Goal: Task Accomplishment & Management: Manage account settings

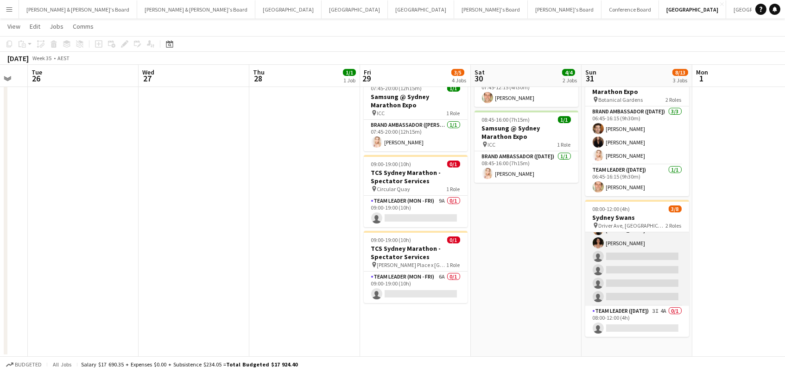
scroll to position [38, 0]
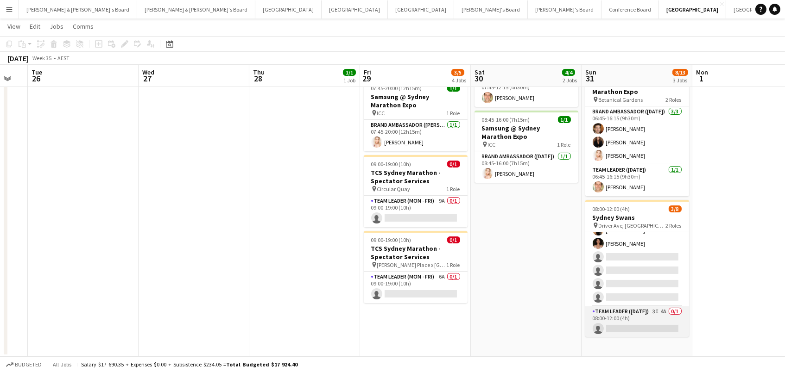
click at [657, 312] on app-card-role "Team Leader ([DATE]) 3I 4A 0/1 08:00-12:00 (4h) single-neutral-actions" at bounding box center [637, 322] width 104 height 31
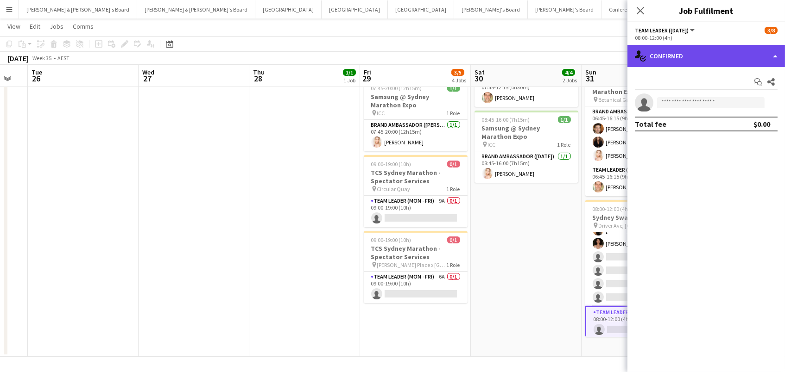
click at [634, 51] on div "single-neutral-actions-check-2 Confirmed" at bounding box center [705, 56] width 157 height 22
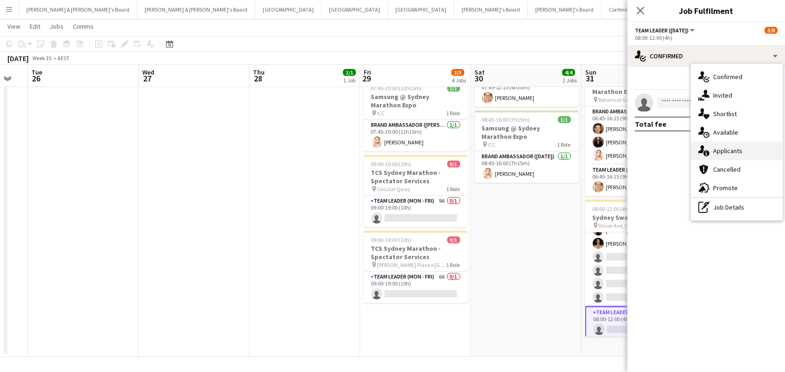
click at [726, 145] on div "single-neutral-actions-information Applicants" at bounding box center [737, 151] width 92 height 19
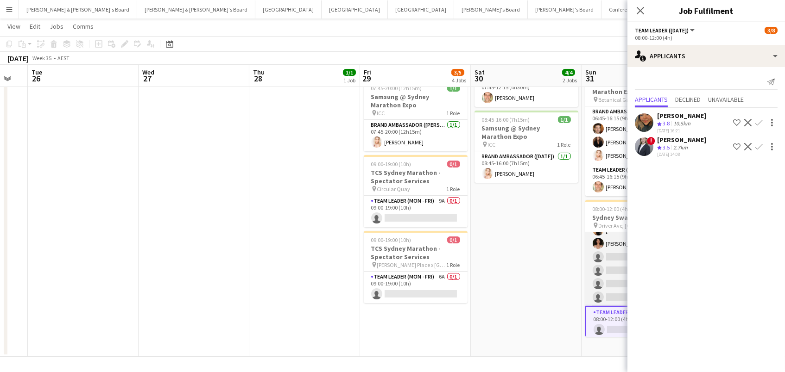
click at [598, 256] on app-card-role "Brand Ambassador ([DATE]) 9I 8A [DATE] 08:00-12:00 (4h) [PERSON_NAME] [PERSON_N…" at bounding box center [637, 251] width 104 height 112
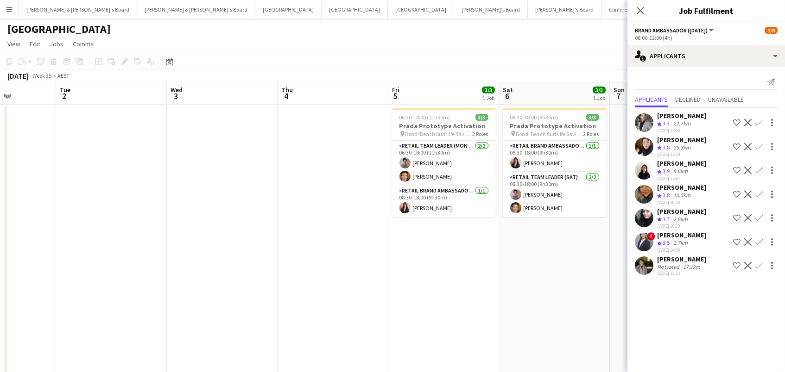
scroll to position [0, 271]
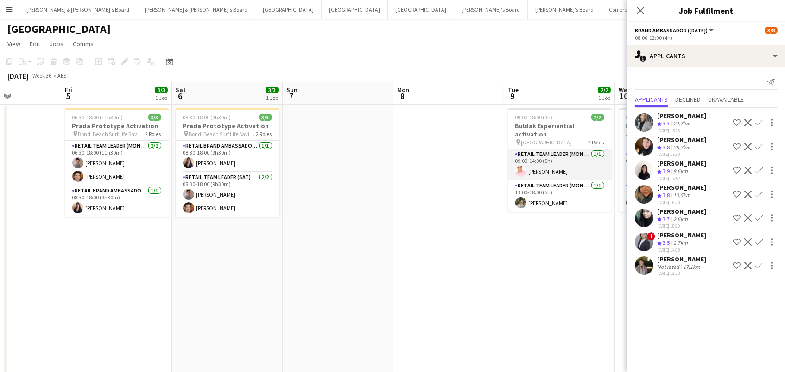
click at [586, 164] on app-card-role "RETAIL Team Leader (Mon - Fri) [DATE] 09:00-14:00 (5h) [PERSON_NAME]" at bounding box center [560, 164] width 104 height 31
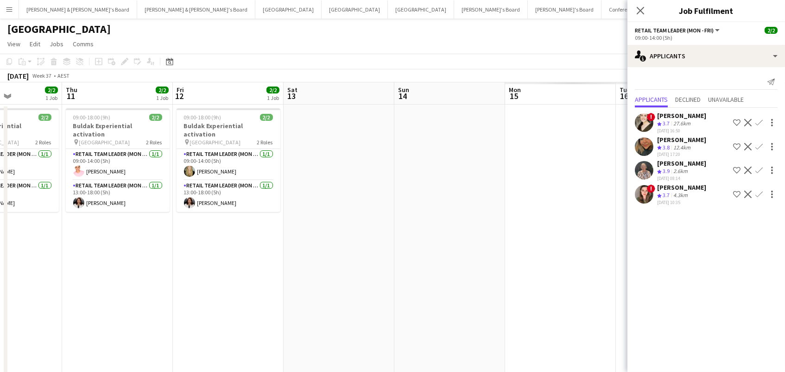
scroll to position [0, 308]
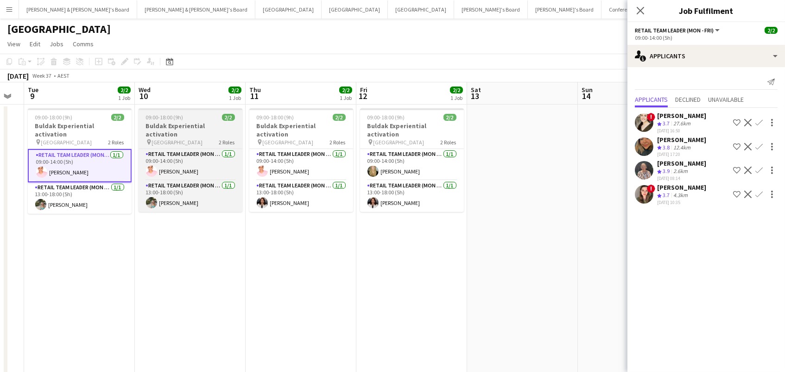
click at [201, 124] on h3 "Buldak Experiential activation" at bounding box center [191, 130] width 104 height 17
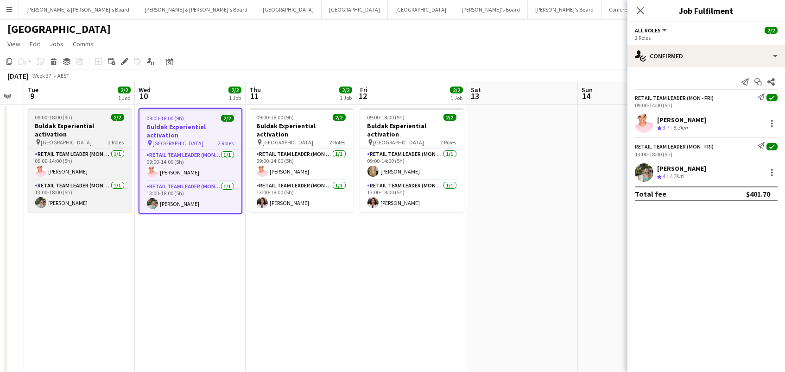
click at [106, 120] on div "09:00-18:00 (9h) 2/2" at bounding box center [80, 117] width 104 height 7
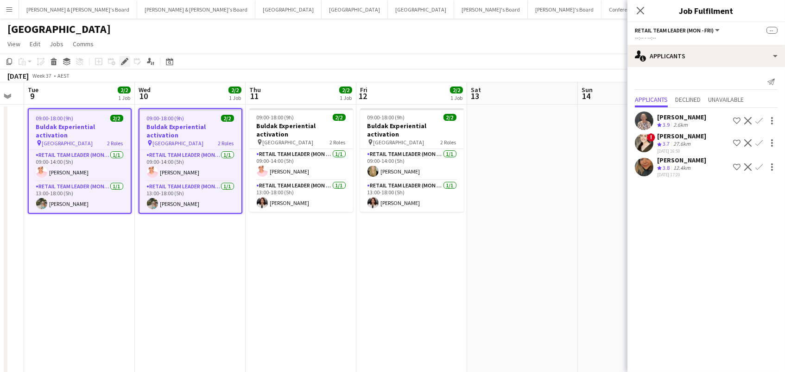
click at [126, 61] on icon "Edit" at bounding box center [124, 61] width 7 height 7
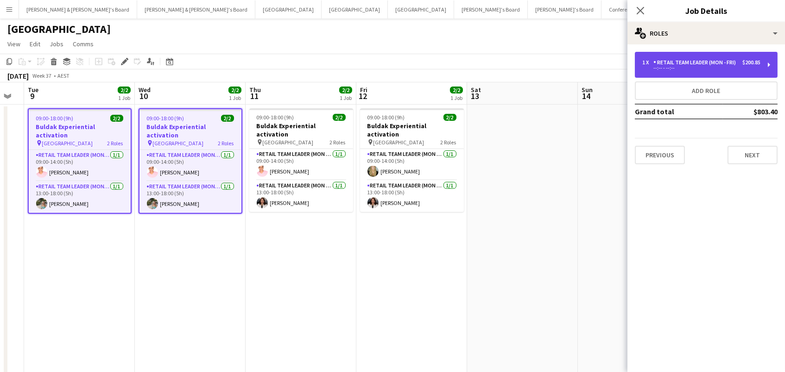
click at [683, 63] on div "RETAIL Team Leader (Mon - Fri)" at bounding box center [696, 62] width 86 height 6
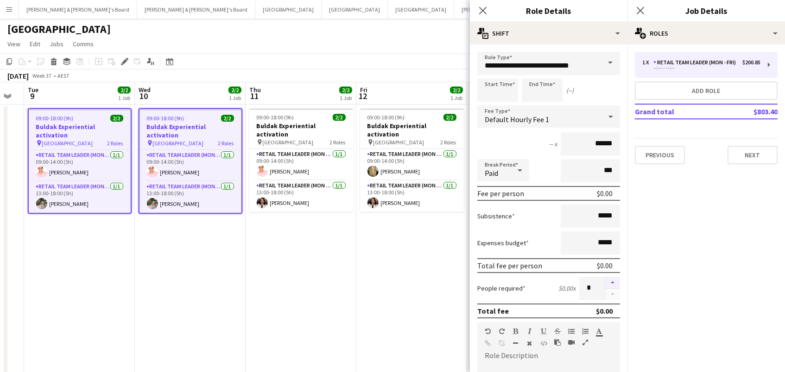
click at [613, 279] on button "button" at bounding box center [612, 283] width 15 height 12
type input "*"
click at [347, 261] on app-date-cell "09:00-18:00 (9h) 2/2 Buldak Experiential activation pin Bondi Junction Westfiel…" at bounding box center [301, 290] width 111 height 371
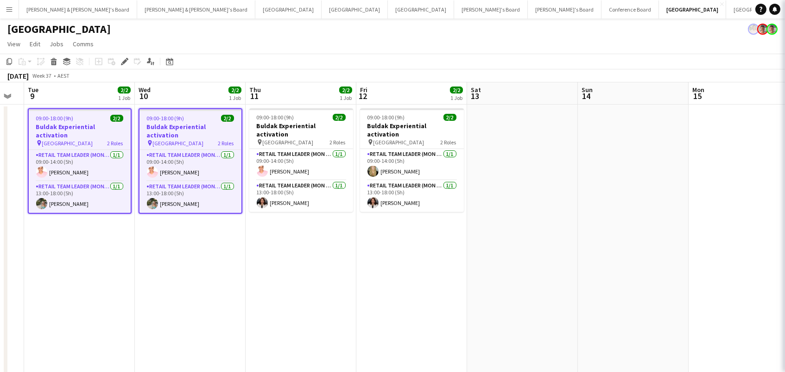
scroll to position [0, 308]
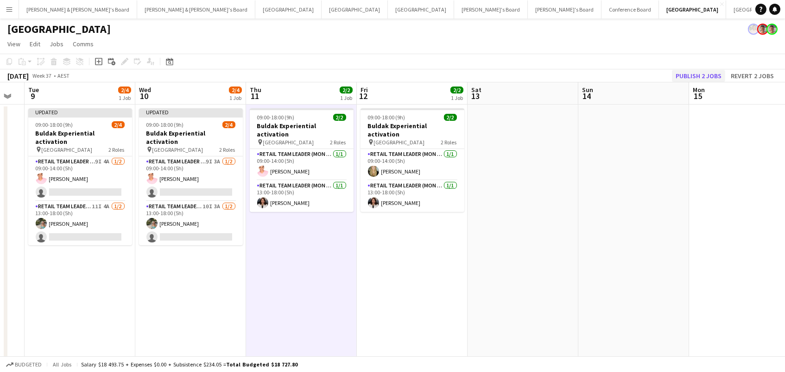
click at [719, 76] on button "Publish 2 jobs" at bounding box center [698, 76] width 53 height 12
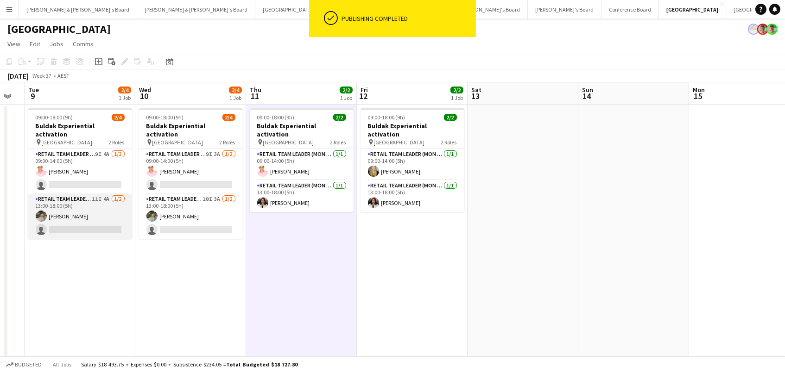
click at [96, 207] on app-card-role "RETAIL Team Leader (Mon - Fri) 11I 4A [DATE] 13:00-18:00 (5h) [PERSON_NAME] sin…" at bounding box center [80, 216] width 104 height 45
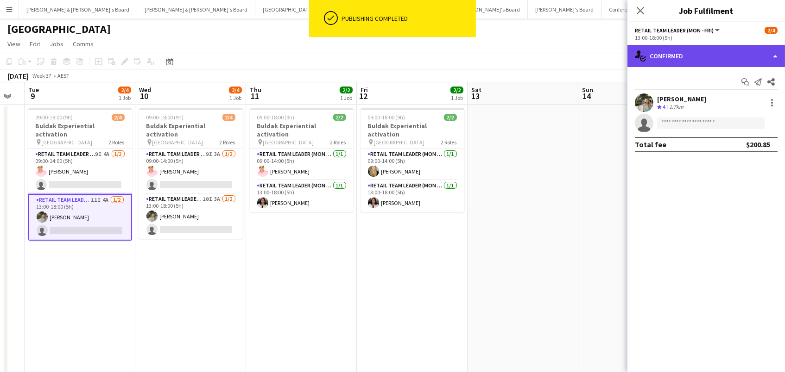
click at [708, 57] on div "single-neutral-actions-check-2 Confirmed" at bounding box center [705, 56] width 157 height 22
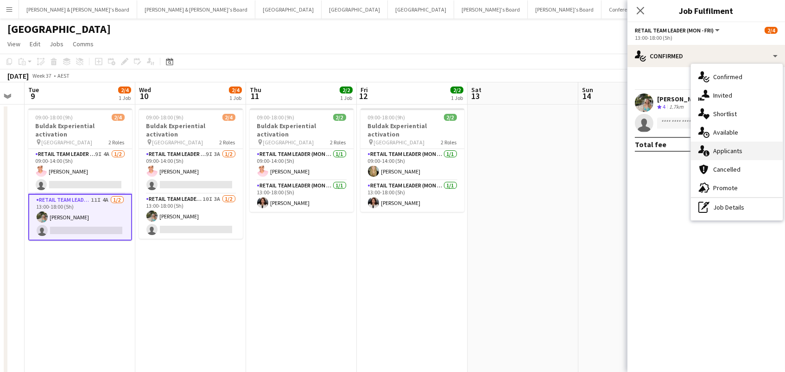
click at [740, 149] on div "single-neutral-actions-information Applicants" at bounding box center [737, 151] width 92 height 19
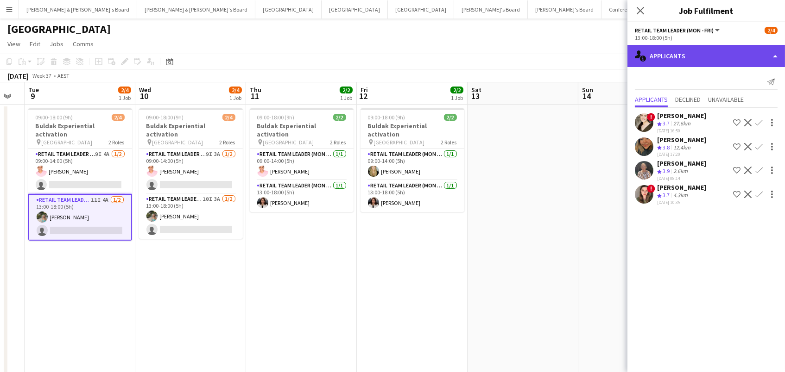
click at [680, 57] on div "single-neutral-actions-information Applicants" at bounding box center [705, 56] width 157 height 22
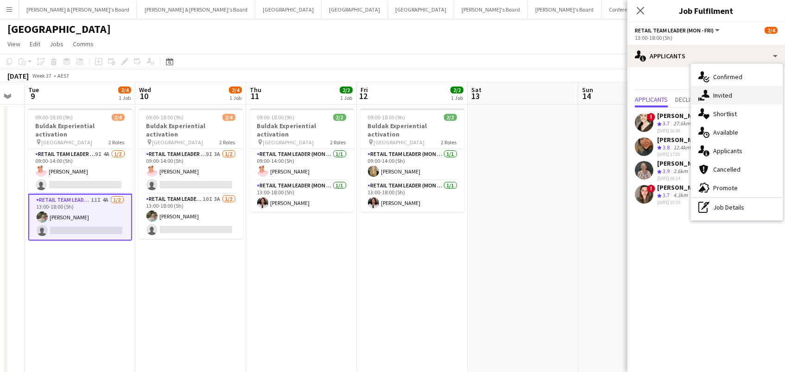
click at [716, 97] on div "single-neutral-actions-share-1 Invited" at bounding box center [737, 95] width 92 height 19
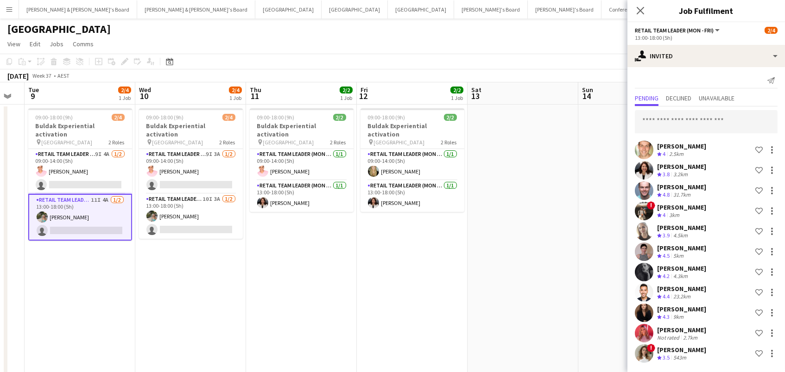
scroll to position [0, 0]
click at [774, 357] on div at bounding box center [771, 354] width 11 height 11
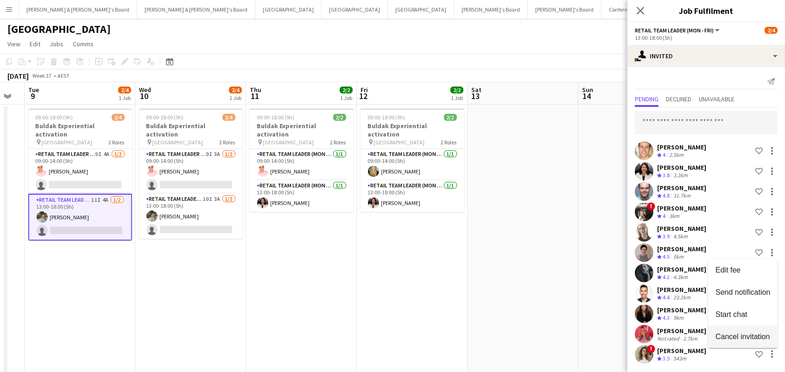
click at [766, 339] on span "Cancel invitation" at bounding box center [742, 337] width 54 height 8
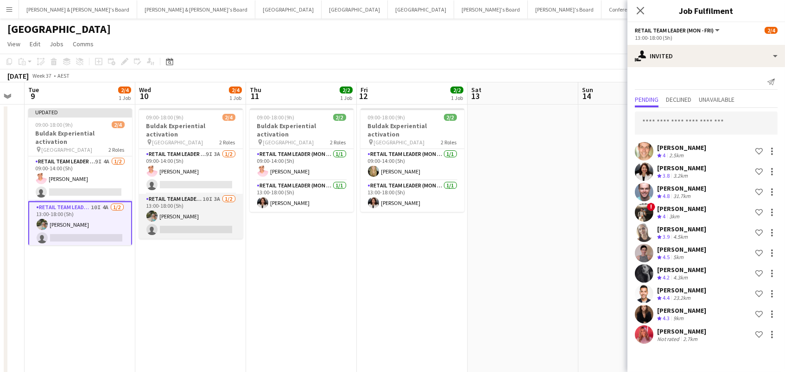
click at [177, 194] on app-card-role "RETAIL Team Leader (Mon - Fri) 10I 3A [DATE] 13:00-18:00 (5h) [PERSON_NAME] sin…" at bounding box center [191, 216] width 104 height 45
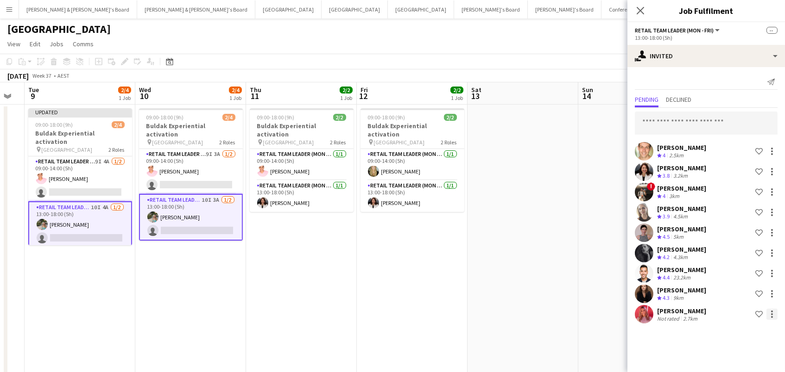
click at [773, 316] on div at bounding box center [771, 314] width 11 height 11
click at [730, 295] on span "Cancel invitation" at bounding box center [742, 297] width 54 height 8
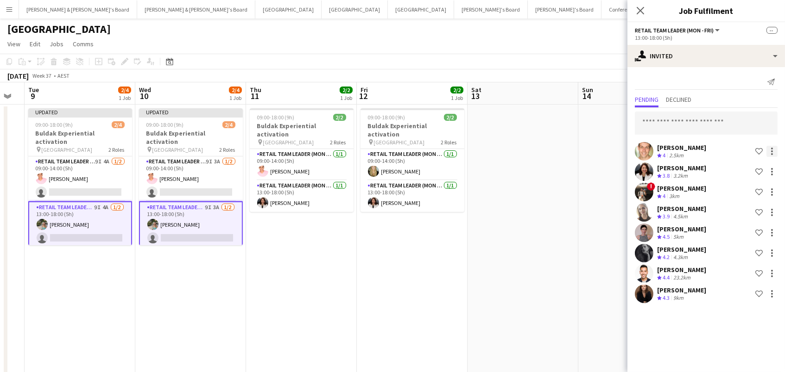
click at [775, 153] on div at bounding box center [771, 151] width 11 height 11
click at [743, 233] on span "Cancel invitation" at bounding box center [742, 235] width 54 height 8
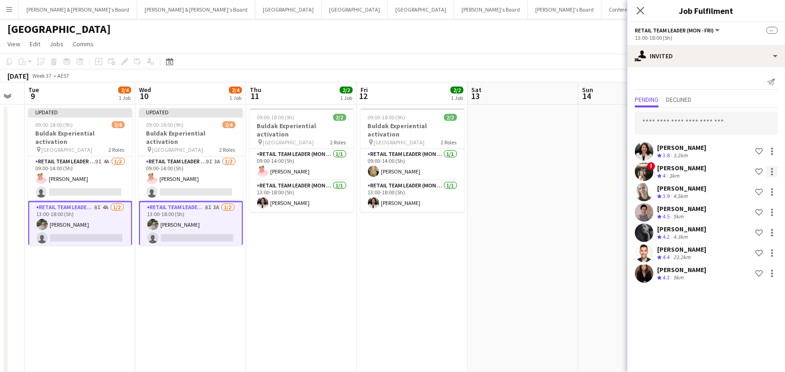
click at [770, 175] on div at bounding box center [771, 171] width 11 height 11
click at [740, 258] on span "Cancel invitation" at bounding box center [742, 255] width 54 height 8
click at [772, 171] on div at bounding box center [772, 172] width 2 height 2
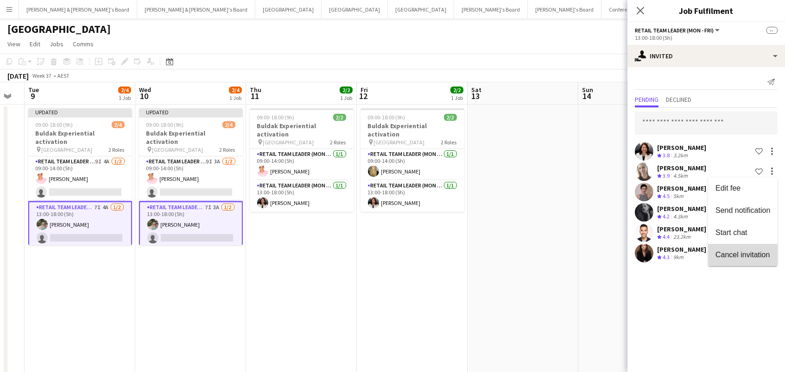
click at [771, 257] on button "Cancel invitation" at bounding box center [742, 255] width 69 height 22
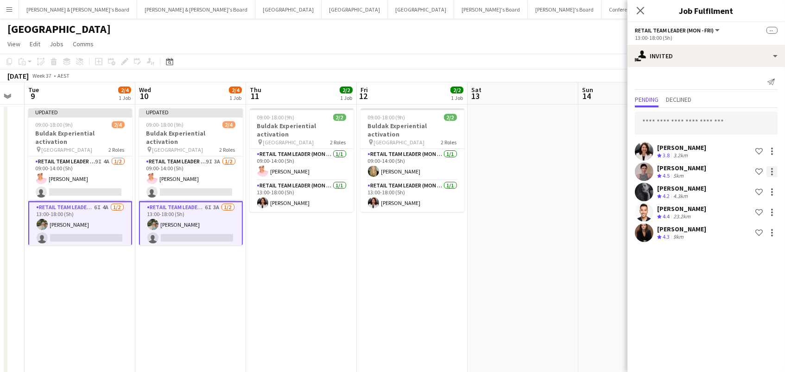
click at [769, 172] on div at bounding box center [771, 171] width 11 height 11
click at [748, 249] on button "Cancel invitation" at bounding box center [742, 255] width 69 height 22
click at [774, 172] on div at bounding box center [771, 171] width 11 height 11
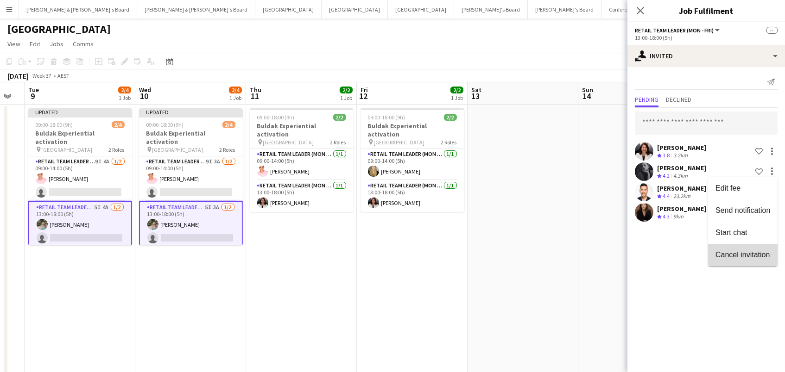
click at [747, 261] on button "Cancel invitation" at bounding box center [742, 255] width 69 height 22
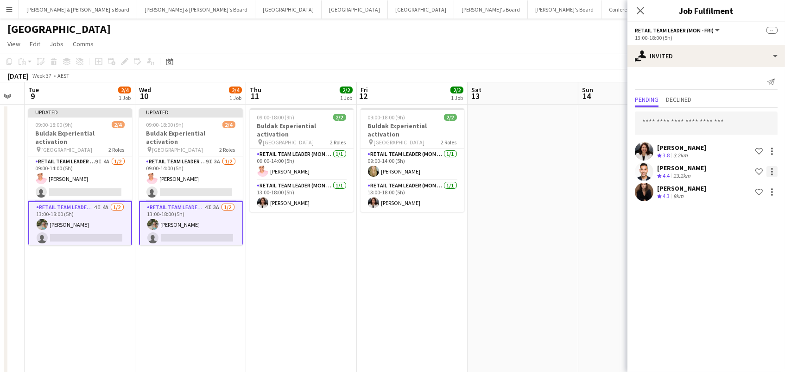
click at [774, 172] on div at bounding box center [771, 171] width 11 height 11
click at [767, 248] on button "Cancel invitation" at bounding box center [742, 255] width 69 height 22
click at [770, 166] on div at bounding box center [771, 171] width 11 height 11
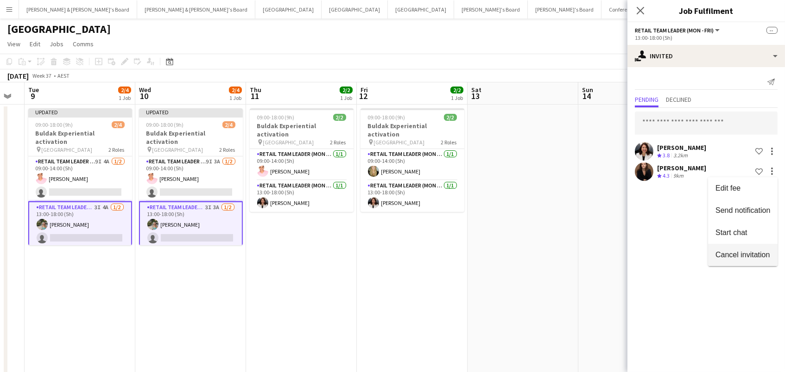
click at [759, 256] on span "Cancel invitation" at bounding box center [742, 255] width 54 height 8
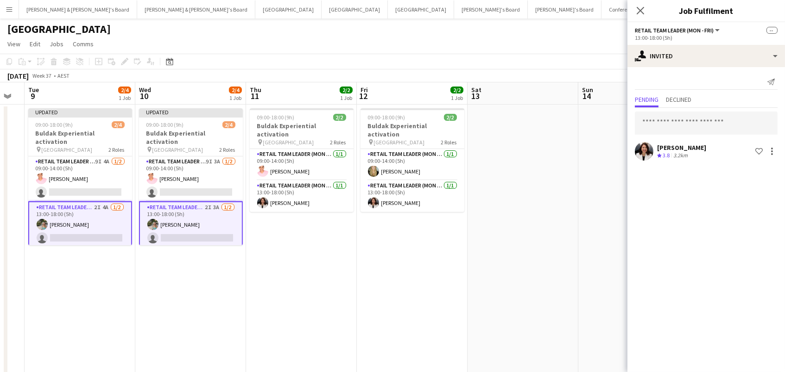
click at [514, 231] on app-date-cell at bounding box center [522, 290] width 111 height 371
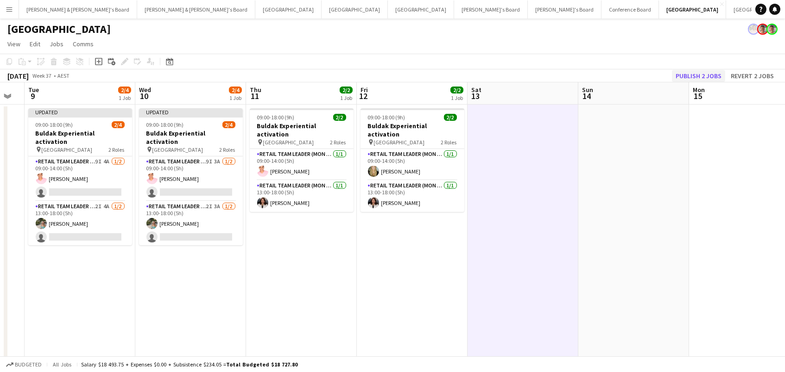
click at [705, 70] on button "Publish 2 jobs" at bounding box center [698, 76] width 53 height 12
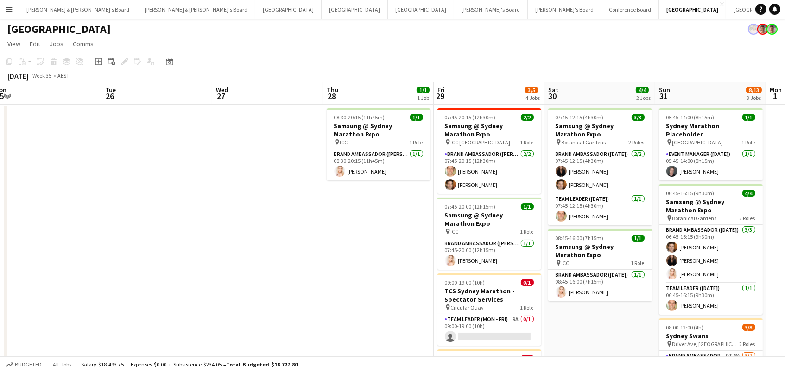
scroll to position [0, 230]
click at [28, 4] on button "[PERSON_NAME] & [PERSON_NAME]'s Board Close" at bounding box center [78, 9] width 118 height 18
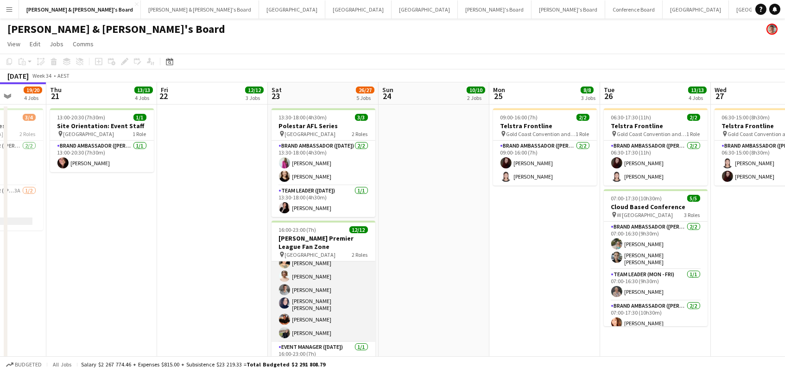
scroll to position [92, 0]
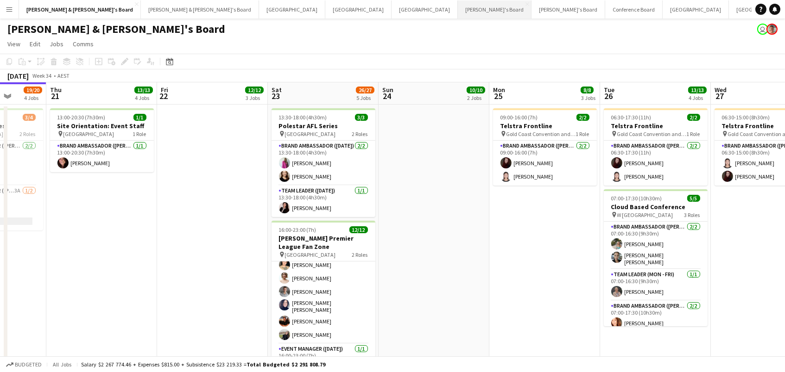
click at [458, 12] on button "Tennille's Board Close" at bounding box center [495, 9] width 74 height 18
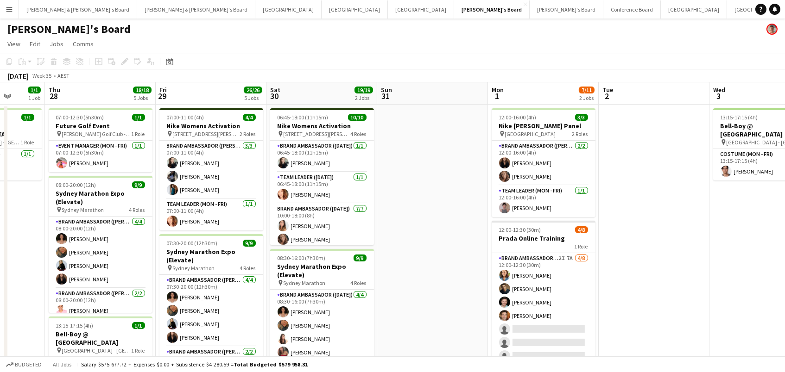
scroll to position [0, 289]
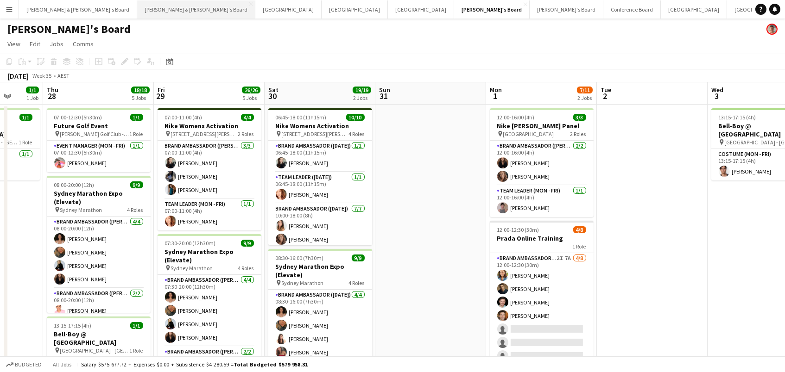
click at [137, 10] on button "[PERSON_NAME] & [PERSON_NAME]'s Board Close" at bounding box center [196, 9] width 118 height 18
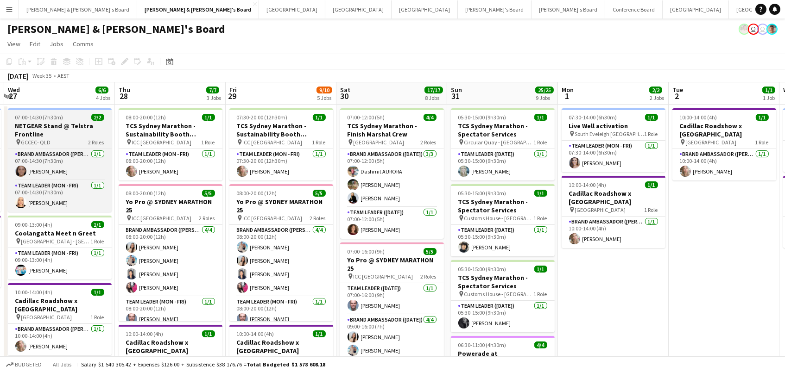
click at [57, 119] on span "07:00-14:30 (7h30m)" at bounding box center [39, 117] width 48 height 7
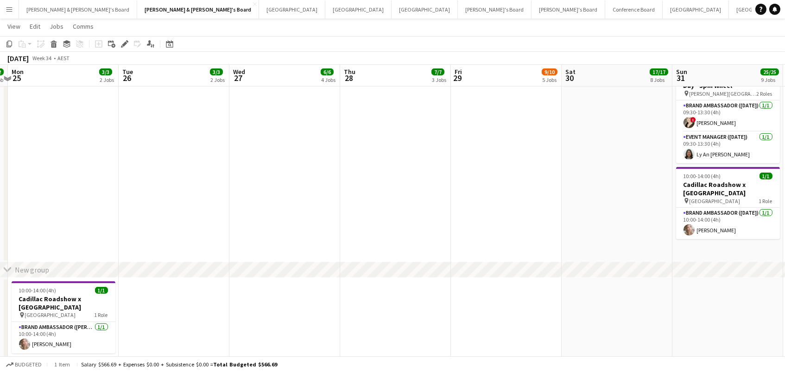
scroll to position [825, 0]
click at [16, 271] on div "New group" at bounding box center [32, 270] width 34 height 9
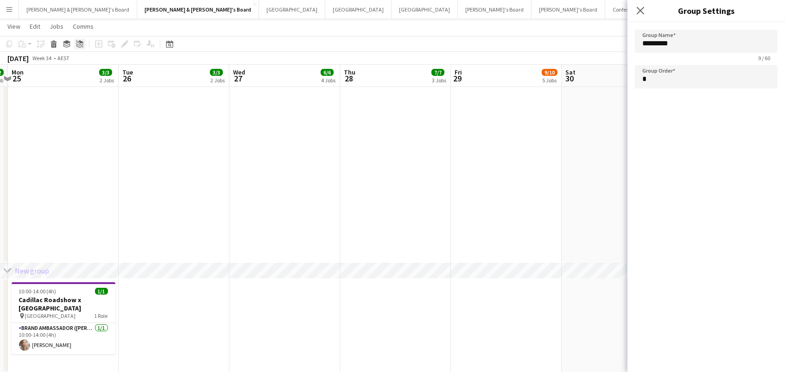
click at [77, 42] on icon at bounding box center [79, 43] width 7 height 7
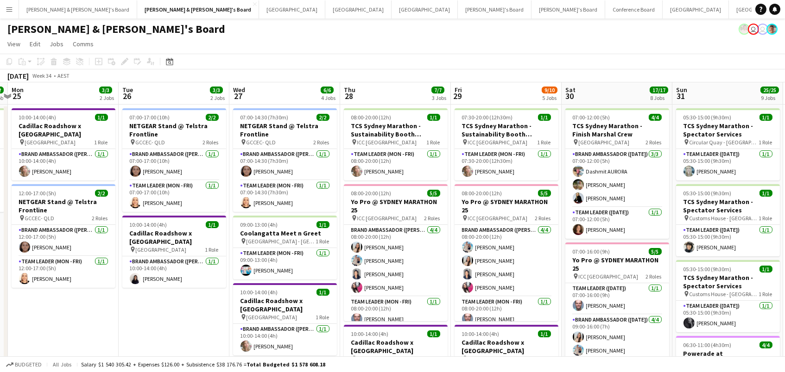
scroll to position [0, 0]
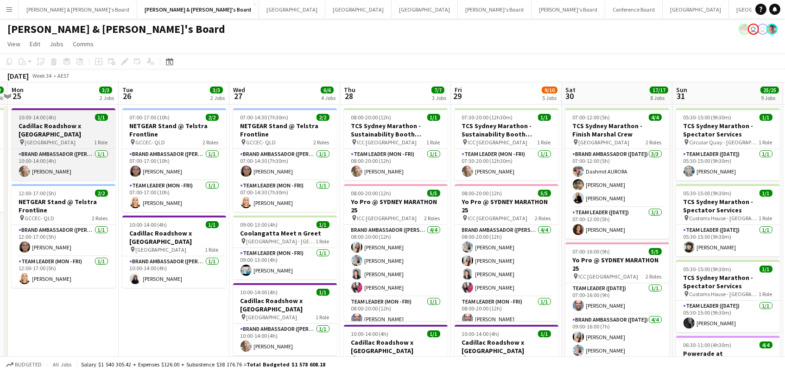
click at [57, 126] on h3 "Cadillac Roadshow x [GEOGRAPHIC_DATA]" at bounding box center [64, 130] width 104 height 17
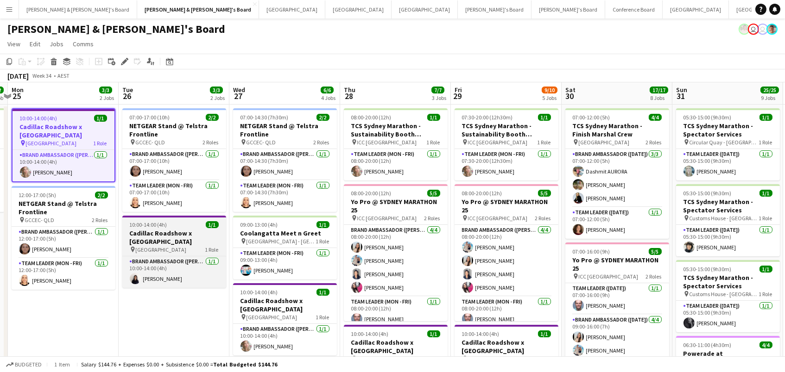
click at [188, 237] on h3 "Cadillac Roadshow x [GEOGRAPHIC_DATA]" at bounding box center [174, 237] width 104 height 17
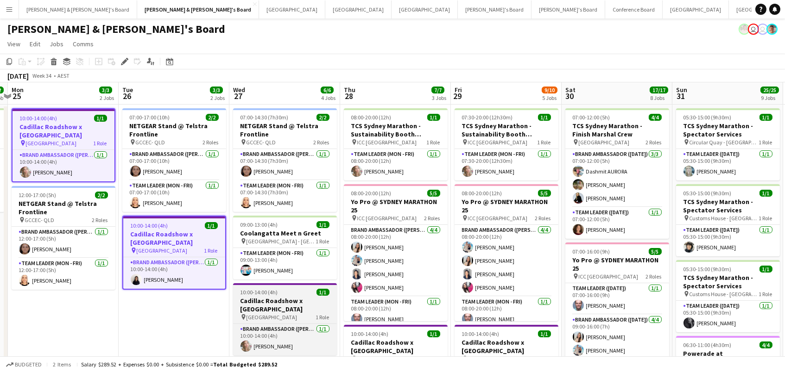
click at [292, 307] on h3 "Cadillac Roadshow x [GEOGRAPHIC_DATA]" at bounding box center [285, 305] width 104 height 17
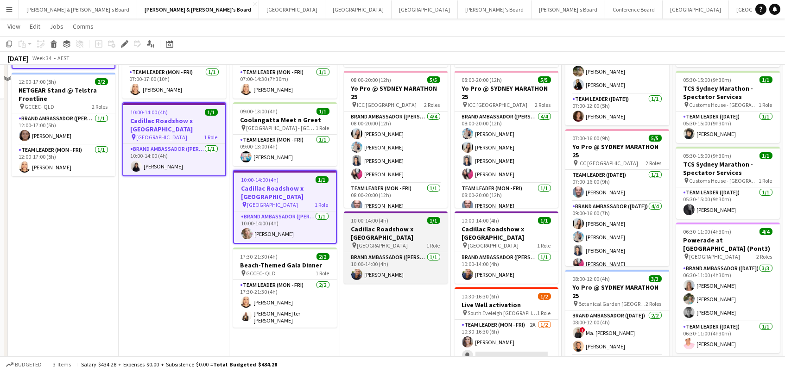
scroll to position [119, 0]
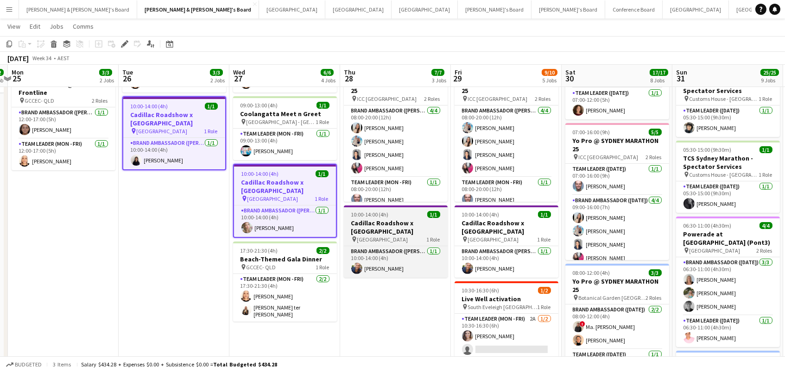
click at [417, 227] on h3 "Cadillac Roadshow x [GEOGRAPHIC_DATA]" at bounding box center [396, 227] width 104 height 17
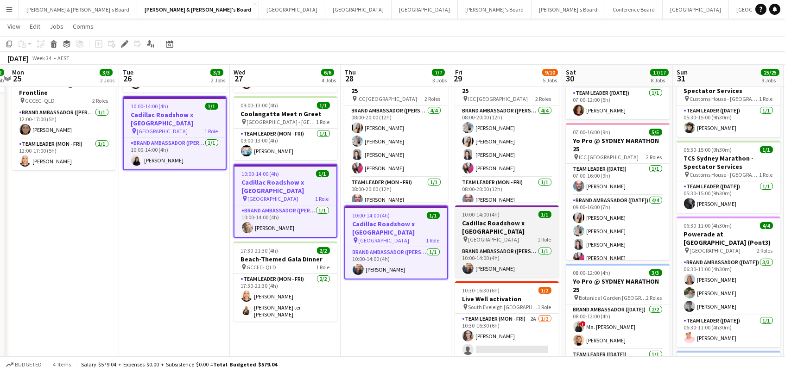
click at [491, 236] on span "[GEOGRAPHIC_DATA]" at bounding box center [493, 239] width 51 height 7
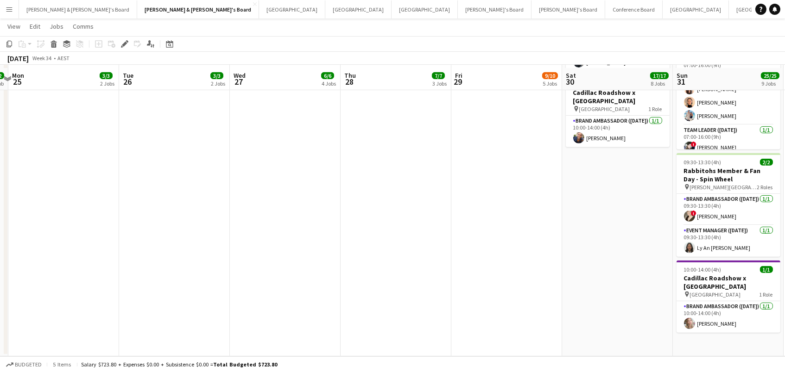
scroll to position [704, 0]
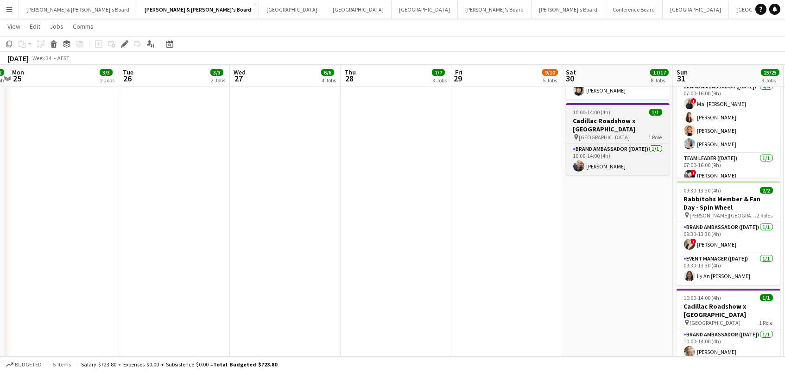
click at [627, 109] on div "10:00-14:00 (4h) 1/1" at bounding box center [618, 112] width 104 height 7
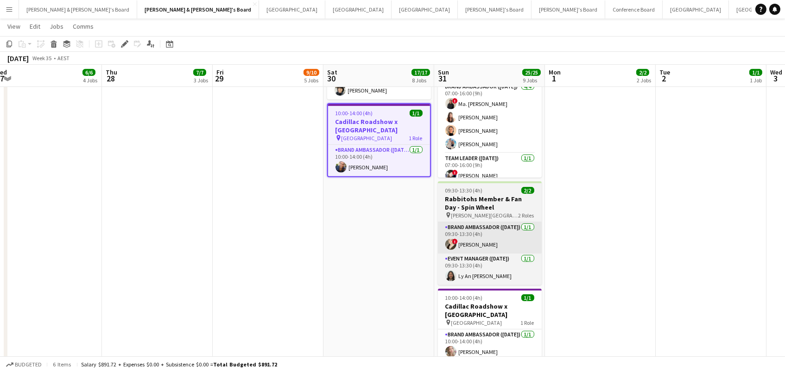
scroll to position [0, 464]
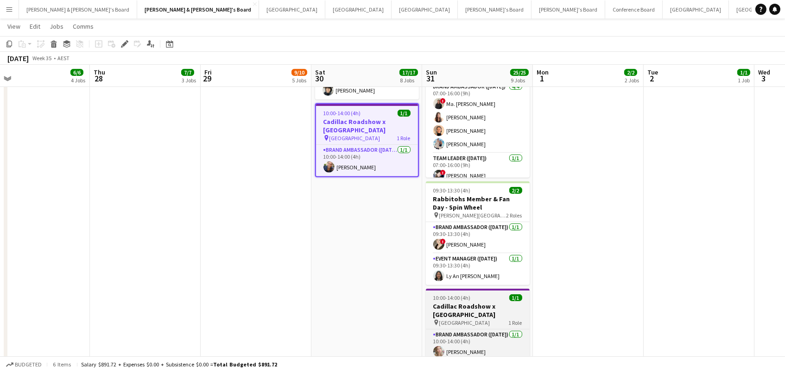
click at [493, 310] on h3 "Cadillac Roadshow x [GEOGRAPHIC_DATA]" at bounding box center [478, 310] width 104 height 17
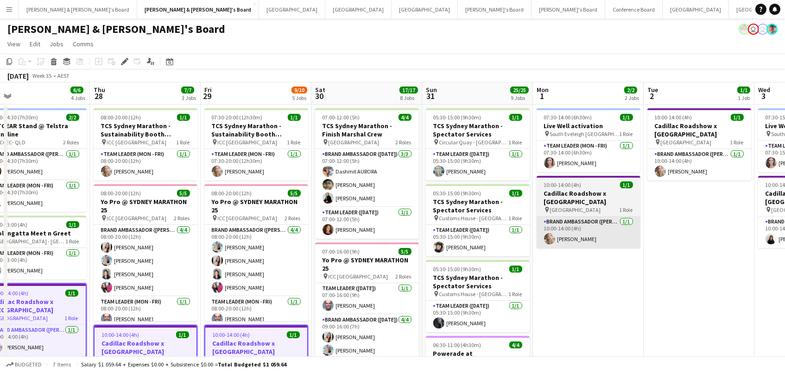
scroll to position [0, 0]
click at [591, 194] on h3 "Cadillac Roadshow x [GEOGRAPHIC_DATA]" at bounding box center [588, 197] width 104 height 17
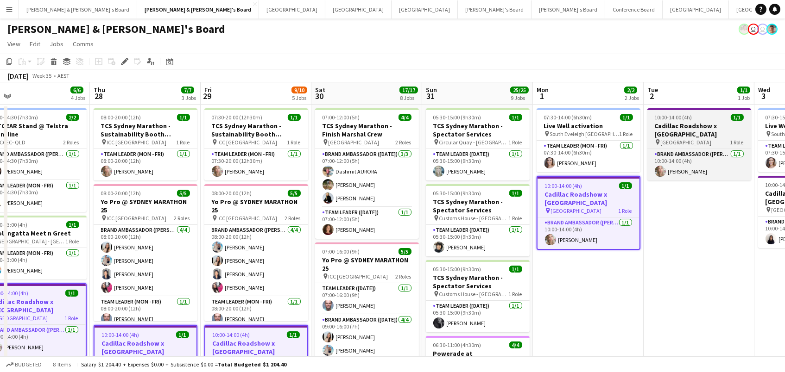
click at [674, 139] on span "[GEOGRAPHIC_DATA]" at bounding box center [686, 142] width 51 height 7
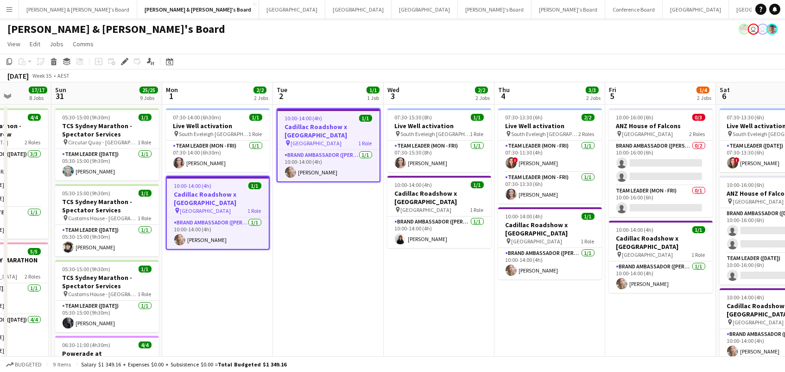
scroll to position [0, 398]
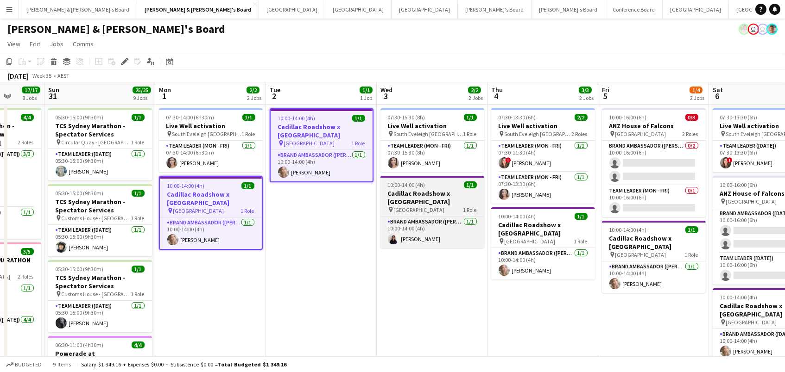
click at [436, 196] on h3 "Cadillac Roadshow x [GEOGRAPHIC_DATA]" at bounding box center [432, 197] width 104 height 17
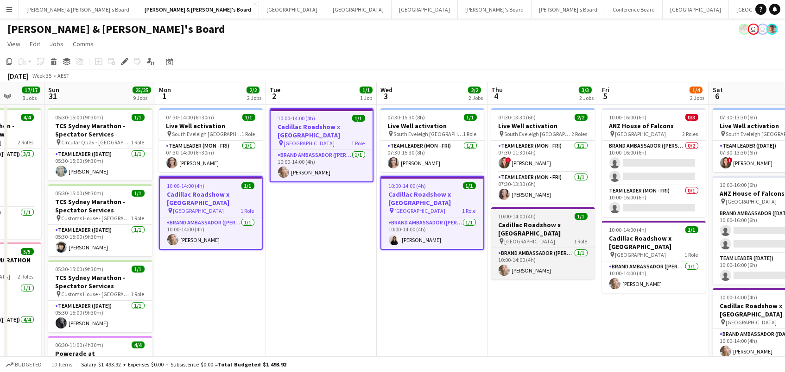
click at [545, 213] on div "10:00-14:00 (4h) 1/1" at bounding box center [543, 216] width 104 height 7
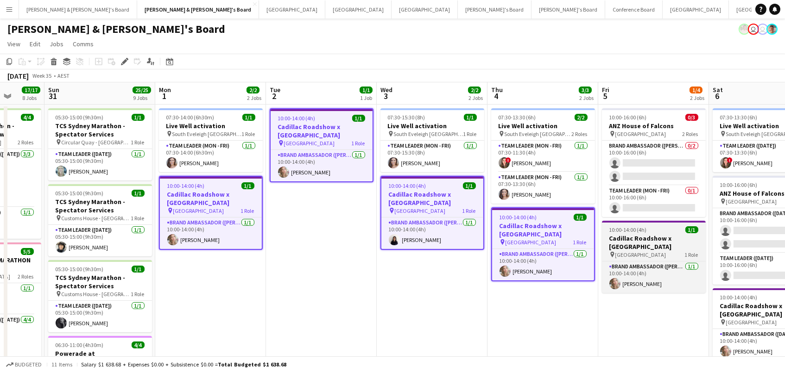
click at [628, 240] on h3 "Cadillac Roadshow x [GEOGRAPHIC_DATA]" at bounding box center [654, 242] width 104 height 17
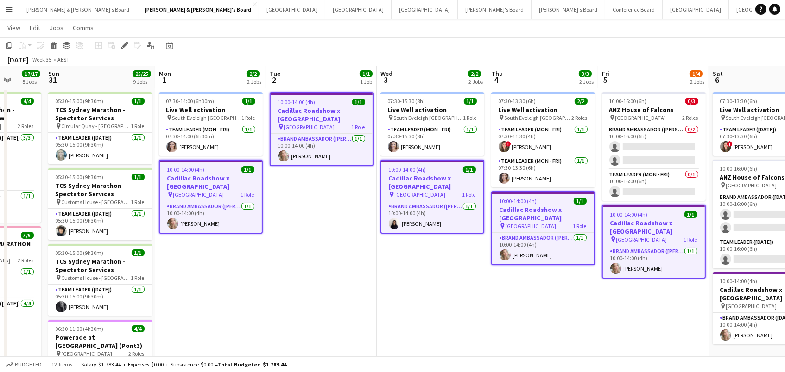
scroll to position [13, 0]
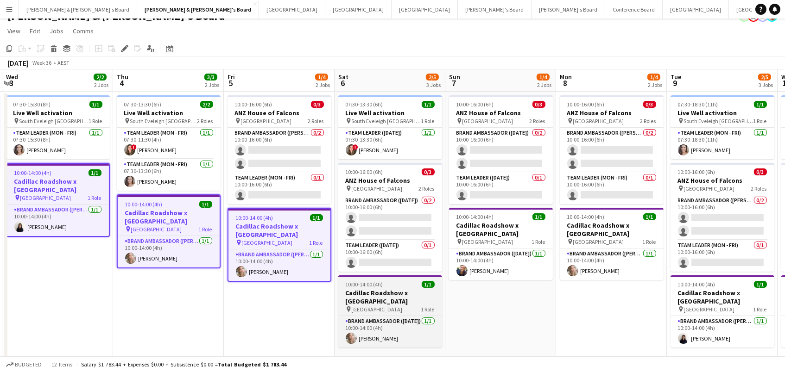
click at [406, 302] on h3 "Cadillac Roadshow x [GEOGRAPHIC_DATA]" at bounding box center [390, 297] width 104 height 17
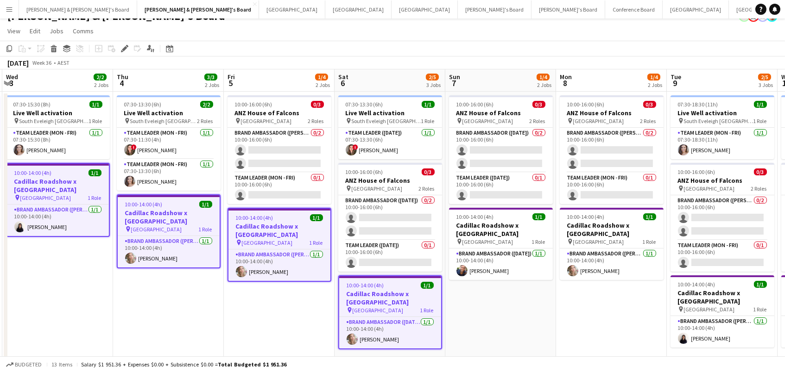
scroll to position [0, 329]
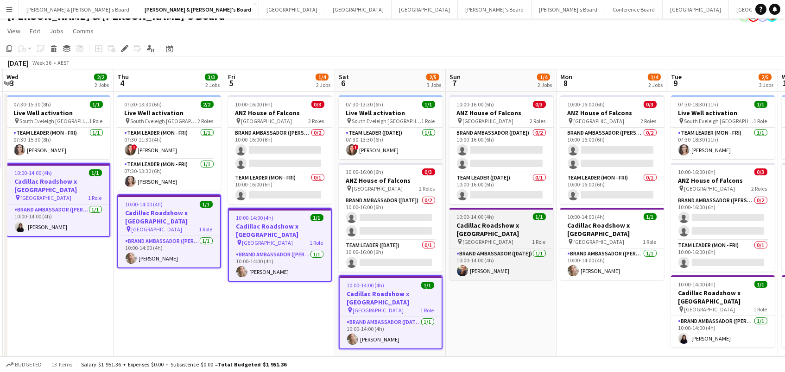
click at [511, 223] on h3 "Cadillac Roadshow x [GEOGRAPHIC_DATA]" at bounding box center [501, 229] width 104 height 17
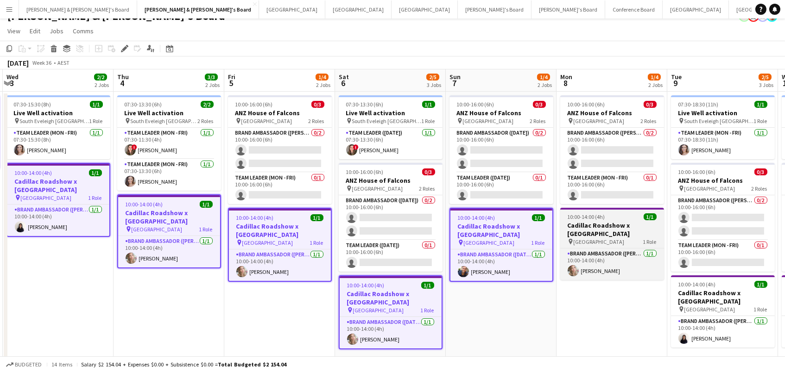
click at [613, 220] on div "10:00-14:00 (4h) 1/1" at bounding box center [612, 217] width 104 height 7
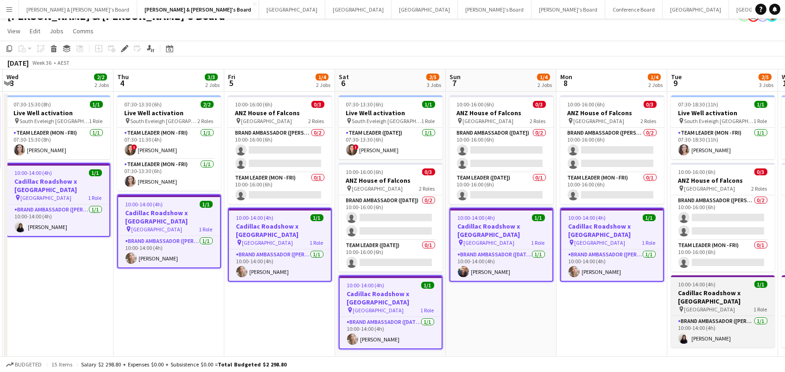
click at [697, 286] on span "10:00-14:00 (4h)" at bounding box center [697, 284] width 38 height 7
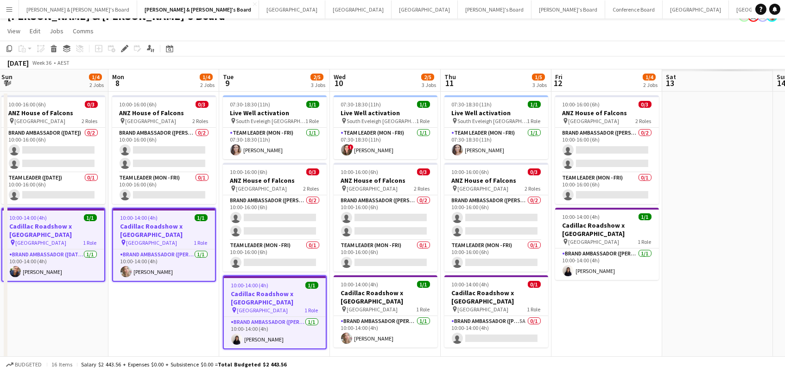
scroll to position [0, 351]
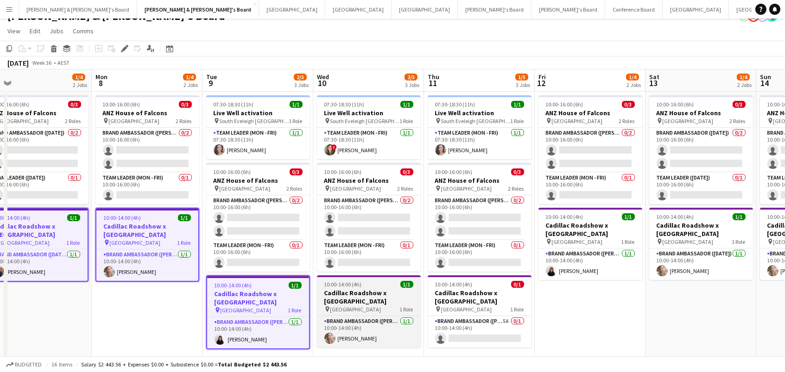
click at [365, 296] on h3 "Cadillac Roadshow x [GEOGRAPHIC_DATA]" at bounding box center [369, 297] width 104 height 17
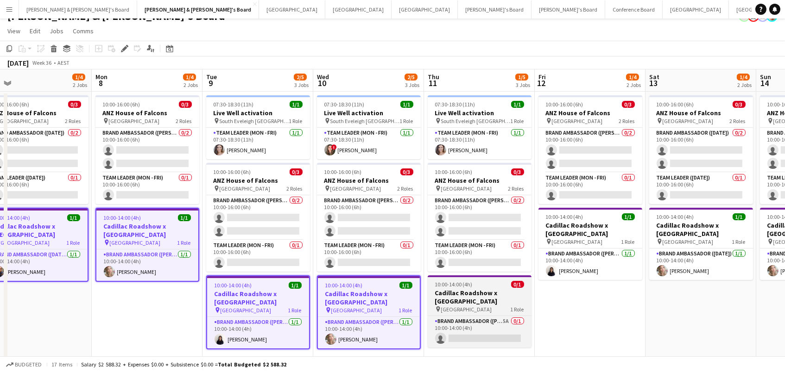
click at [480, 290] on h3 "Cadillac Roadshow x [GEOGRAPHIC_DATA]" at bounding box center [480, 297] width 104 height 17
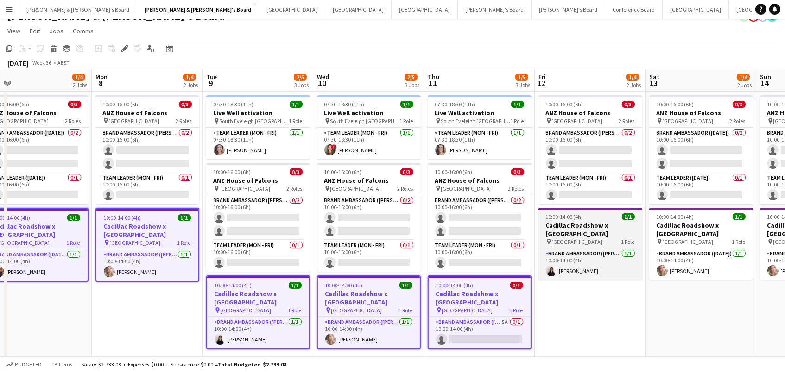
click at [587, 221] on h3 "Cadillac Roadshow x [GEOGRAPHIC_DATA]" at bounding box center [590, 229] width 104 height 17
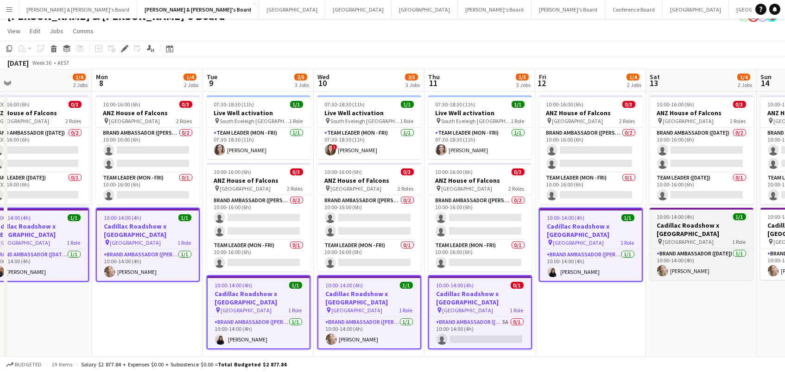
click at [700, 221] on h3 "Cadillac Roadshow x [GEOGRAPHIC_DATA]" at bounding box center [701, 229] width 104 height 17
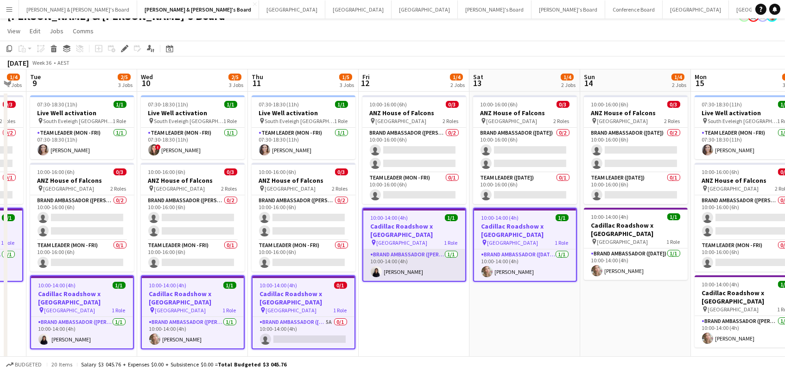
scroll to position [0, 348]
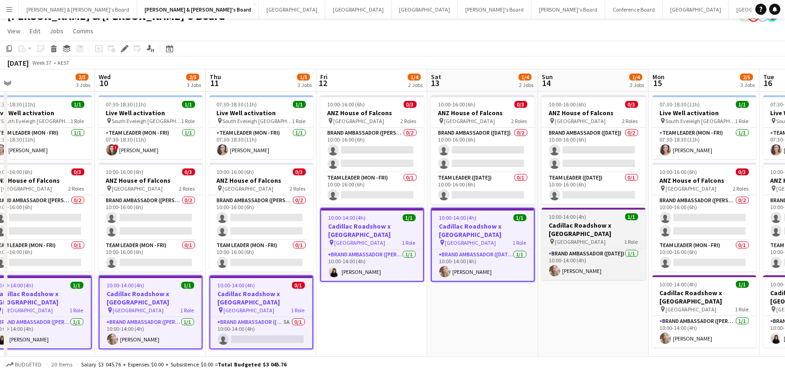
click at [592, 238] on div "pin [GEOGRAPHIC_DATA] 1 Role" at bounding box center [594, 241] width 104 height 7
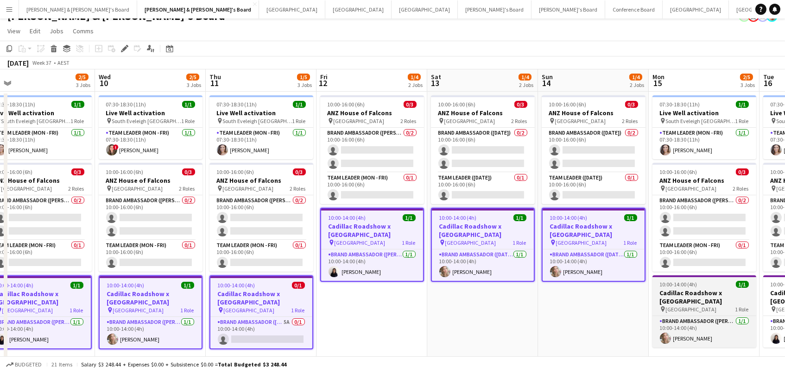
click at [657, 293] on h3 "Cadillac Roadshow x [GEOGRAPHIC_DATA]" at bounding box center [704, 297] width 104 height 17
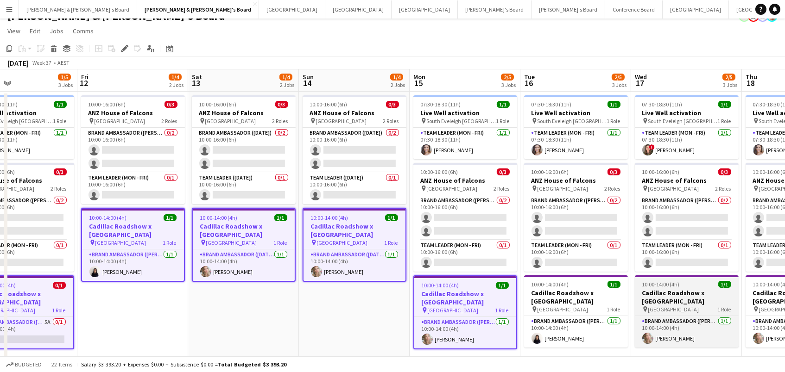
scroll to position [0, 378]
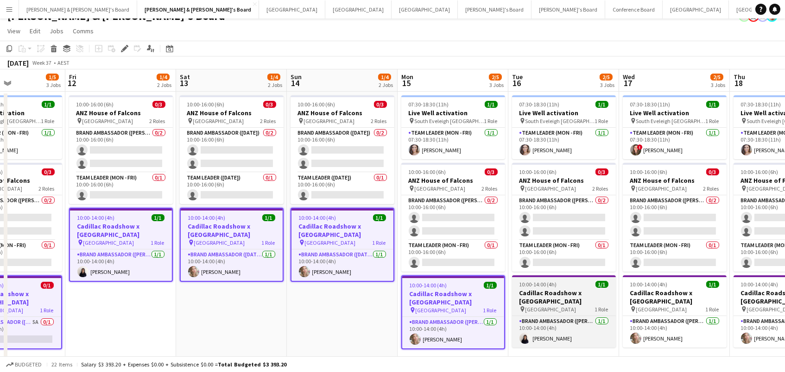
click at [566, 296] on h3 "Cadillac Roadshow x [GEOGRAPHIC_DATA]" at bounding box center [564, 297] width 104 height 17
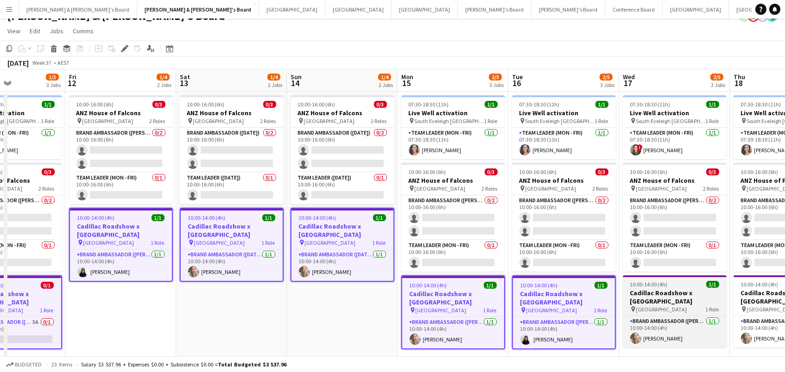
click at [673, 300] on h3 "Cadillac Roadshow x [GEOGRAPHIC_DATA]" at bounding box center [675, 297] width 104 height 17
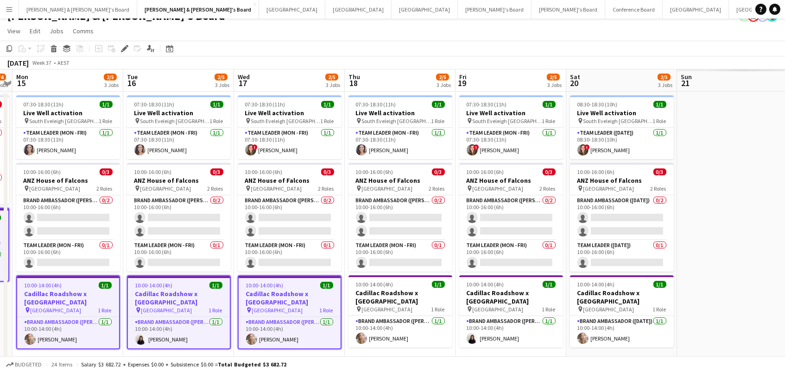
scroll to position [0, 338]
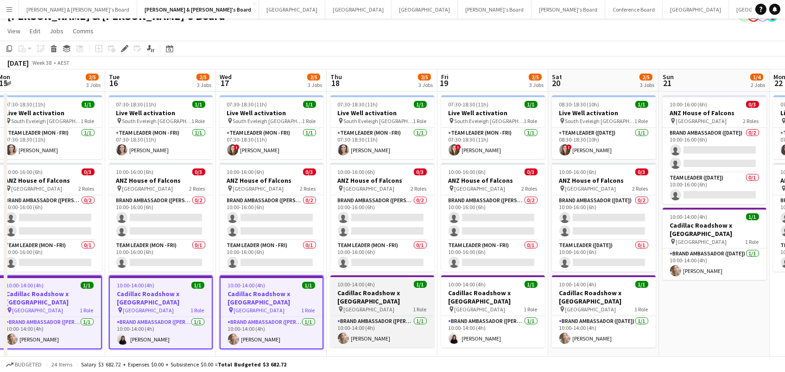
click at [416, 300] on h3 "Cadillac Roadshow x [GEOGRAPHIC_DATA]" at bounding box center [382, 297] width 104 height 17
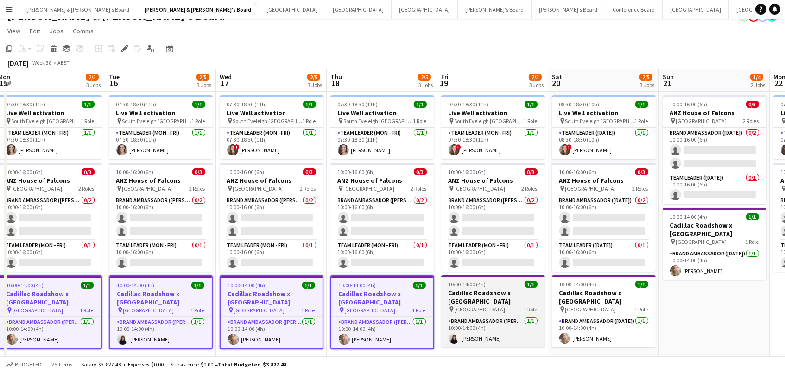
click at [490, 297] on h3 "Cadillac Roadshow x [GEOGRAPHIC_DATA]" at bounding box center [493, 297] width 104 height 17
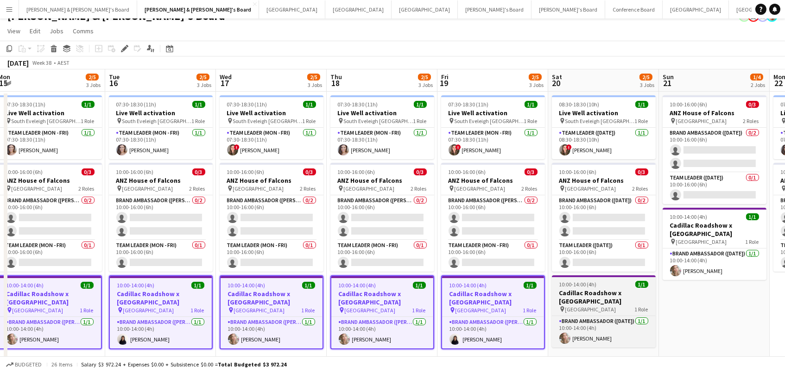
click at [590, 299] on h3 "Cadillac Roadshow x [GEOGRAPHIC_DATA]" at bounding box center [604, 297] width 104 height 17
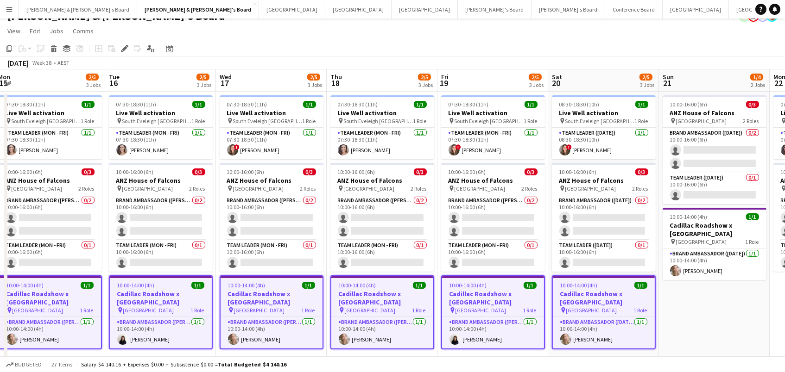
scroll to position [0, 337]
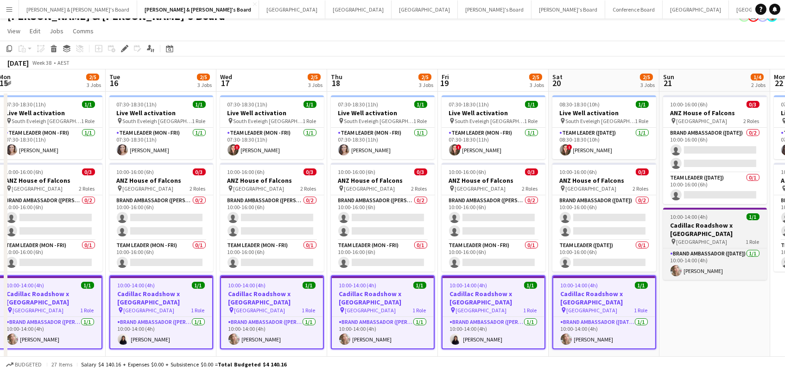
click at [712, 231] on h3 "Cadillac Roadshow x [GEOGRAPHIC_DATA]" at bounding box center [715, 229] width 104 height 17
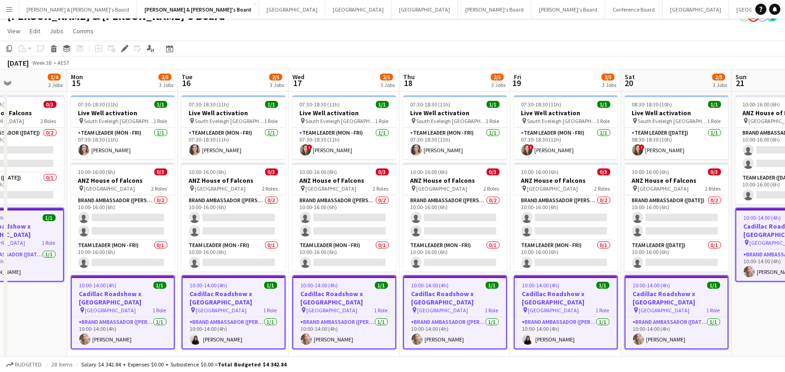
scroll to position [0, 231]
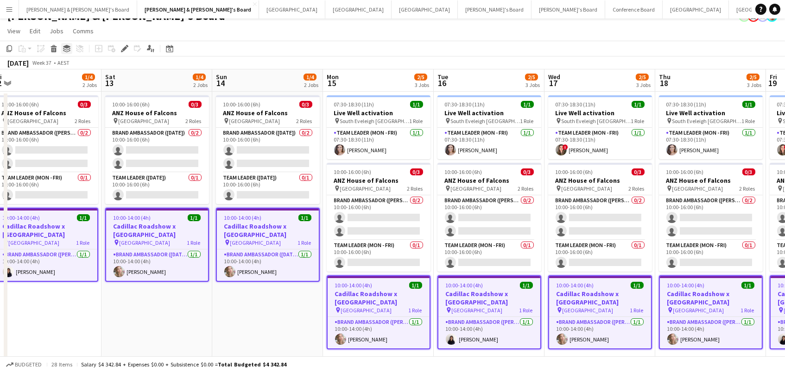
click at [67, 50] on icon "Group" at bounding box center [66, 48] width 7 height 7
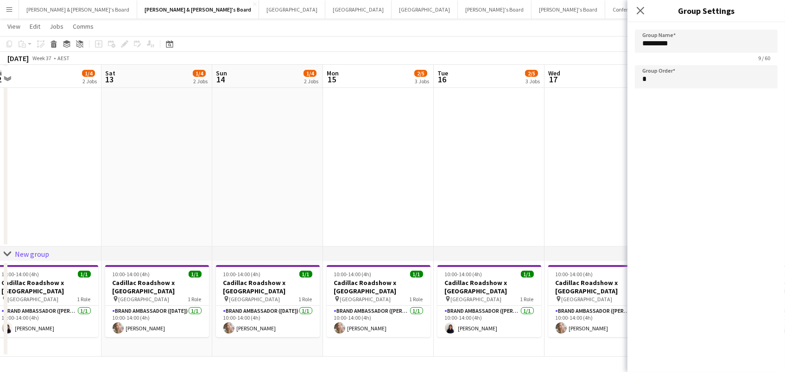
scroll to position [765, 0]
drag, startPoint x: 657, startPoint y: 44, endPoint x: 483, endPoint y: 22, distance: 175.5
type input "**********"
click at [613, 46] on app-toolbar "Copy Paste Paste Command V Paste with crew Command Shift V Paste linked Job [GE…" at bounding box center [392, 44] width 785 height 16
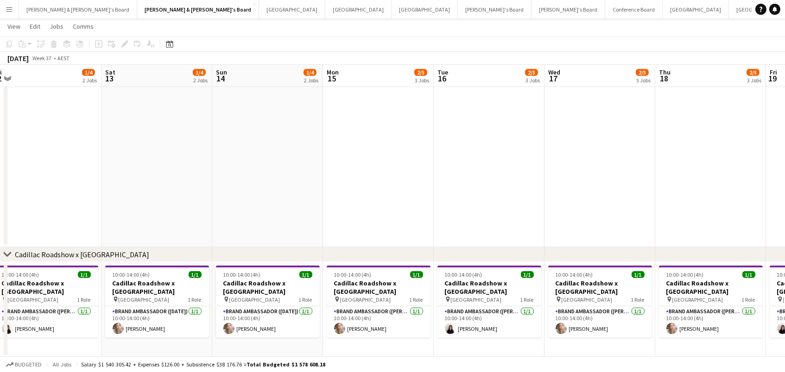
click at [11, 254] on icon "chevron-right" at bounding box center [7, 254] width 7 height 7
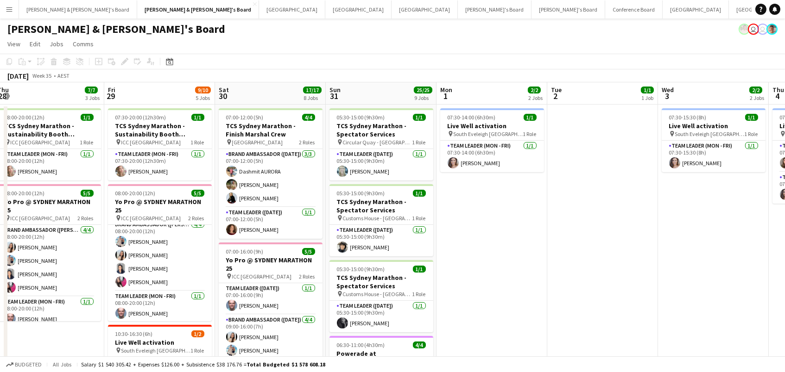
scroll to position [0, 0]
click at [159, 342] on h3 "Live Well activation" at bounding box center [160, 343] width 104 height 8
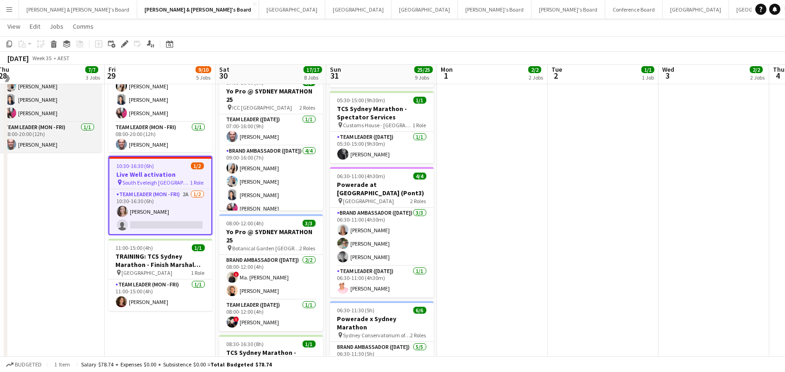
scroll to position [170, 0]
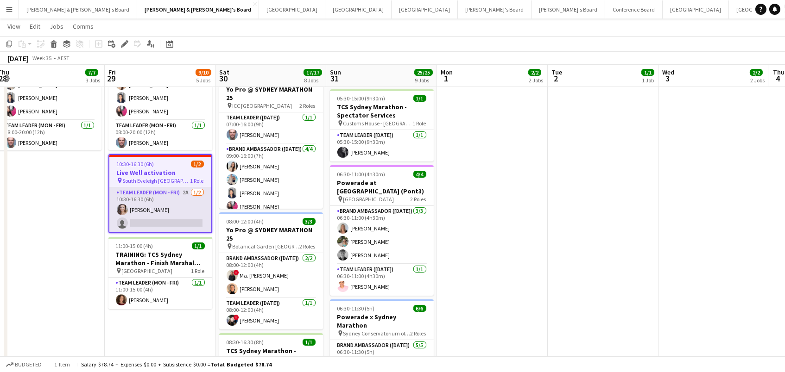
click at [140, 208] on app-card-role "Team Leader (Mon - Fri) 2A [DATE] 10:30-16:30 (6h) [PERSON_NAME] single-neutral…" at bounding box center [160, 210] width 102 height 45
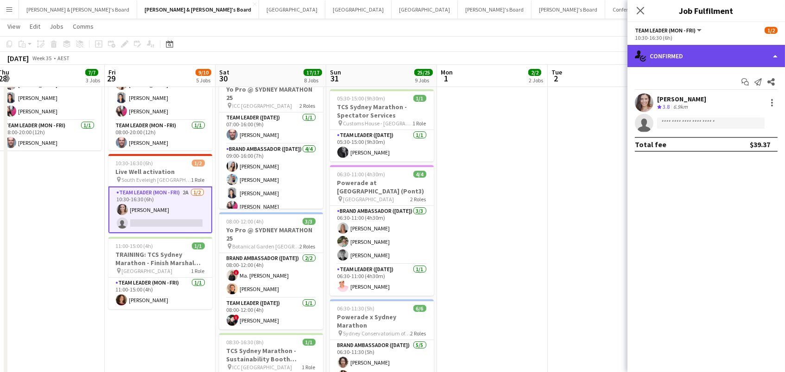
click at [669, 59] on div "single-neutral-actions-check-2 Confirmed" at bounding box center [705, 56] width 157 height 22
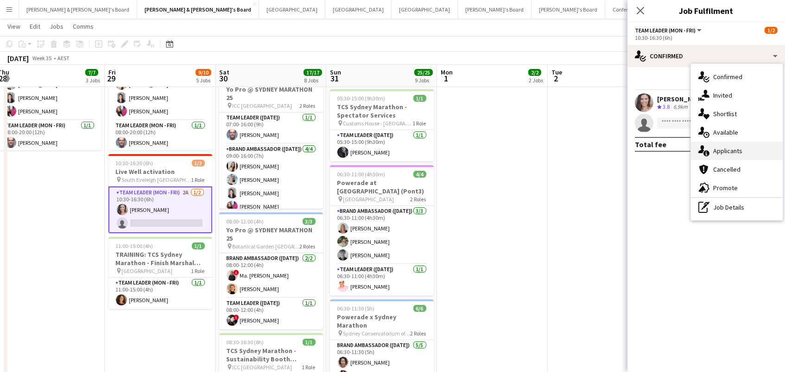
click at [740, 152] on div "single-neutral-actions-information Applicants" at bounding box center [737, 151] width 92 height 19
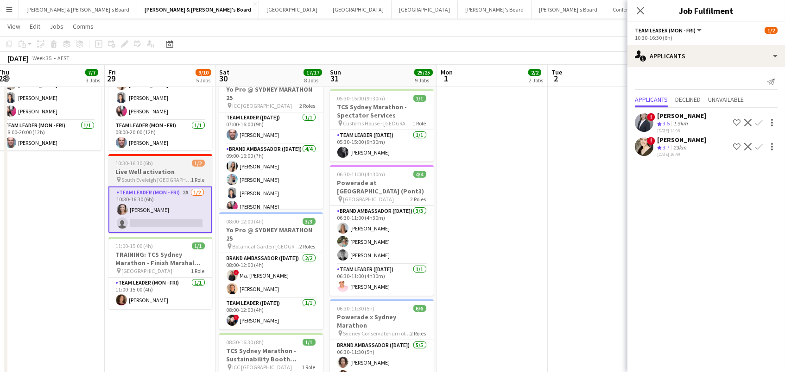
click at [129, 176] on span "South Eveleigh [GEOGRAPHIC_DATA]" at bounding box center [156, 179] width 69 height 7
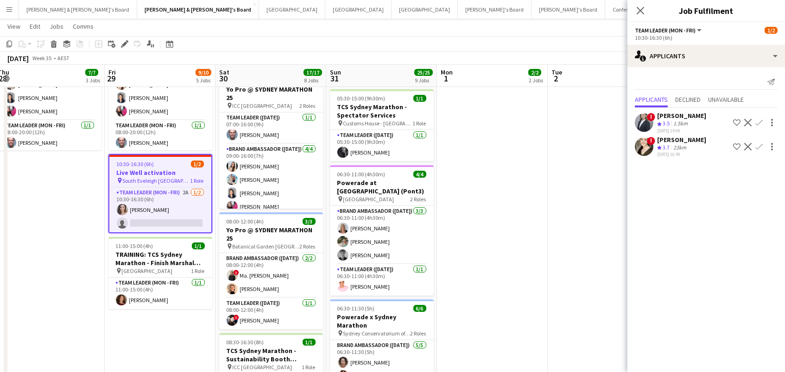
click at [163, 175] on h3 "Live Well activation" at bounding box center [160, 173] width 102 height 8
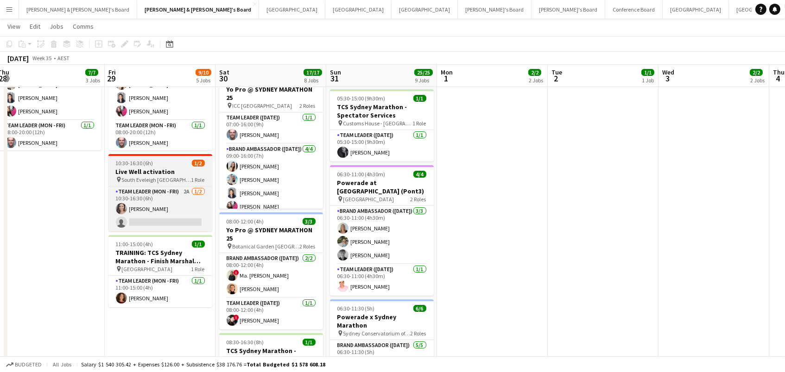
scroll to position [0, 227]
click at [163, 176] on div "pin South Eveleigh Sydney 1 Role" at bounding box center [161, 179] width 104 height 7
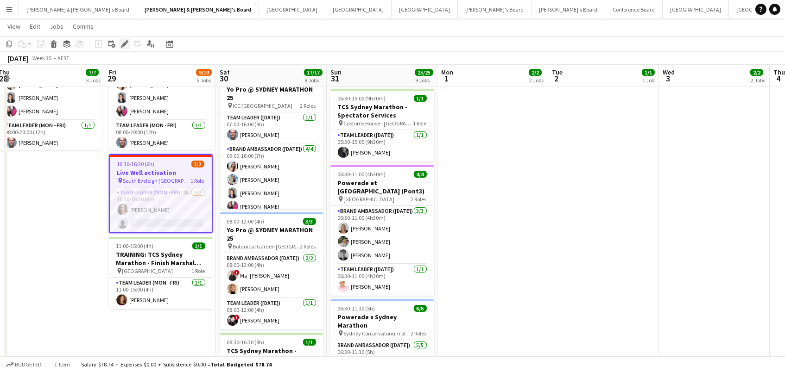
click at [121, 44] on icon "Edit" at bounding box center [124, 43] width 7 height 7
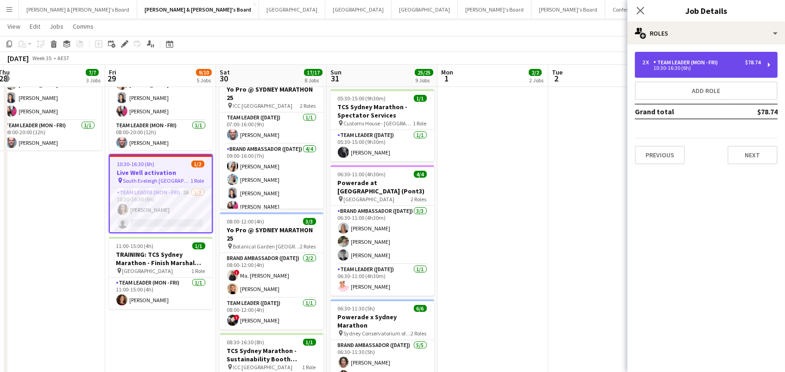
click at [681, 69] on div "10:30-16:30 (6h)" at bounding box center [701, 68] width 118 height 5
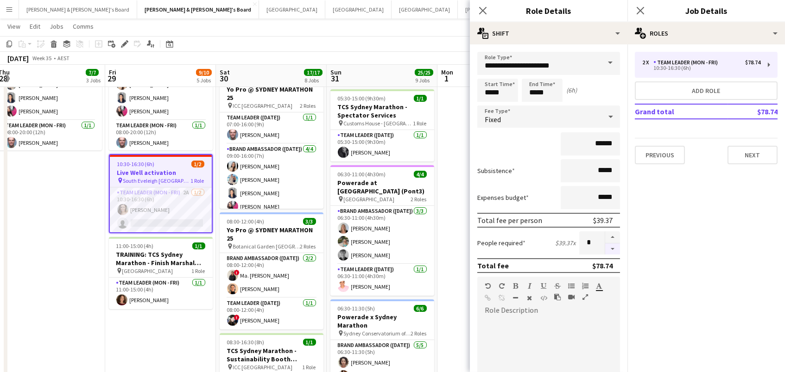
click at [615, 246] on button "button" at bounding box center [612, 250] width 15 height 12
type input "*"
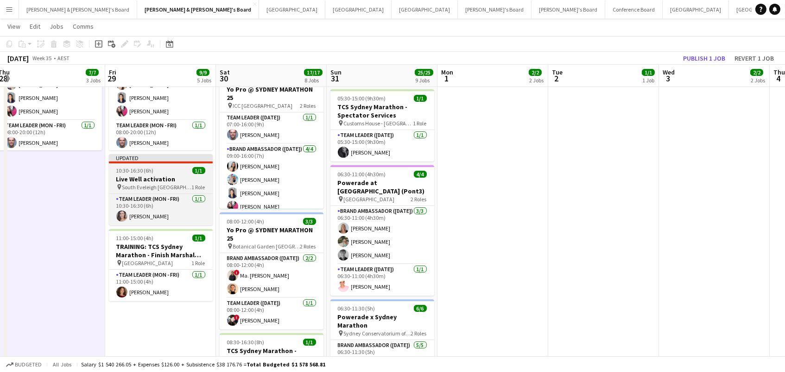
click at [153, 178] on h3 "Live Well activation" at bounding box center [161, 179] width 104 height 8
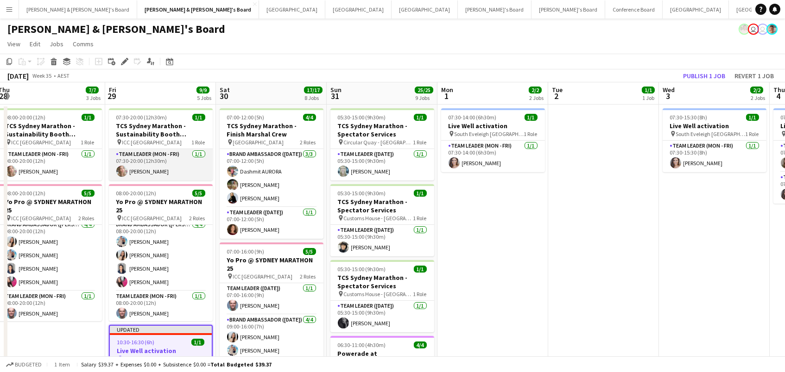
scroll to position [0, 0]
click at [123, 61] on icon at bounding box center [124, 61] width 5 height 5
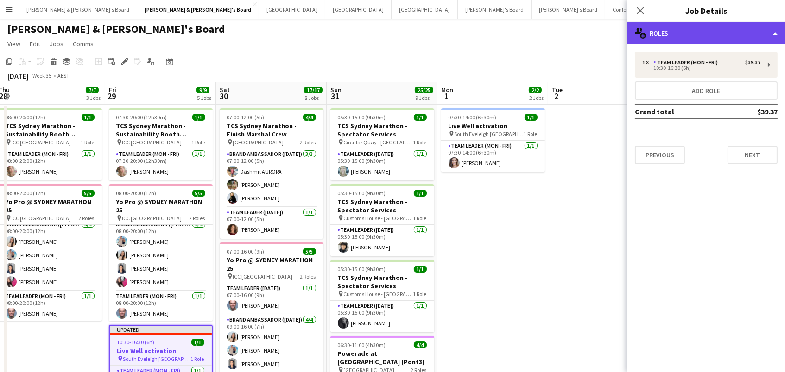
click at [661, 38] on div "multiple-users-add Roles" at bounding box center [705, 33] width 157 height 22
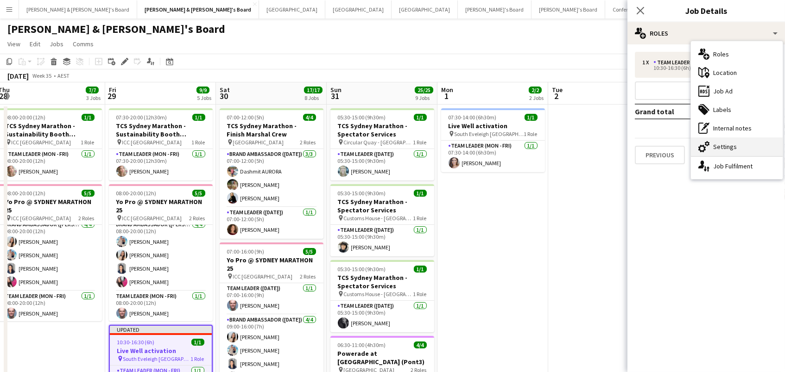
click at [743, 148] on div "cog-double-3 Settings" at bounding box center [737, 147] width 92 height 19
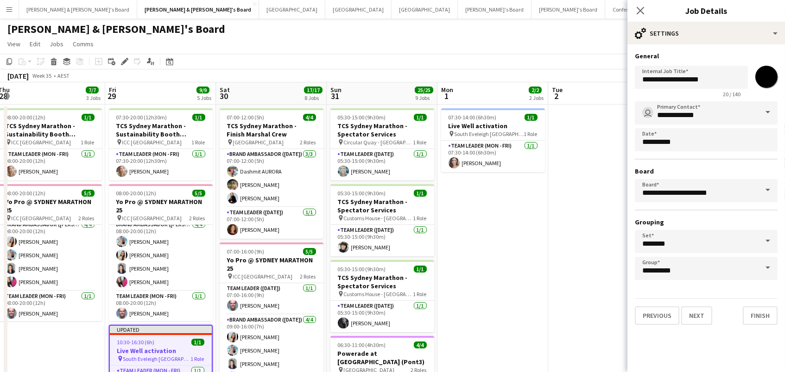
click at [767, 82] on input "*******" at bounding box center [766, 76] width 33 height 33
click at [769, 82] on input "*******" at bounding box center [766, 76] width 33 height 33
type input "*******"
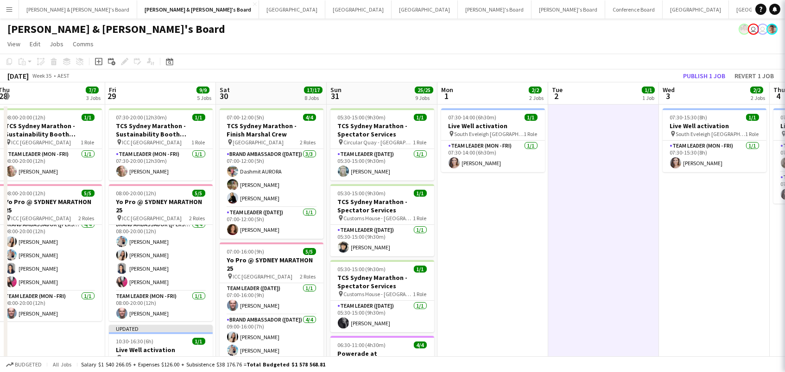
scroll to position [0, 227]
click at [160, 340] on div "10:30-16:30 (6h) 1/1" at bounding box center [161, 341] width 104 height 7
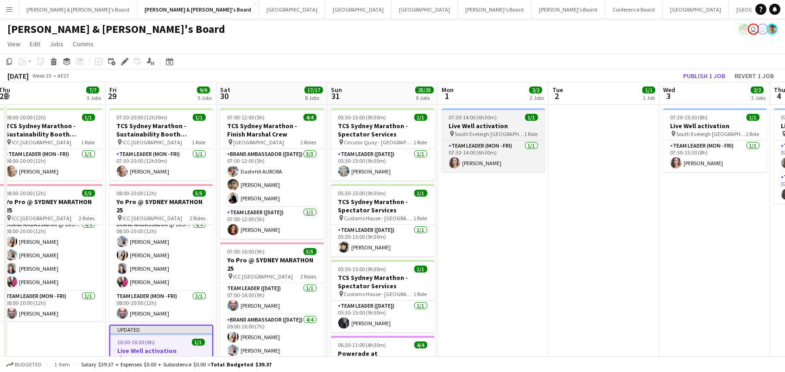
scroll to position [0, 0]
click at [499, 126] on h3 "Live Well activation" at bounding box center [493, 126] width 104 height 8
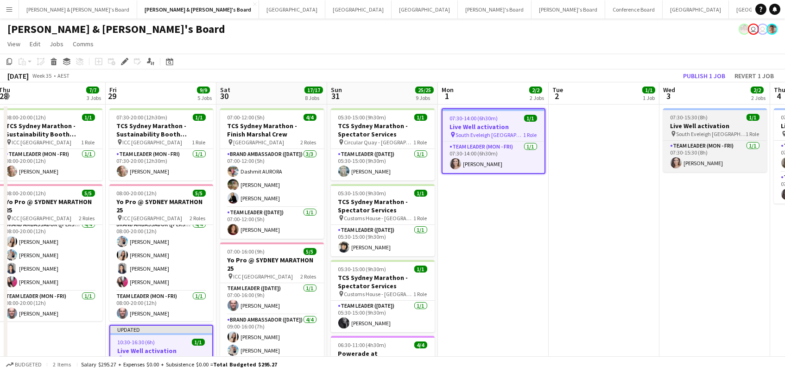
click at [680, 124] on h3 "Live Well activation" at bounding box center [715, 126] width 104 height 8
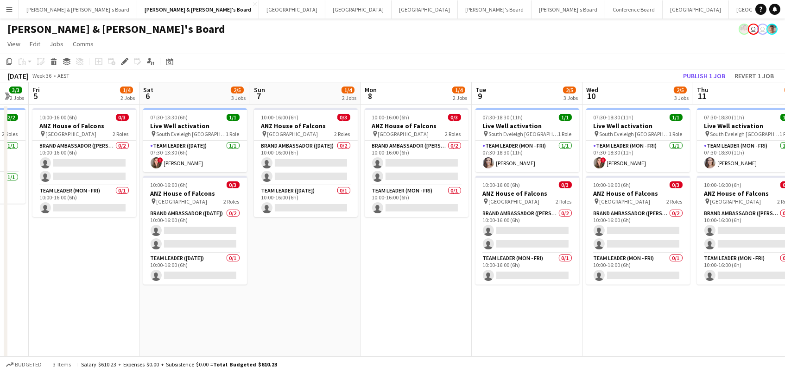
scroll to position [0, 307]
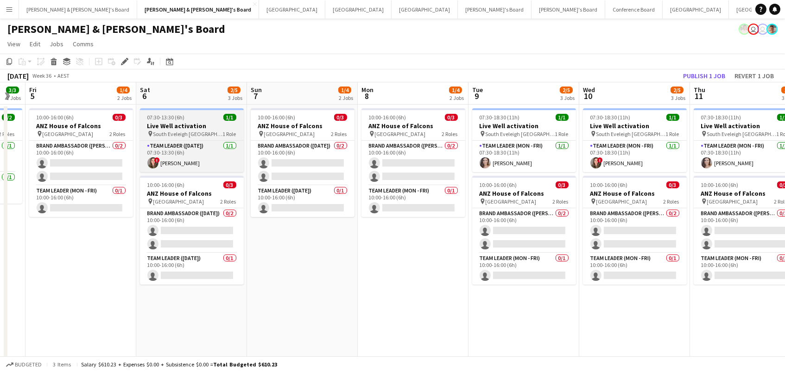
click at [204, 122] on h3 "Live Well activation" at bounding box center [192, 126] width 104 height 8
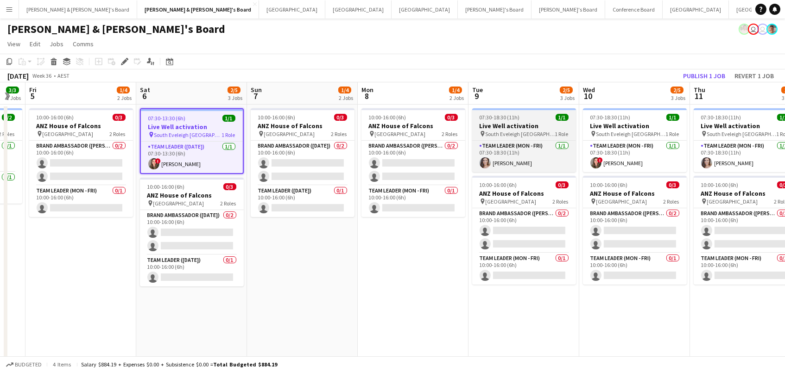
click at [516, 130] on div "pin South Eveleigh Sydney 1 Role" at bounding box center [524, 133] width 104 height 7
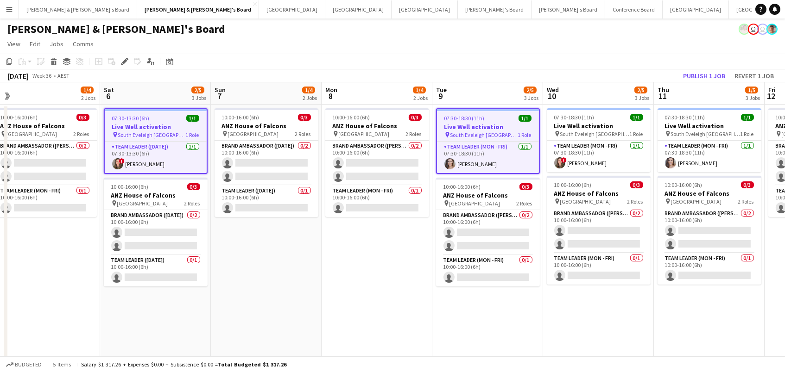
scroll to position [0, 258]
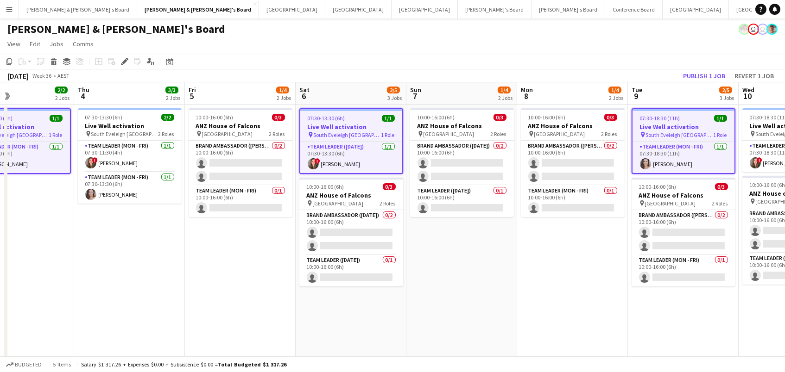
click at [659, 51] on app-page-menu "View Day view expanded Day view collapsed Month view Date picker Jump to [DATE]…" at bounding box center [392, 45] width 785 height 18
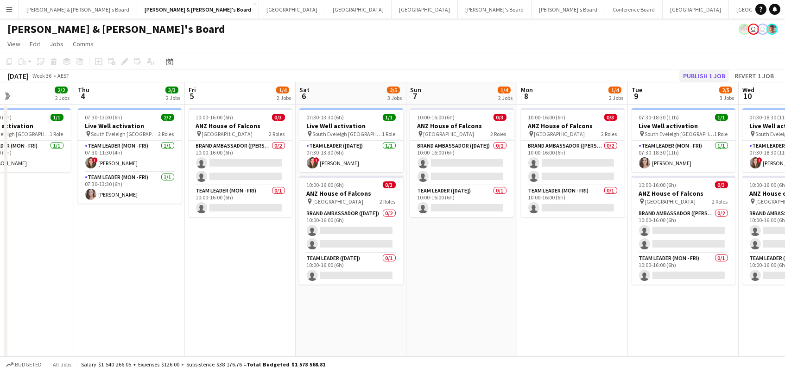
click at [699, 75] on button "Publish 1 job" at bounding box center [704, 76] width 50 height 12
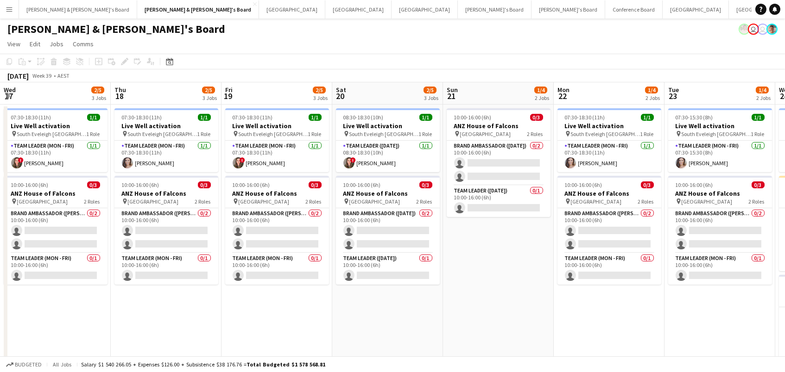
scroll to position [0, 221]
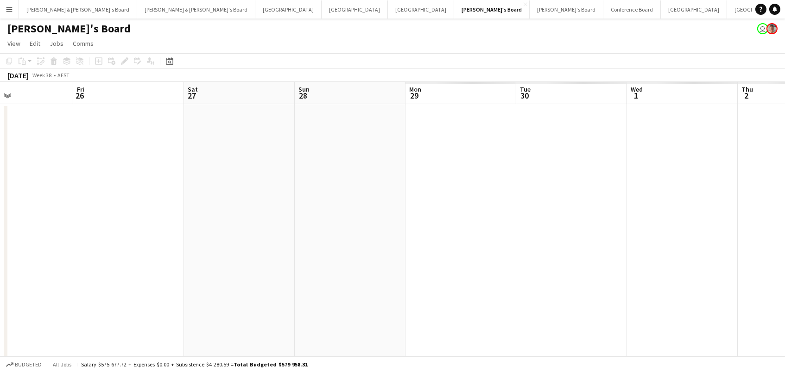
scroll to position [0, 406]
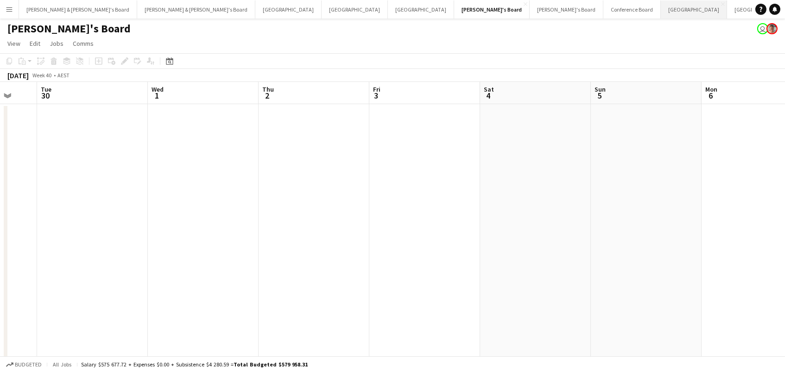
click at [661, 12] on button "Sydney Close" at bounding box center [694, 9] width 66 height 18
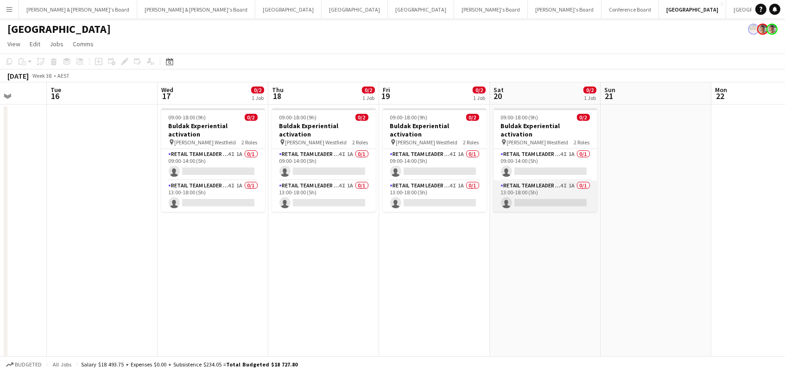
scroll to position [0, 285]
click at [567, 181] on app-card-role "RETAIL Team Leader (Sat) 4I 1A 0/1 13:00-18:00 (5h) single-neutral-actions" at bounding box center [546, 196] width 104 height 31
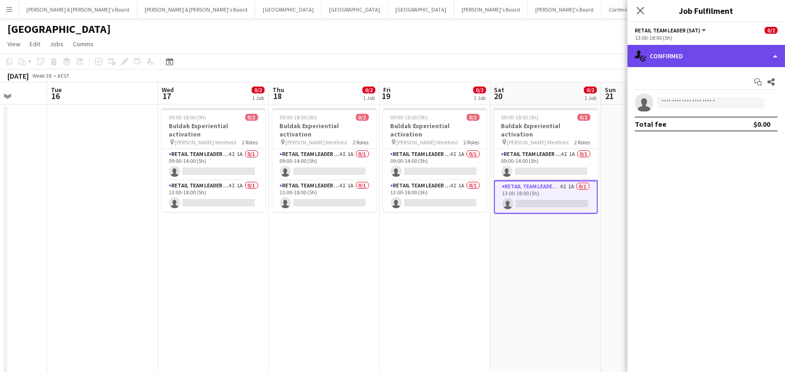
click at [680, 46] on div "single-neutral-actions-check-2 Confirmed" at bounding box center [705, 56] width 157 height 22
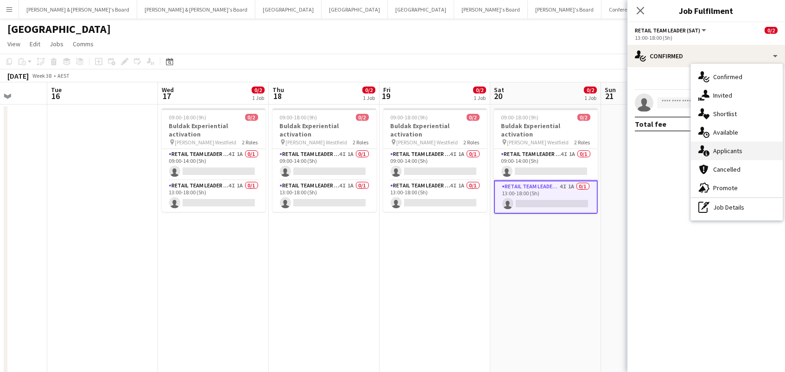
click at [736, 155] on div "single-neutral-actions-information Applicants" at bounding box center [737, 151] width 92 height 19
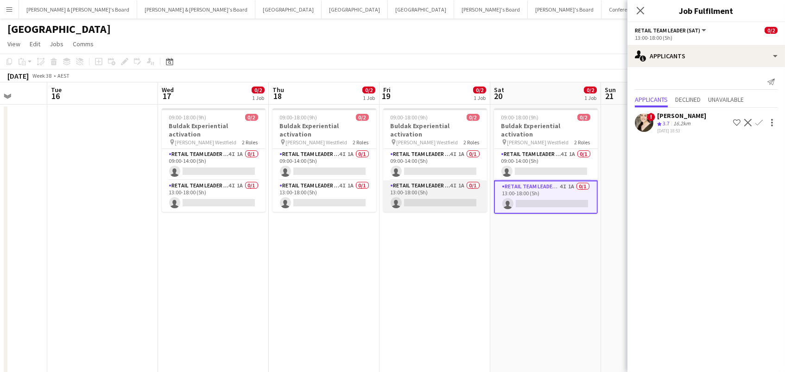
click at [440, 189] on app-card-role "RETAIL Team Leader (Mon - Fri) 4I 1A 0/1 13:00-18:00 (5h) single-neutral-actions" at bounding box center [435, 196] width 104 height 31
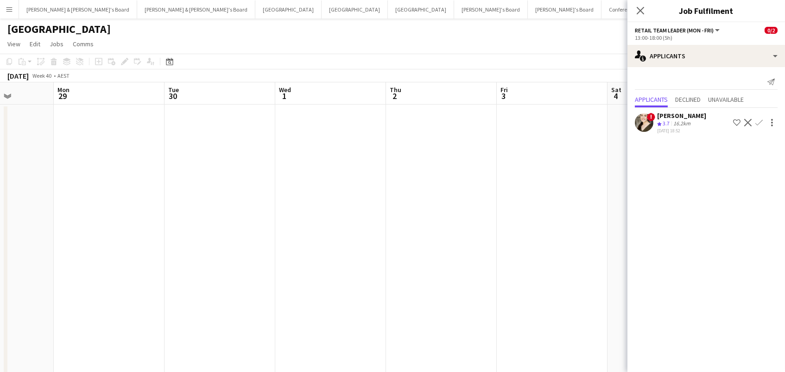
scroll to position [0, 276]
click at [636, 13] on icon "Close pop-in" at bounding box center [640, 10] width 9 height 9
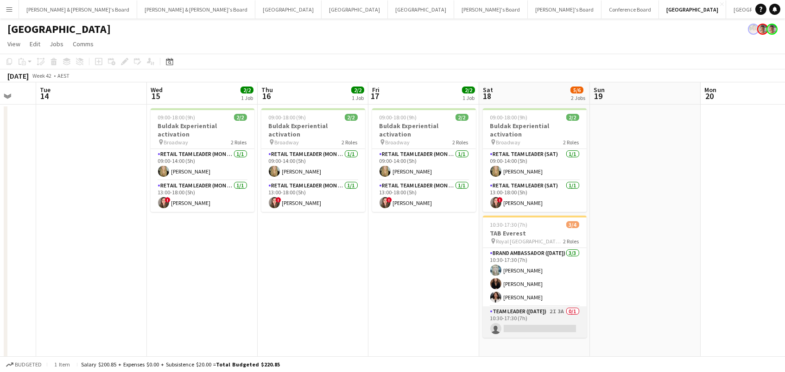
scroll to position [0, 406]
click at [524, 307] on app-card-role "Team Leader ([DATE]) 2I 3A 0/1 10:30-17:30 (7h) single-neutral-actions" at bounding box center [535, 322] width 104 height 31
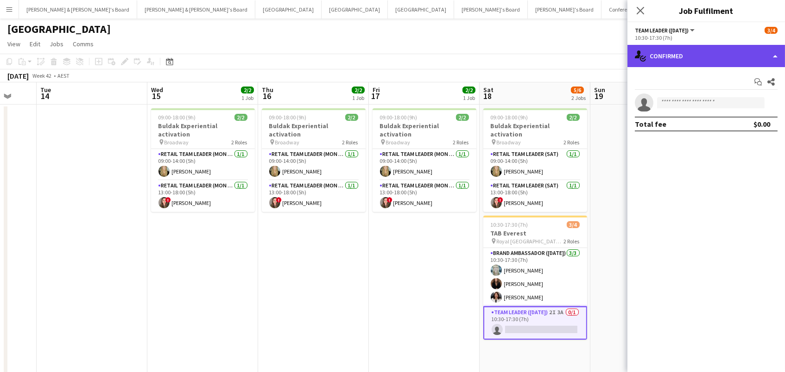
click at [663, 63] on div "single-neutral-actions-check-2 Confirmed" at bounding box center [705, 56] width 157 height 22
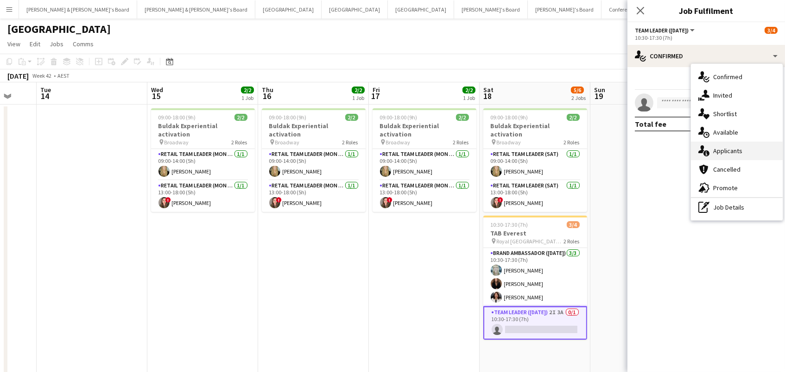
click at [734, 144] on div "single-neutral-actions-information Applicants" at bounding box center [737, 151] width 92 height 19
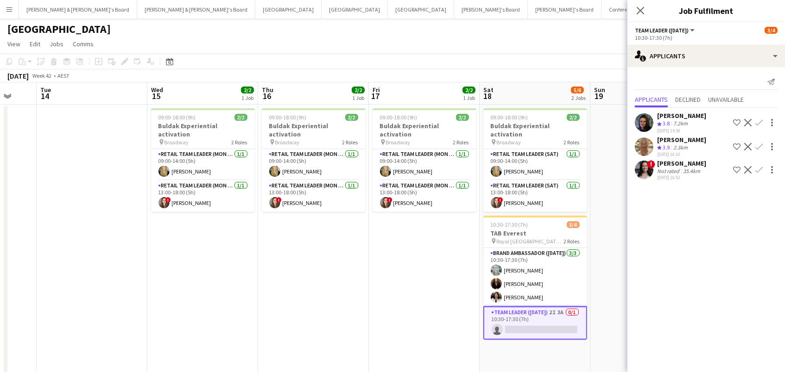
click at [758, 144] on app-icon "Confirm" at bounding box center [758, 146] width 7 height 7
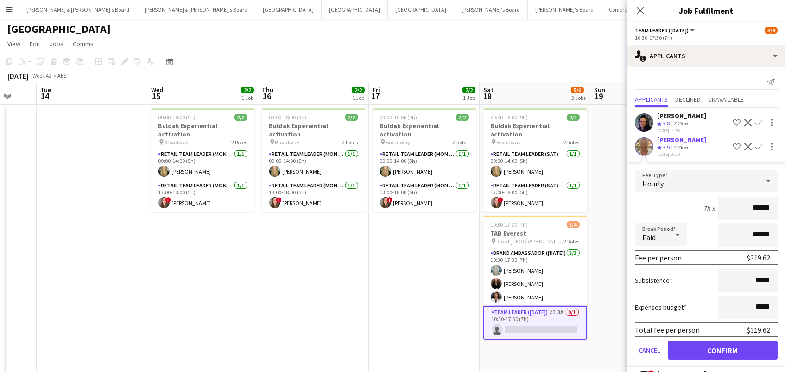
click at [722, 347] on button "Confirm" at bounding box center [723, 350] width 110 height 19
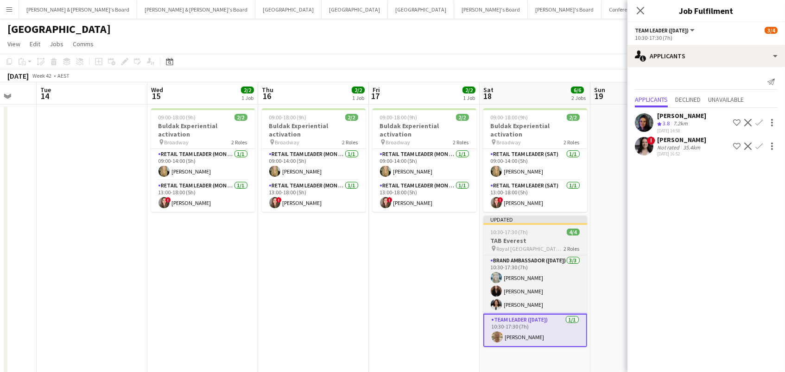
click at [532, 246] on span "Royal [GEOGRAPHIC_DATA] - [GEOGRAPHIC_DATA]" at bounding box center [530, 249] width 67 height 7
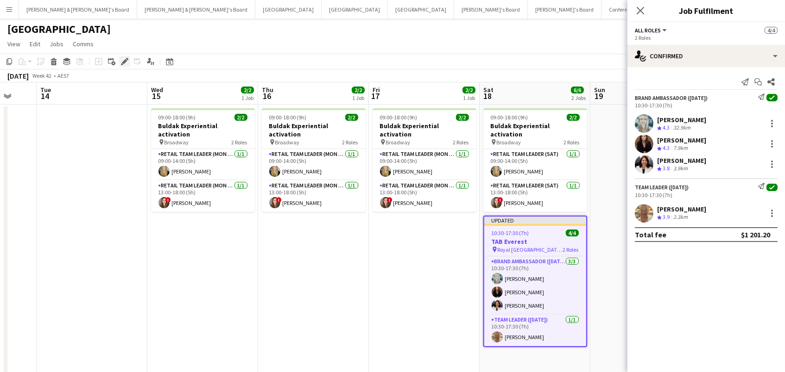
click at [125, 61] on icon "Edit" at bounding box center [124, 61] width 7 height 7
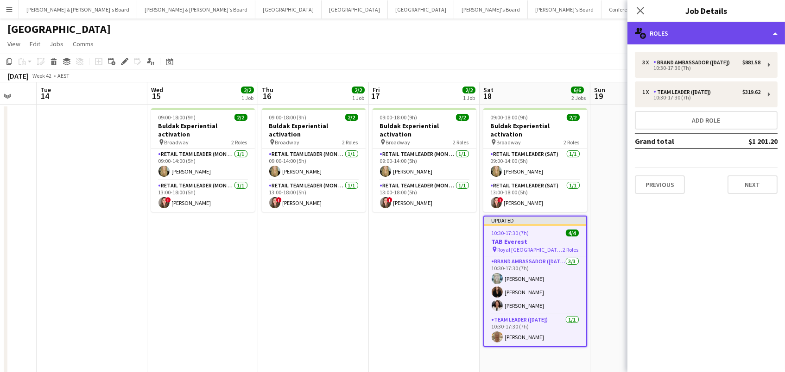
click at [732, 38] on div "multiple-users-add Roles" at bounding box center [705, 33] width 157 height 22
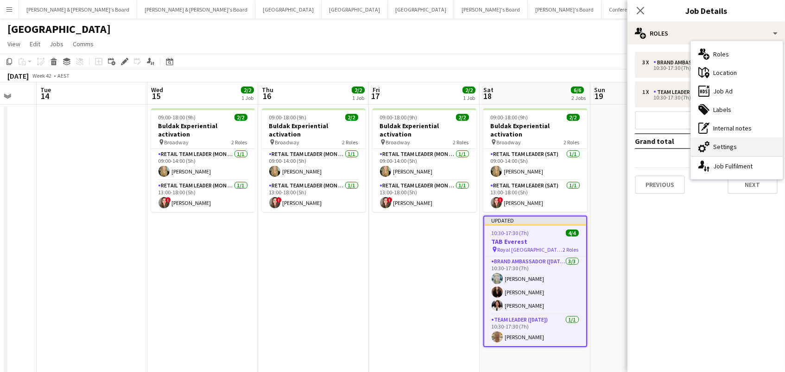
click at [743, 150] on div "cog-double-3 Settings" at bounding box center [737, 147] width 92 height 19
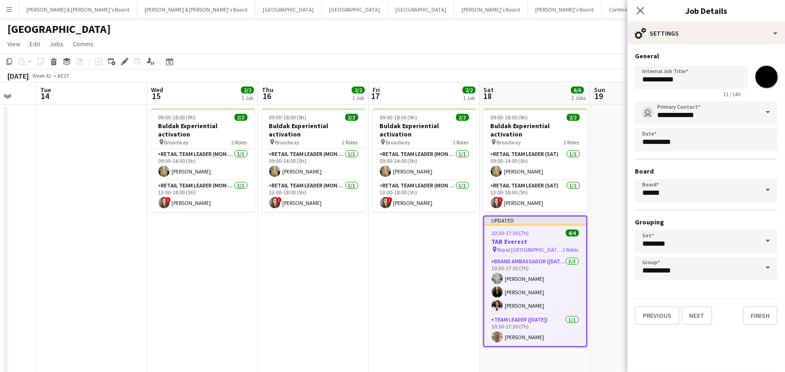
click at [765, 76] on input "*******" at bounding box center [766, 76] width 33 height 33
type input "*******"
click at [473, 44] on app-page-menu "View Day view expanded Day view collapsed Month view Date picker Jump to [DATE]…" at bounding box center [392, 45] width 785 height 18
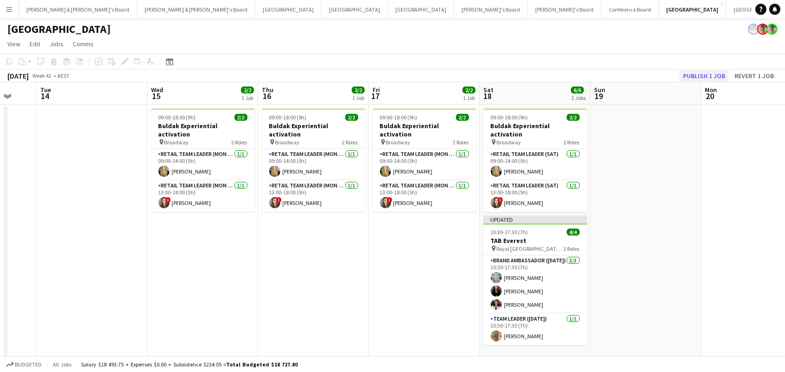
click at [714, 76] on button "Publish 1 job" at bounding box center [704, 76] width 50 height 12
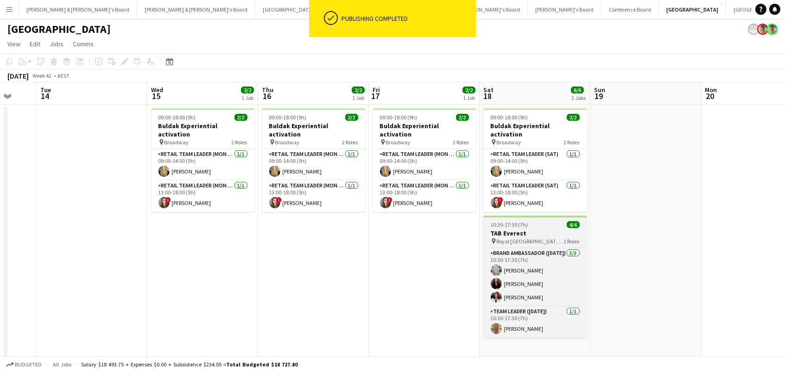
click at [510, 229] on h3 "TAB Everest" at bounding box center [535, 233] width 104 height 8
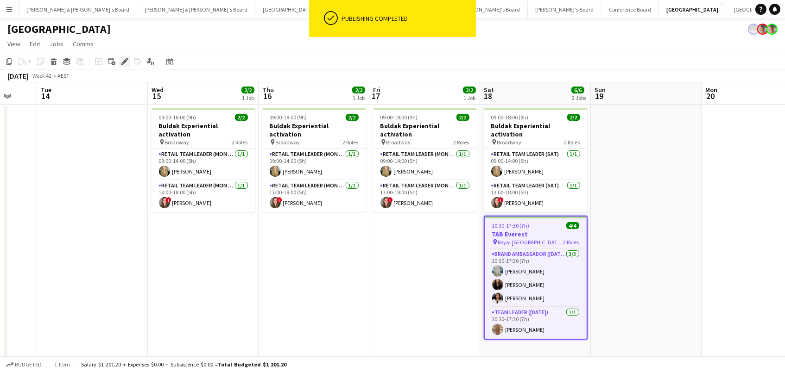
click at [121, 64] on icon "Edit" at bounding box center [124, 61] width 7 height 7
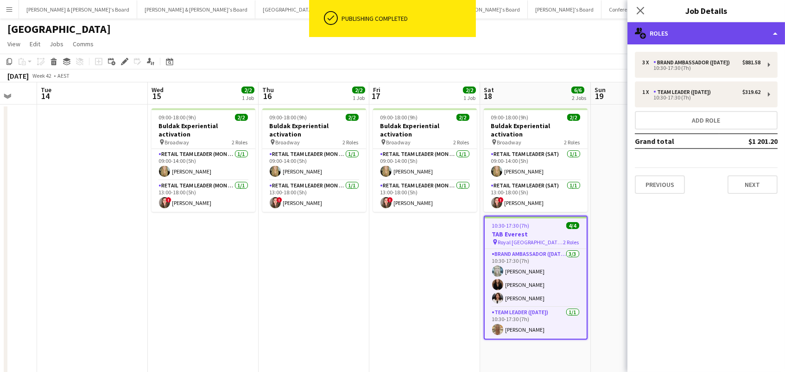
click at [681, 29] on div "multiple-users-add Roles" at bounding box center [705, 33] width 157 height 22
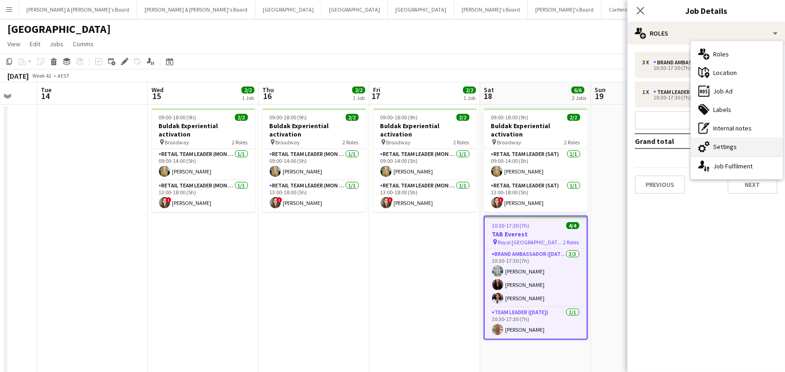
click at [736, 150] on div "cog-double-3 Settings" at bounding box center [737, 147] width 92 height 19
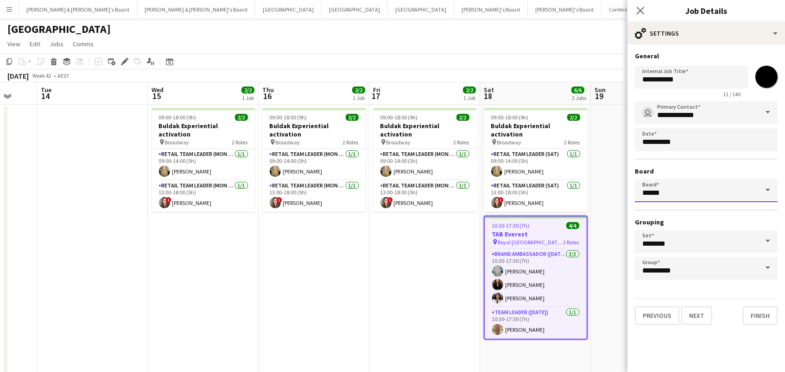
click at [712, 195] on input "******" at bounding box center [706, 190] width 143 height 23
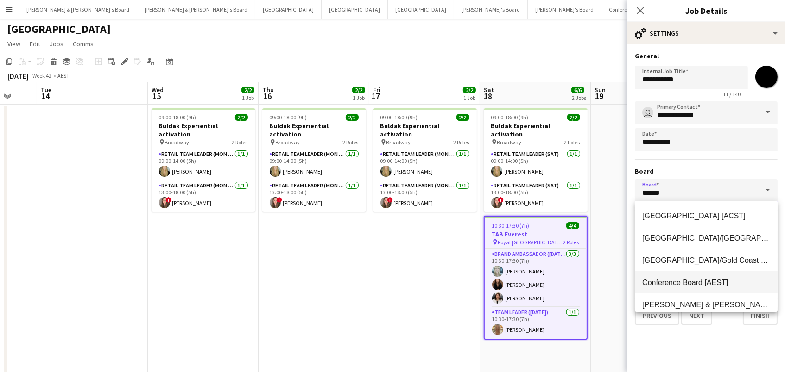
scroll to position [8, 0]
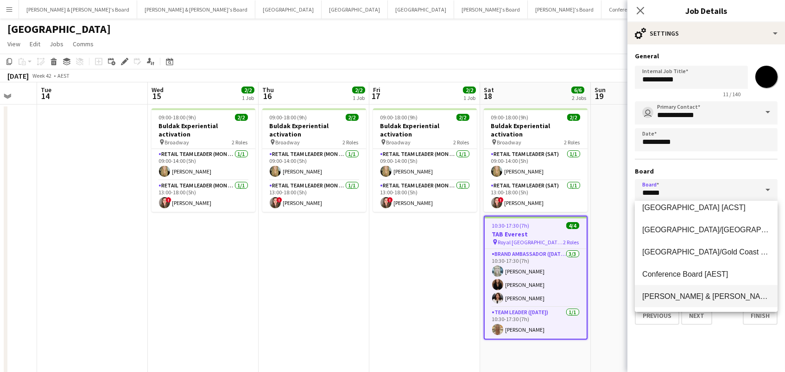
click at [716, 293] on span "[PERSON_NAME] & [PERSON_NAME]'s Board [AEST]" at bounding box center [733, 297] width 183 height 8
type input "**********"
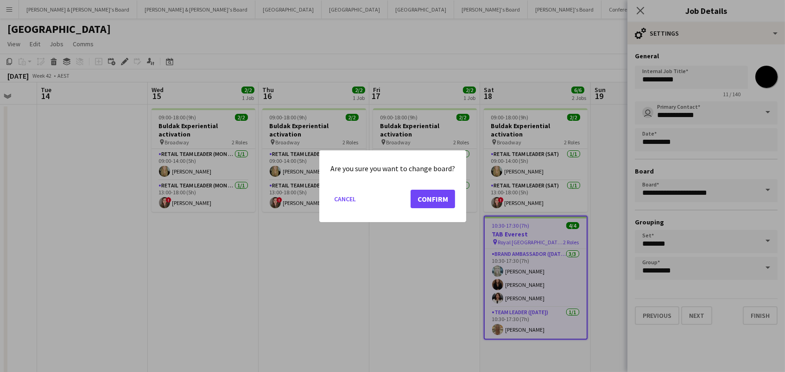
click at [428, 204] on button "Confirm" at bounding box center [432, 198] width 44 height 19
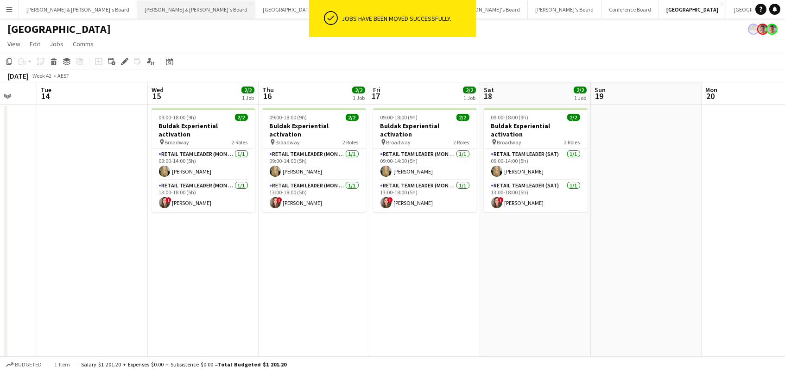
click at [137, 11] on button "[PERSON_NAME] & [PERSON_NAME]'s Board Close" at bounding box center [196, 9] width 118 height 18
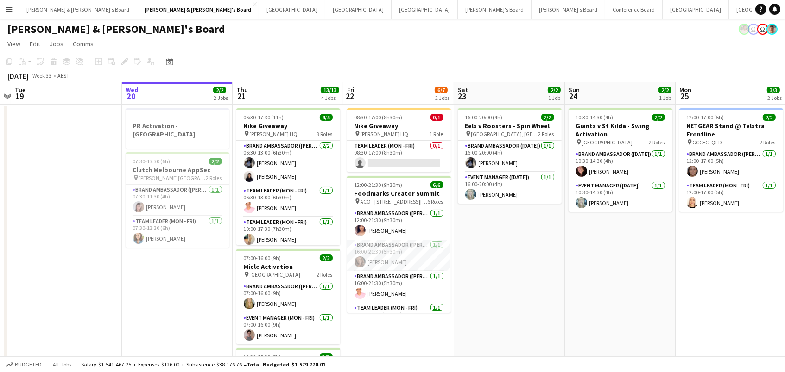
scroll to position [0, 432]
click at [458, 1] on button "Tennille's Board Close" at bounding box center [495, 9] width 74 height 18
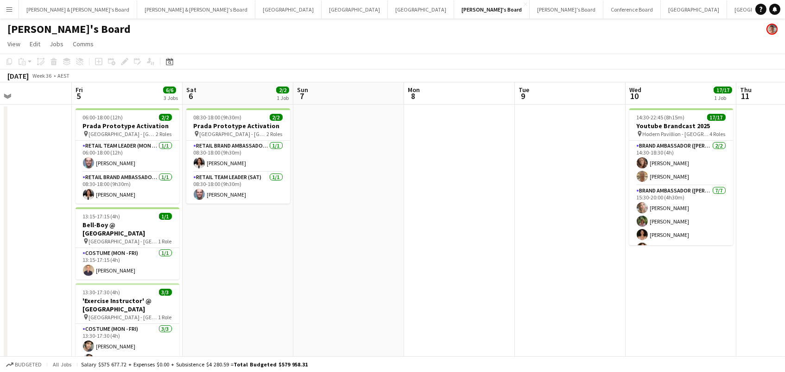
scroll to position [0, 372]
click at [603, 7] on button "Conference Board Close" at bounding box center [631, 9] width 57 height 18
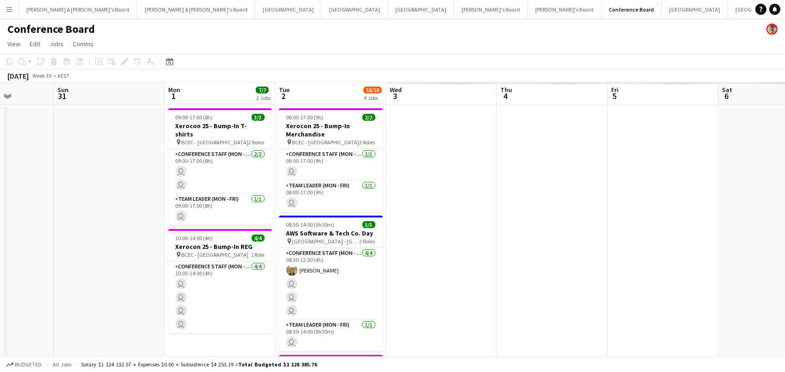
scroll to position [0, 282]
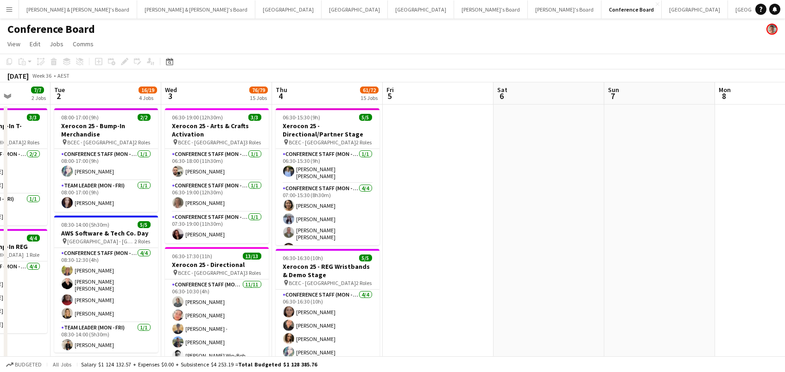
click at [9, 7] on app-icon "Menu" at bounding box center [9, 9] width 7 height 7
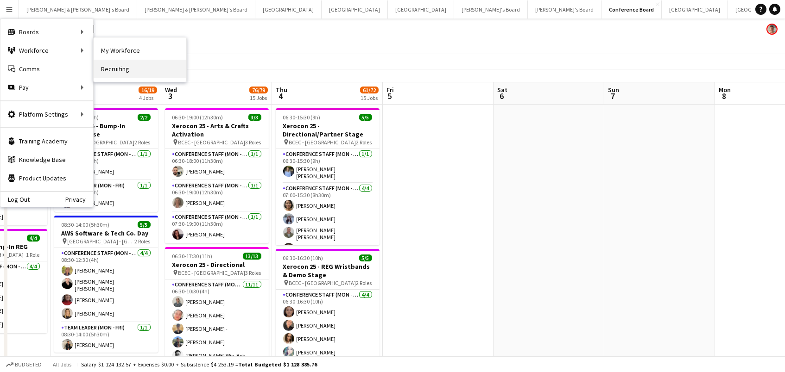
click at [116, 74] on link "Recruiting" at bounding box center [140, 69] width 93 height 19
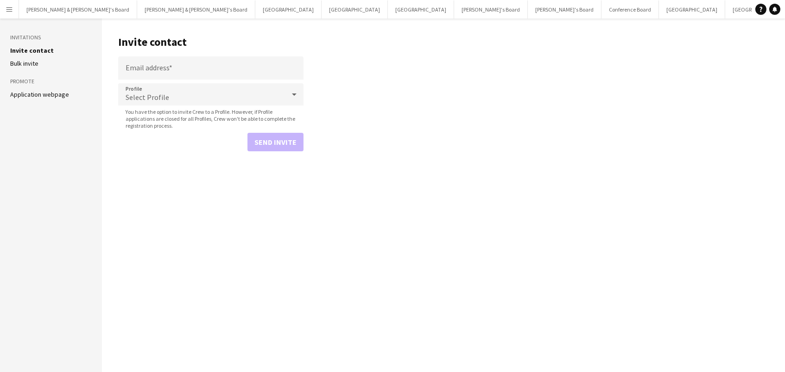
click at [39, 92] on link "Application webpage" at bounding box center [39, 94] width 59 height 8
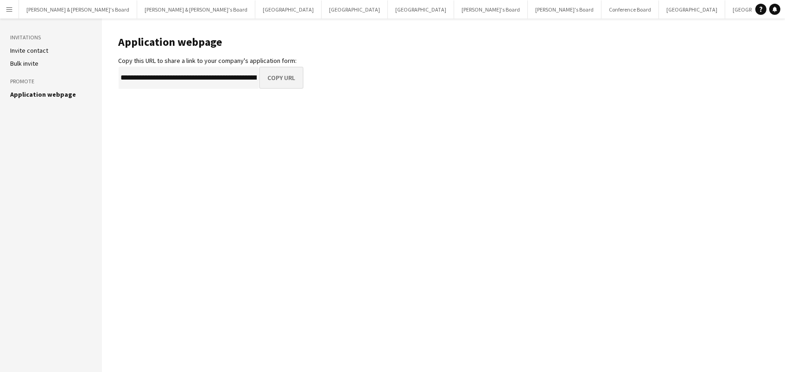
click at [274, 72] on button "Copy URL" at bounding box center [281, 78] width 44 height 22
click at [13, 8] on app-icon "Menu" at bounding box center [9, 9] width 7 height 7
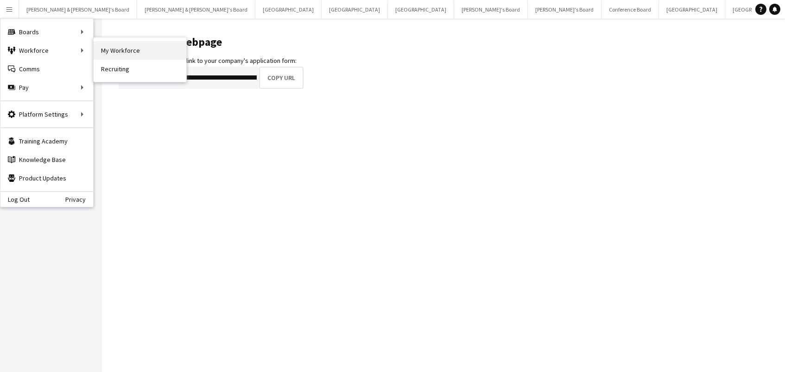
click at [110, 58] on link "My Workforce" at bounding box center [140, 50] width 93 height 19
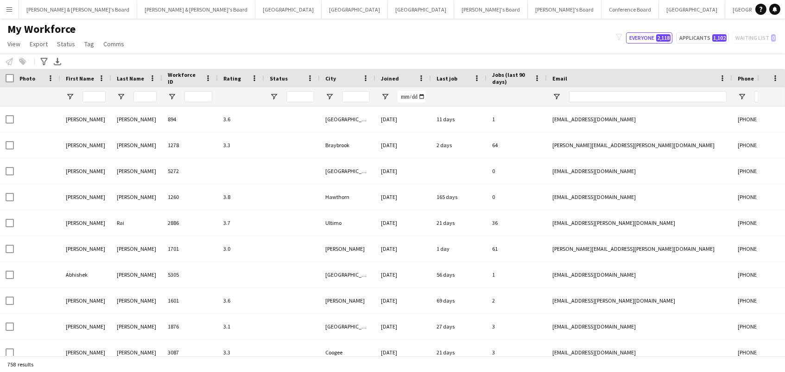
type input "**********"
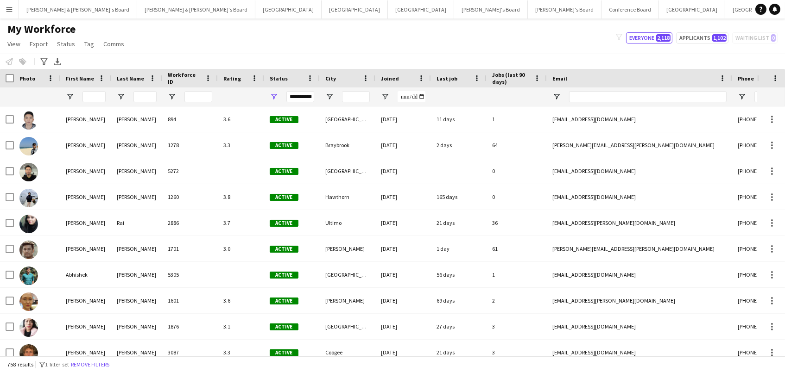
click at [110, 58] on div "Notify workforce Add to tag Select at least one crew to tag him or her. Advance…" at bounding box center [392, 61] width 785 height 15
click at [141, 96] on input "Last Name Filter Input" at bounding box center [144, 96] width 23 height 11
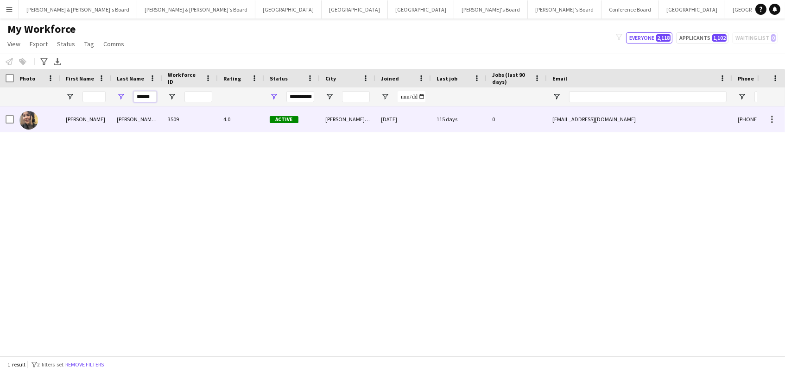
type input "******"
click at [158, 127] on div "[PERSON_NAME] [PERSON_NAME]" at bounding box center [136, 119] width 51 height 25
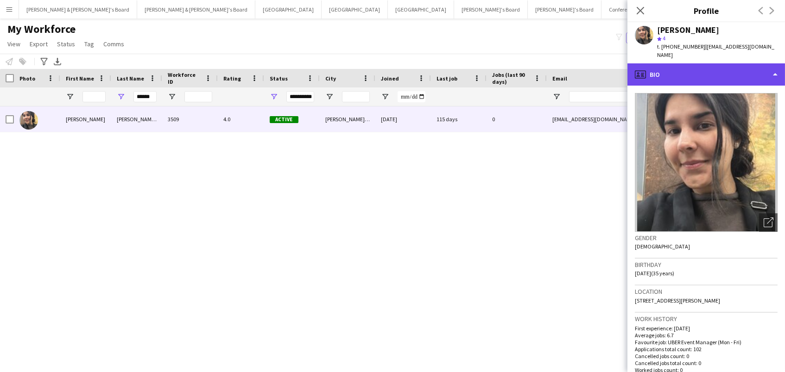
click at [724, 66] on div "profile Bio" at bounding box center [705, 74] width 157 height 22
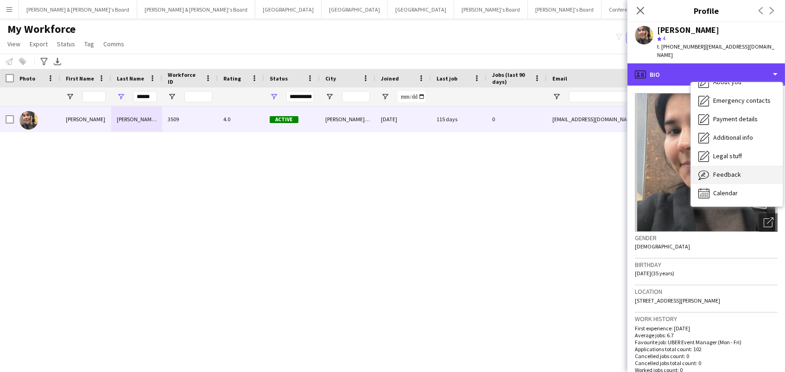
scroll to position [69, 0]
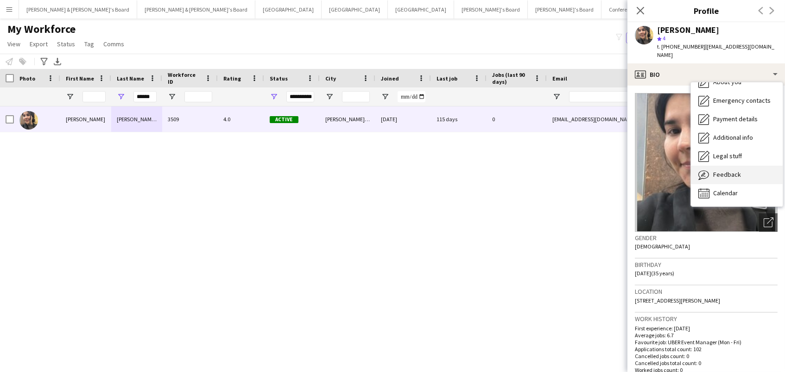
click at [742, 172] on div "Feedback Feedback" at bounding box center [737, 175] width 92 height 19
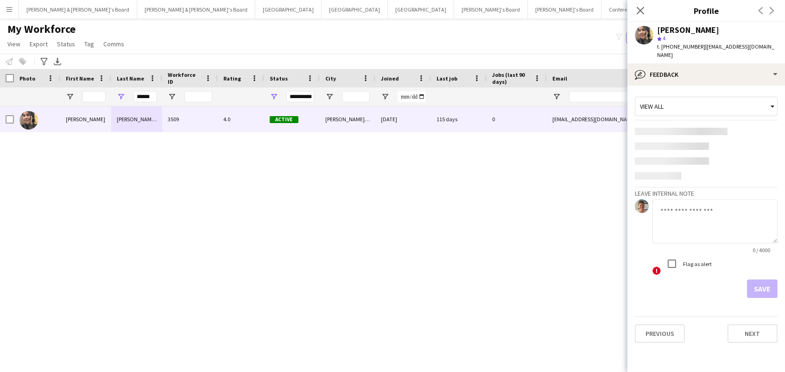
scroll to position [0, 0]
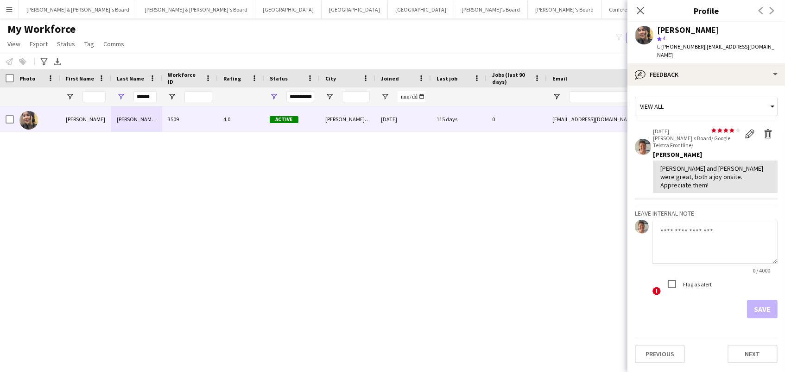
click at [708, 240] on textarea at bounding box center [714, 242] width 125 height 44
type textarea "**********"
click at [762, 300] on button "Save" at bounding box center [762, 309] width 31 height 19
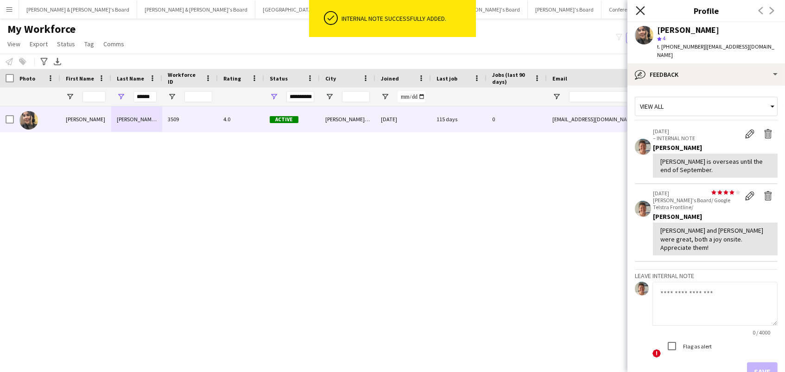
click at [643, 13] on icon at bounding box center [640, 10] width 9 height 9
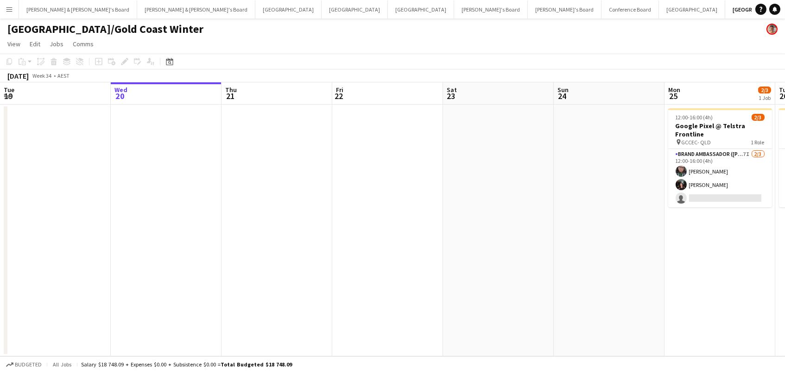
scroll to position [0, 330]
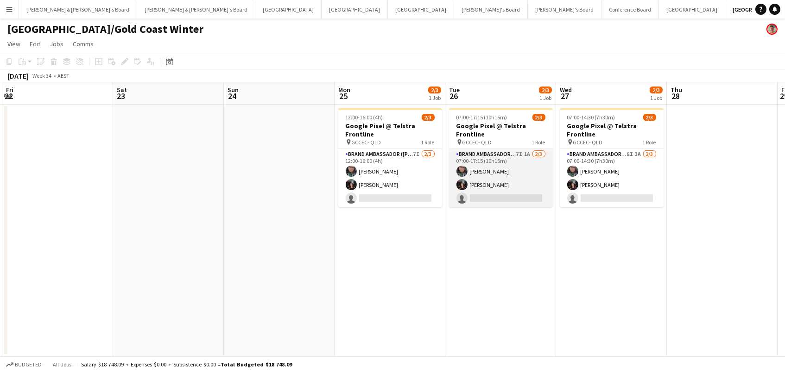
click at [510, 175] on app-card-role "Brand Ambassador (Mon - Fri) 7I 1A 2/3 07:00-17:15 (10h15m) Beatriz Barreto Gab…" at bounding box center [501, 178] width 104 height 58
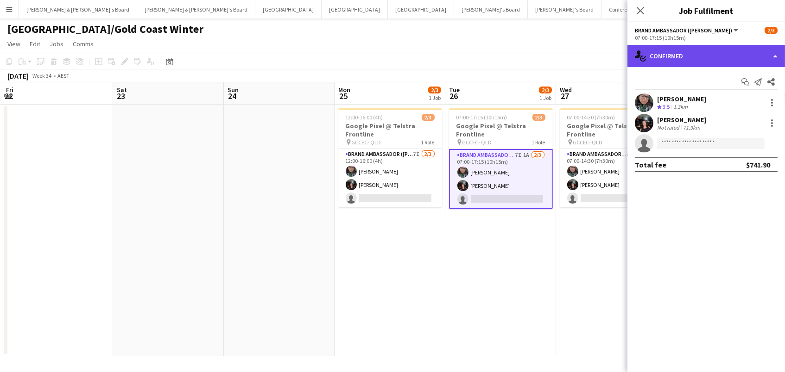
click at [712, 61] on div "single-neutral-actions-check-2 Confirmed" at bounding box center [705, 56] width 157 height 22
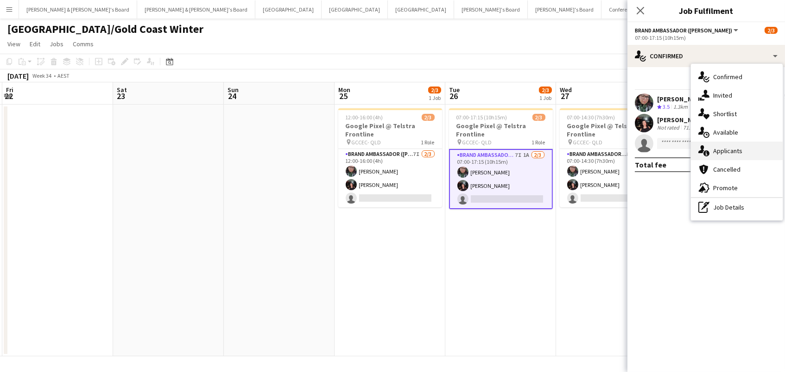
click at [718, 155] on div "single-neutral-actions-information Applicants" at bounding box center [737, 151] width 92 height 19
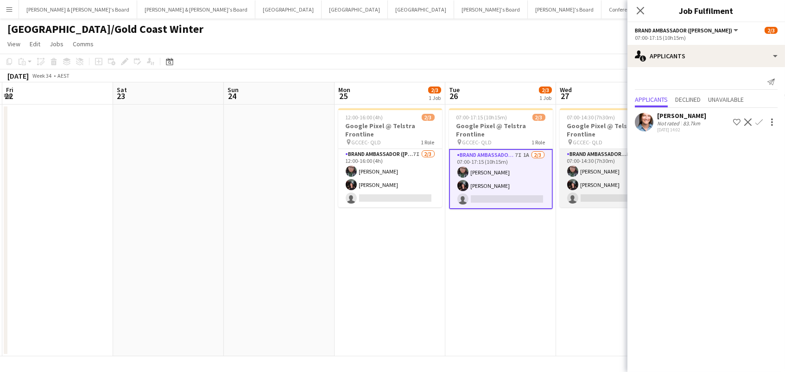
scroll to position [0, 329]
click at [597, 168] on app-card-role "Brand Ambassador (Mon - Fri) 8I 3A 2/3 07:00-14:30 (7h30m) Beatriz Barreto Gabr…" at bounding box center [612, 178] width 104 height 58
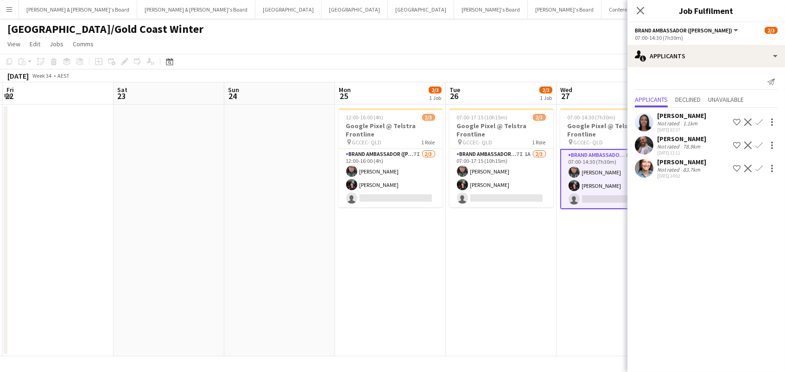
click at [397, 47] on app-page-menu "View Day view expanded Day view collapsed Month view Date picker Jump to [DATE]…" at bounding box center [392, 45] width 785 height 18
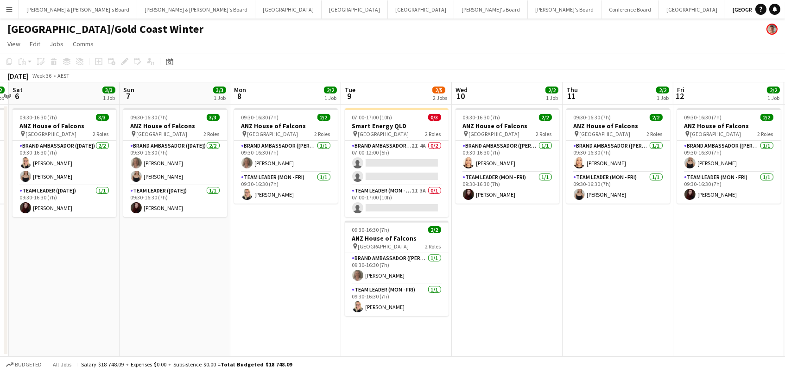
scroll to position [0, 437]
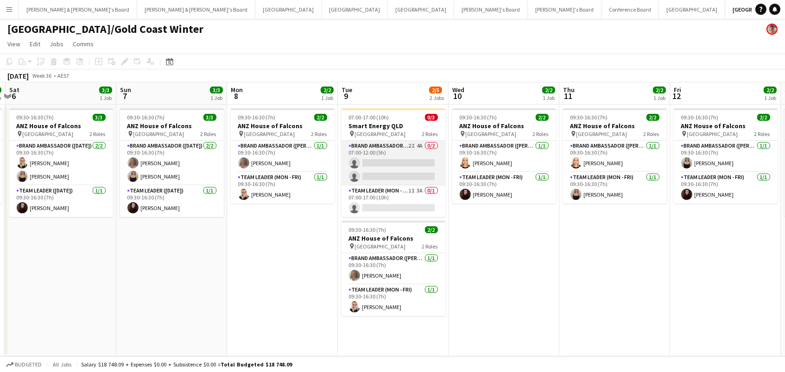
click at [409, 155] on app-card-role "Brand Ambassador (Mon - Fri) 2I 4A 0/2 07:00-12:00 (5h) single-neutral-actions …" at bounding box center [393, 163] width 104 height 45
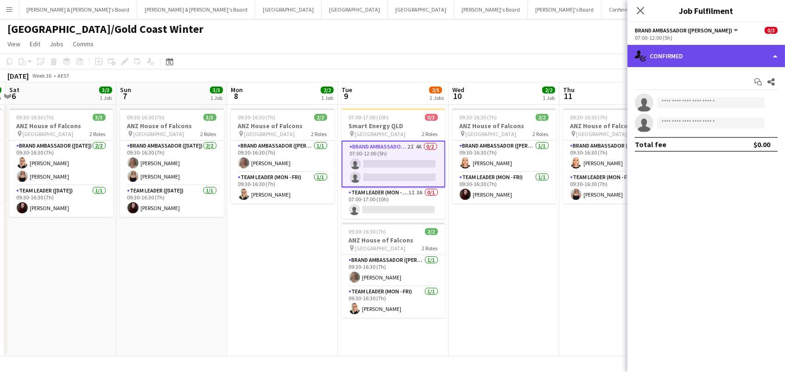
click at [730, 56] on div "single-neutral-actions-check-2 Confirmed" at bounding box center [705, 56] width 157 height 22
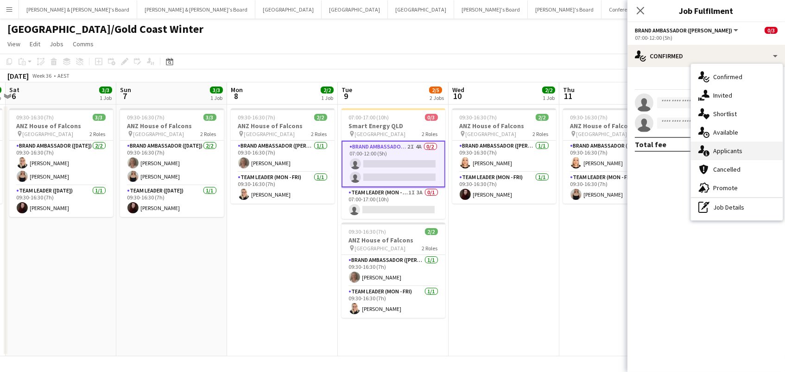
click at [735, 150] on div "single-neutral-actions-information Applicants" at bounding box center [737, 151] width 92 height 19
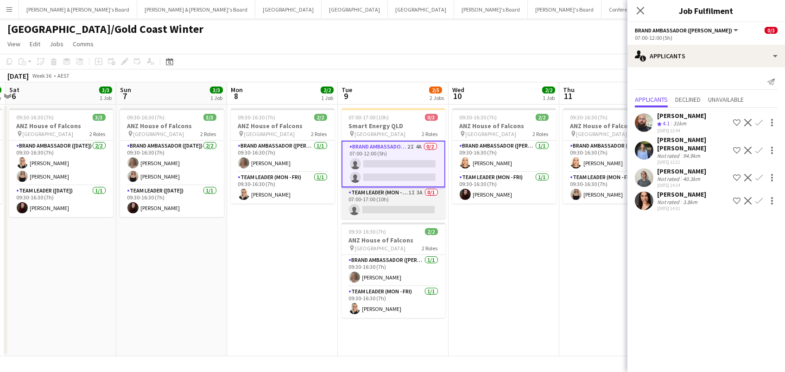
click at [382, 200] on app-card-role "Team Leader (Mon - Fri) 1I 3A 0/1 07:00-17:00 (10h) single-neutral-actions" at bounding box center [393, 203] width 104 height 31
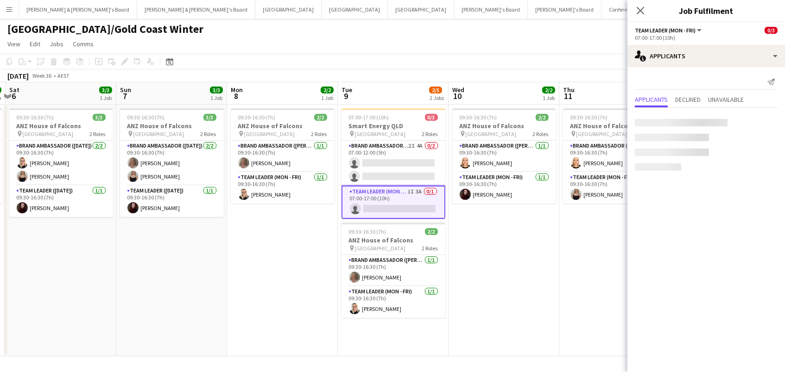
scroll to position [0, 436]
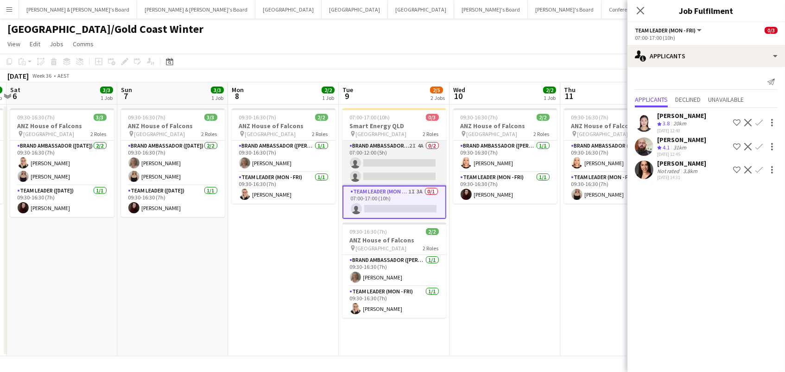
click at [413, 164] on app-card-role "Brand Ambassador (Mon - Fri) 2I 4A 0/2 07:00-12:00 (5h) single-neutral-actions …" at bounding box center [394, 163] width 104 height 45
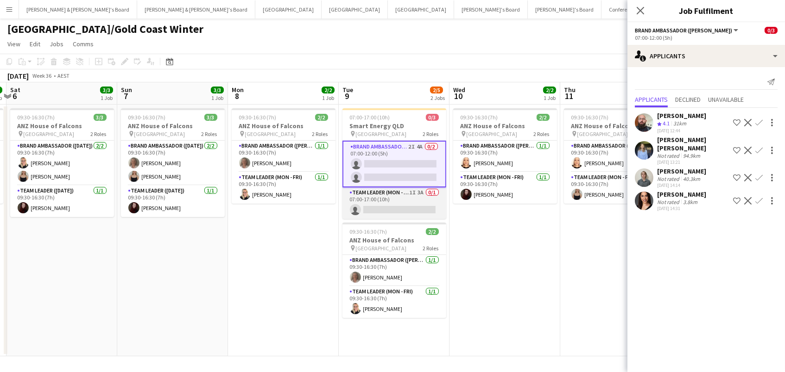
click at [416, 203] on app-card-role "Team Leader (Mon - Fri) 1I 3A 0/1 07:00-17:00 (10h) single-neutral-actions" at bounding box center [394, 203] width 104 height 31
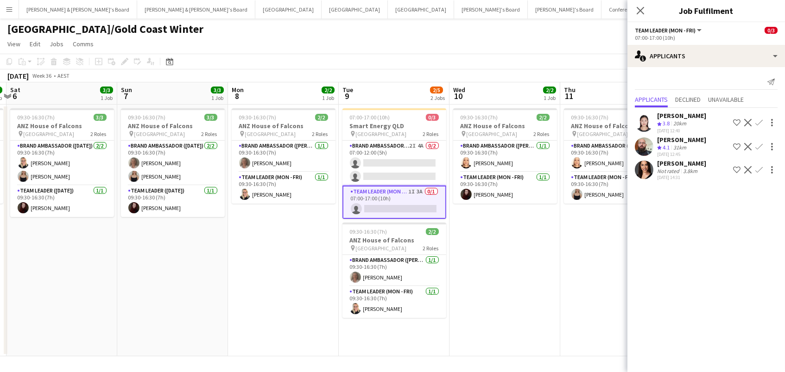
click at [758, 117] on button "Confirm" at bounding box center [758, 122] width 11 height 11
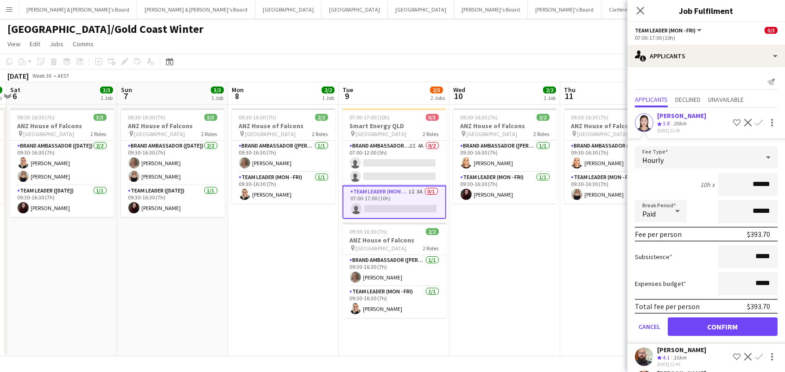
click at [722, 324] on button "Confirm" at bounding box center [723, 327] width 110 height 19
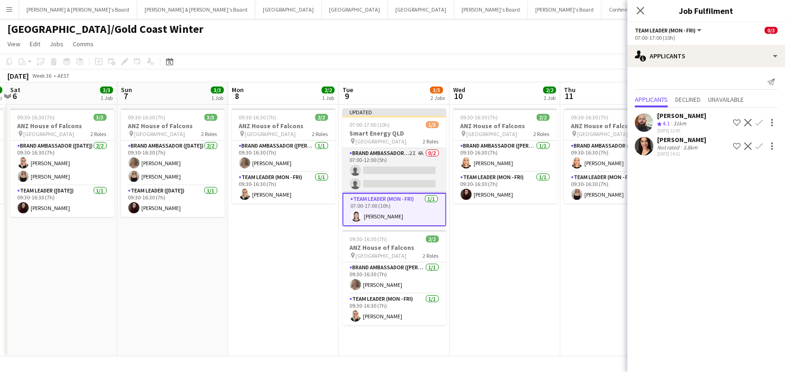
click at [372, 172] on app-card-role "Brand Ambassador (Mon - Fri) 2I 4A 0/2 07:00-12:00 (5h) single-neutral-actions …" at bounding box center [394, 170] width 104 height 45
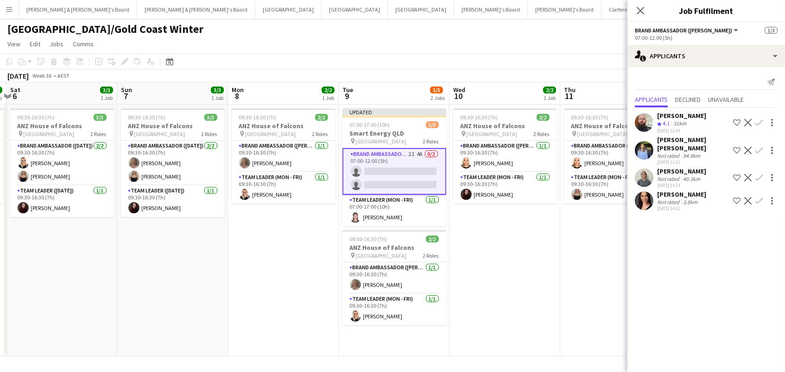
click at [582, 60] on app-toolbar "Copy Paste Paste Command V Paste with crew Command Shift V Paste linked Job [GE…" at bounding box center [392, 62] width 785 height 16
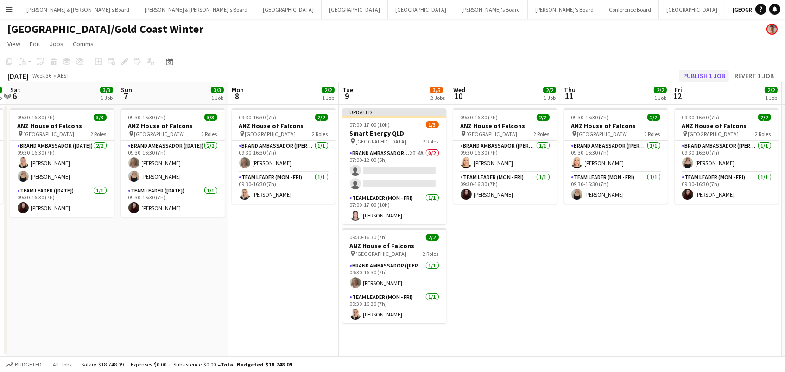
click at [703, 76] on button "Publish 1 job" at bounding box center [704, 76] width 50 height 12
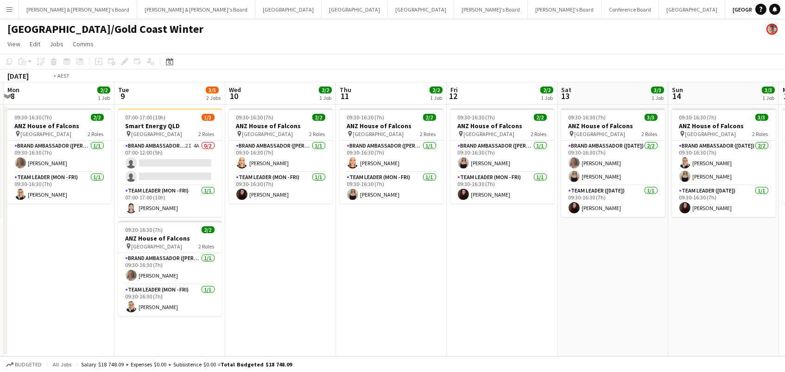
scroll to position [0, 247]
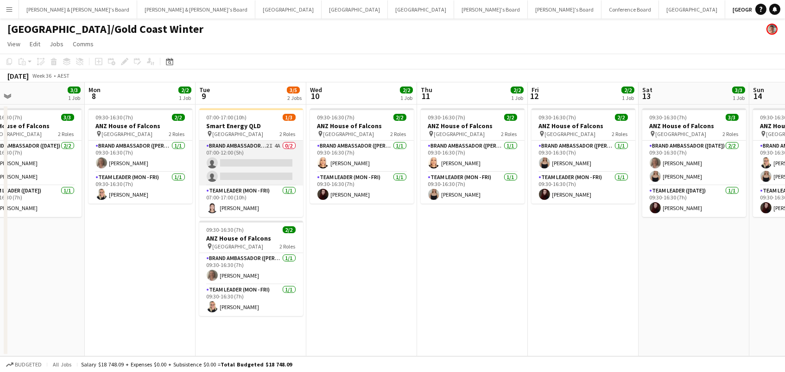
click at [273, 165] on app-card-role "Brand Ambassador (Mon - Fri) 2I 4A 0/2 07:00-12:00 (5h) single-neutral-actions …" at bounding box center [251, 163] width 104 height 45
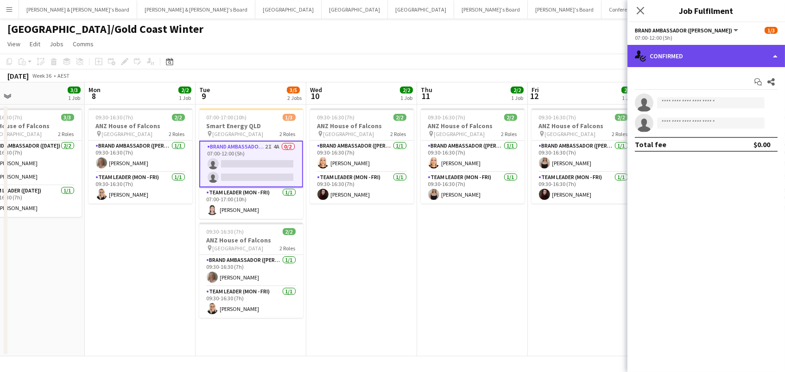
click at [718, 62] on div "single-neutral-actions-check-2 Confirmed" at bounding box center [705, 56] width 157 height 22
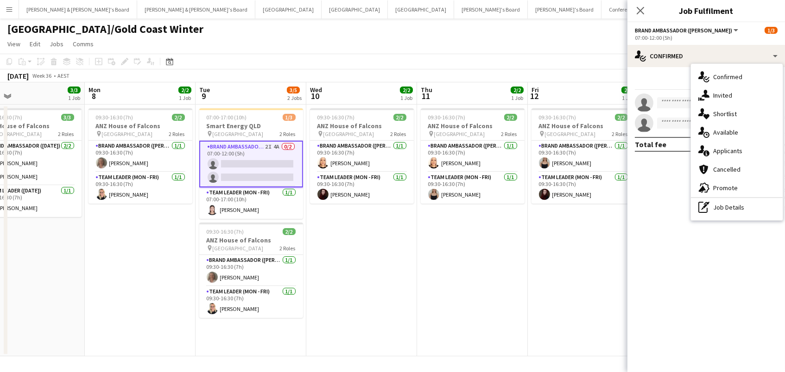
click at [359, 227] on app-date-cell "09:30-16:30 (7h) 2/2 ANZ House of Falcons pin Brisbane 2 Roles Brand Ambassador…" at bounding box center [361, 231] width 111 height 252
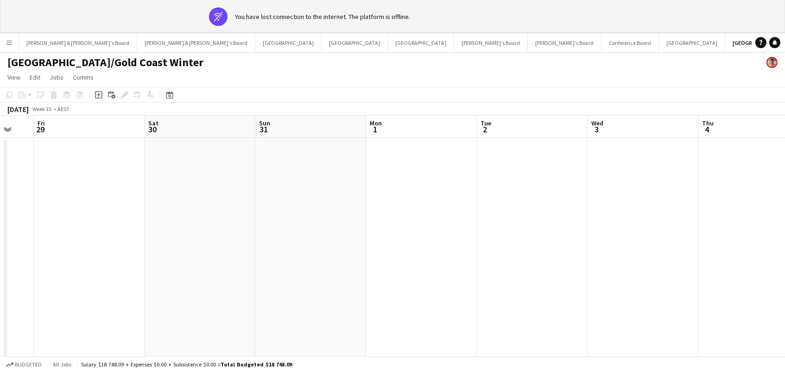
scroll to position [0, 187]
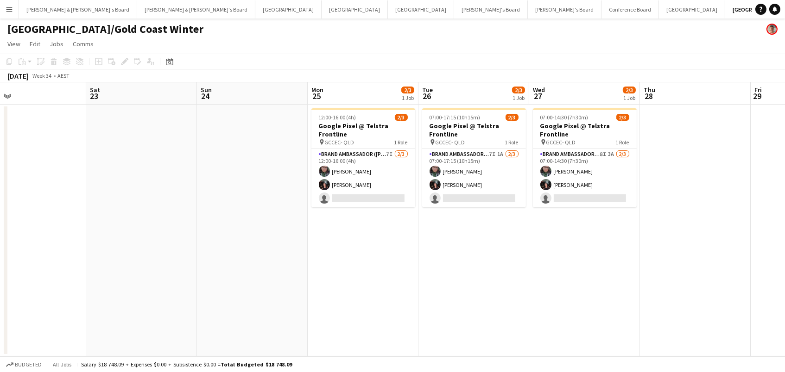
scroll to position [0, 357]
click at [528, 10] on button "Vicky's Board Close" at bounding box center [565, 9] width 74 height 18
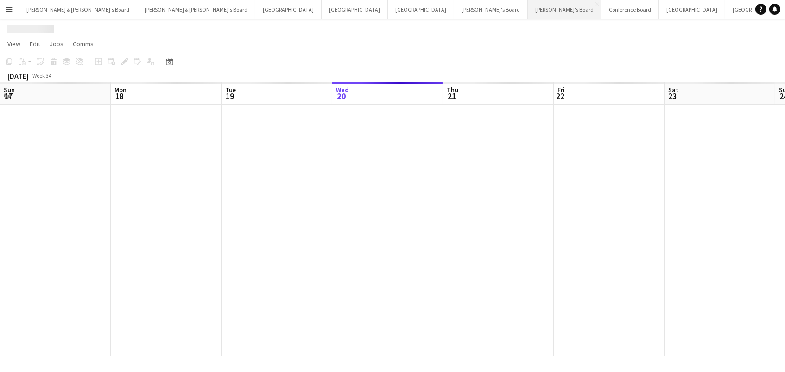
scroll to position [0, 221]
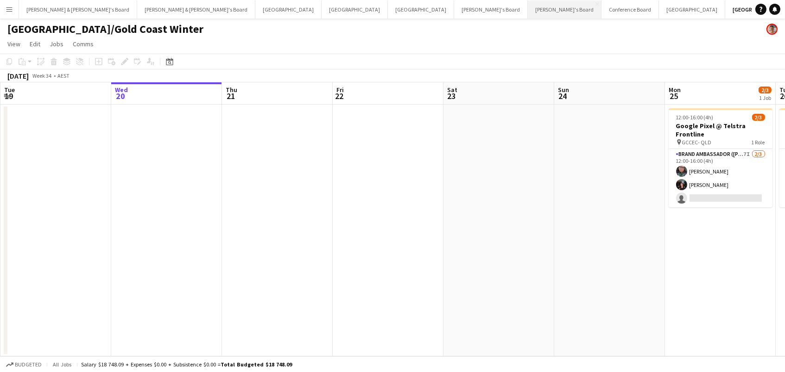
click at [528, 14] on button "[PERSON_NAME]'s Board Close" at bounding box center [565, 9] width 74 height 18
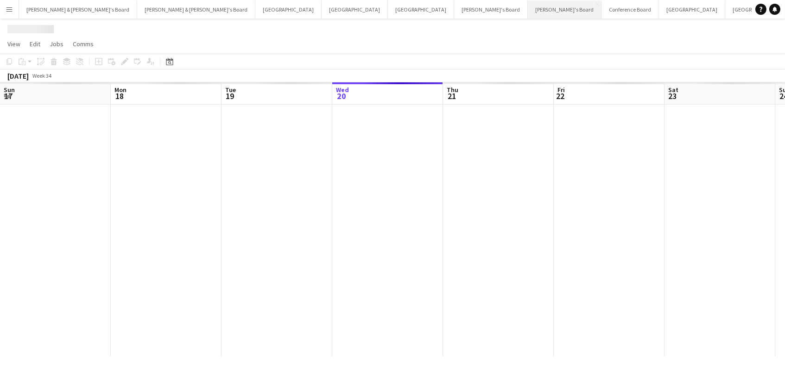
scroll to position [0, 221]
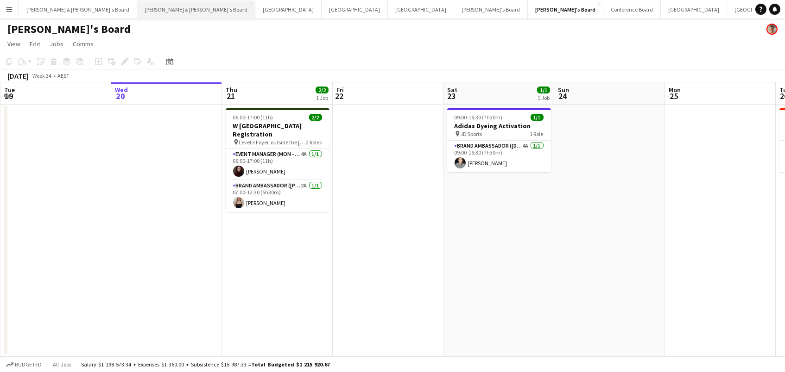
click at [137, 13] on button "[PERSON_NAME] & [PERSON_NAME]'s Board Close" at bounding box center [196, 9] width 118 height 18
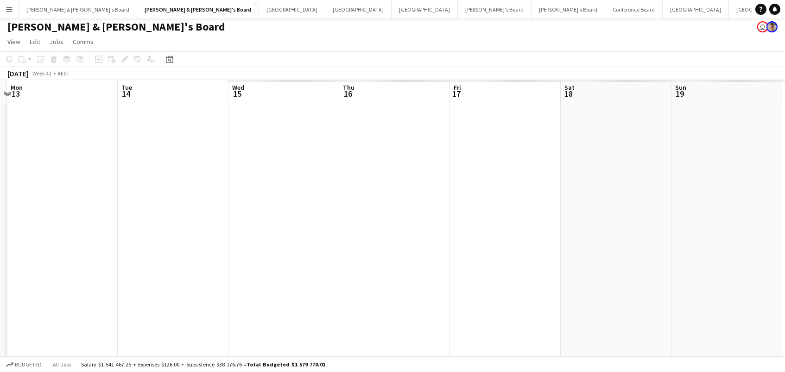
scroll to position [0, 245]
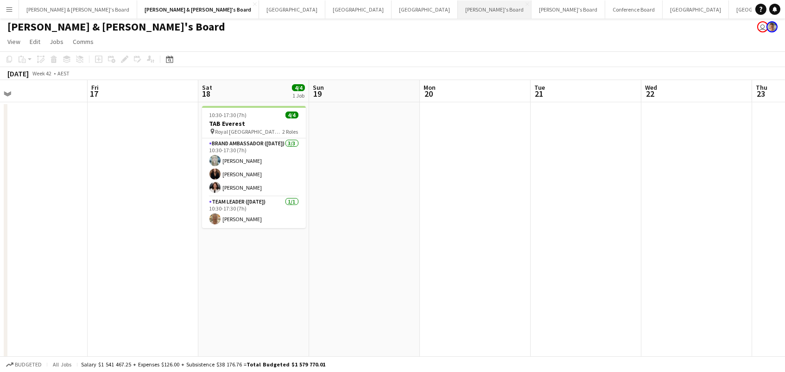
click at [458, 13] on button "Tennille's Board Close" at bounding box center [495, 9] width 74 height 18
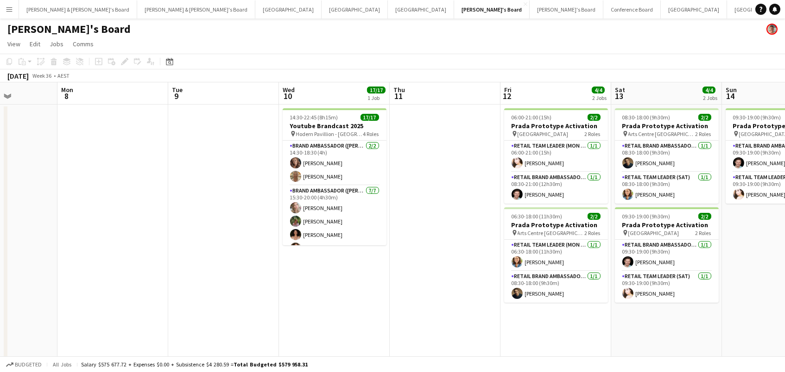
scroll to position [0, 389]
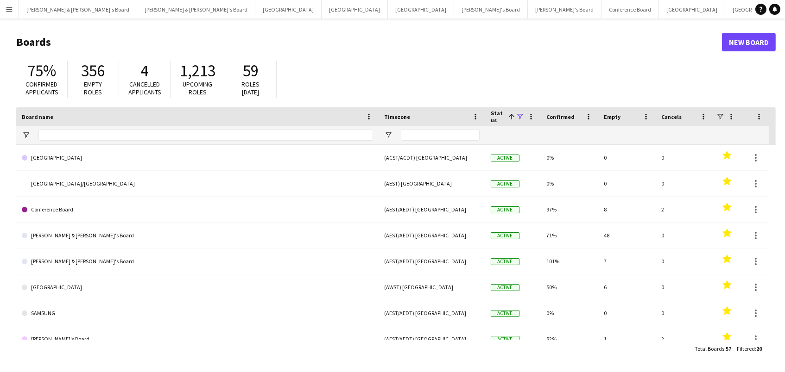
click at [4, 7] on button "Menu" at bounding box center [9, 9] width 19 height 19
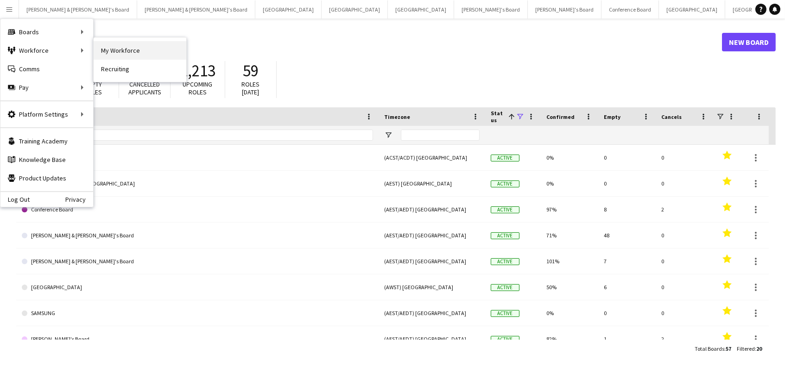
click at [113, 51] on link "My Workforce" at bounding box center [140, 50] width 93 height 19
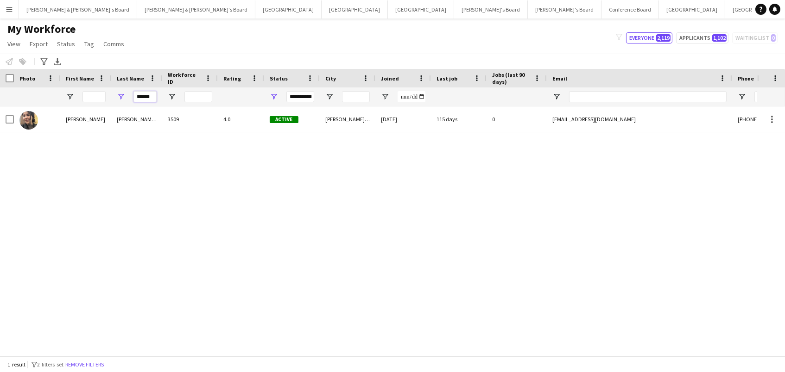
drag, startPoint x: 156, startPoint y: 95, endPoint x: 39, endPoint y: 81, distance: 117.1
click at [39, 81] on div "Workforce Details Photo First Name" at bounding box center [502, 88] width 1004 height 38
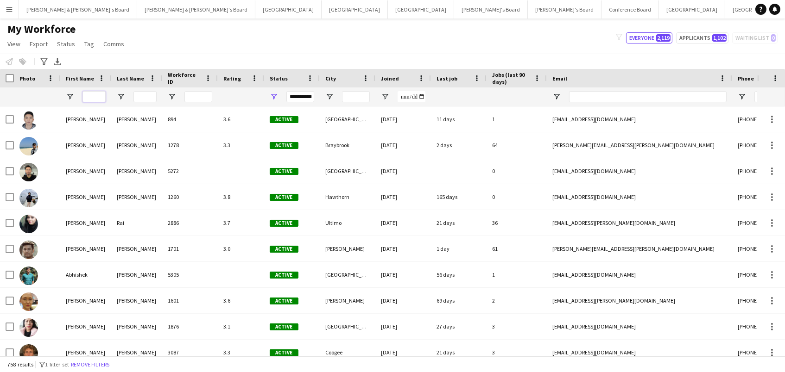
click at [92, 99] on input "First Name Filter Input" at bounding box center [93, 96] width 23 height 11
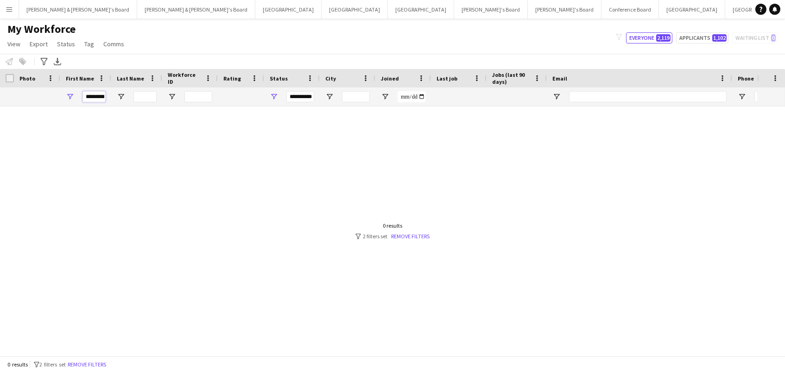
type input "*********"
click at [274, 93] on span "Open Filter Menu" at bounding box center [274, 97] width 8 height 8
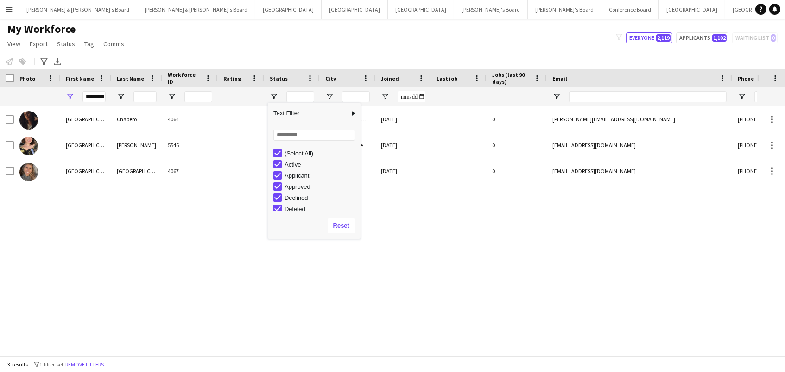
click at [227, 44] on div "My Workforce View Views Default view New view Update view Delete view Edit name…" at bounding box center [392, 37] width 785 height 31
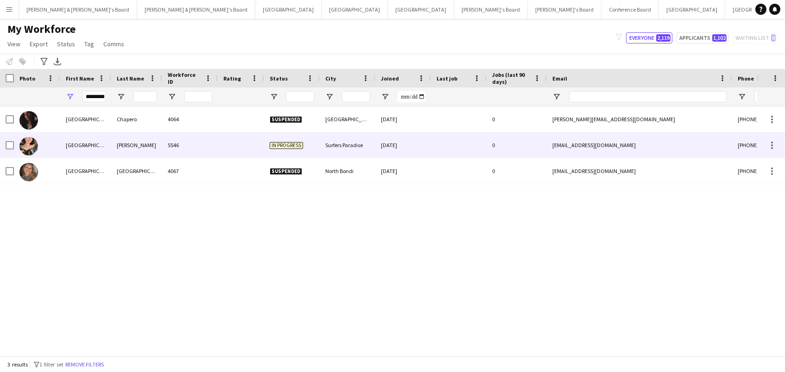
click at [94, 138] on div "Florencia" at bounding box center [85, 144] width 51 height 25
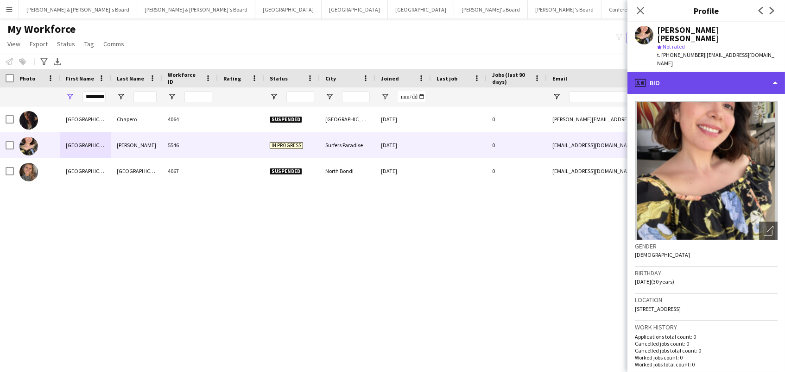
click at [697, 72] on div "profile Bio" at bounding box center [705, 83] width 157 height 22
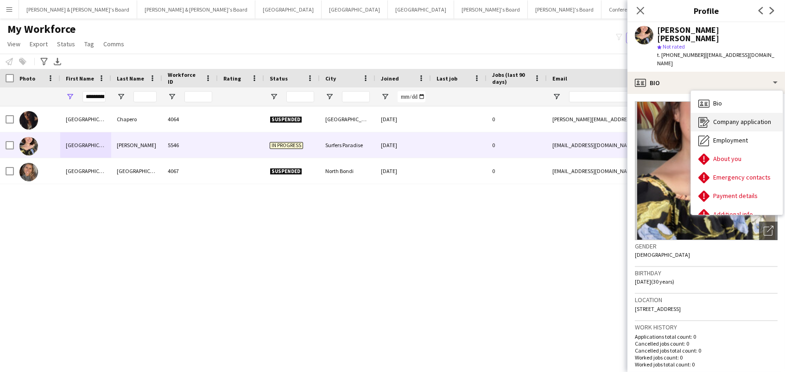
click at [733, 118] on span "Company application" at bounding box center [742, 122] width 58 height 8
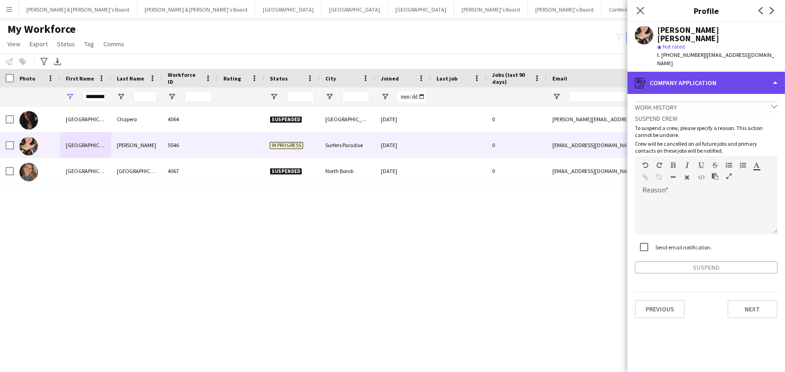
click at [710, 72] on div "register Company application" at bounding box center [705, 83] width 157 height 22
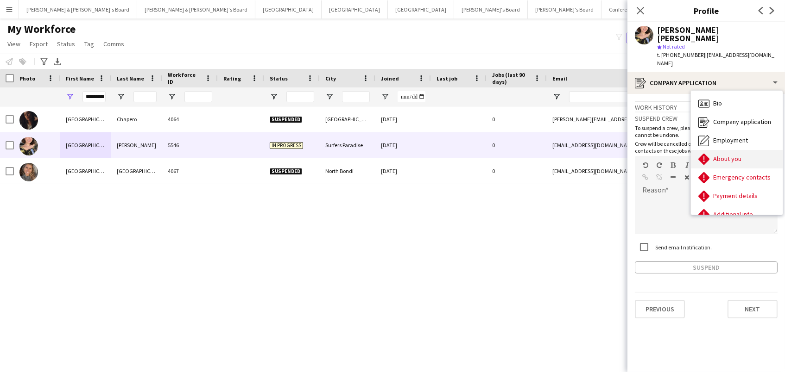
click at [731, 155] on span "About you" at bounding box center [727, 159] width 28 height 8
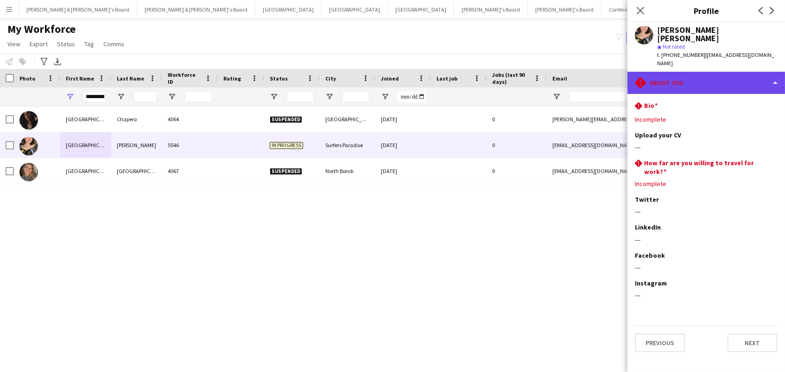
click at [703, 72] on div "rhombus-alert About you" at bounding box center [705, 83] width 157 height 22
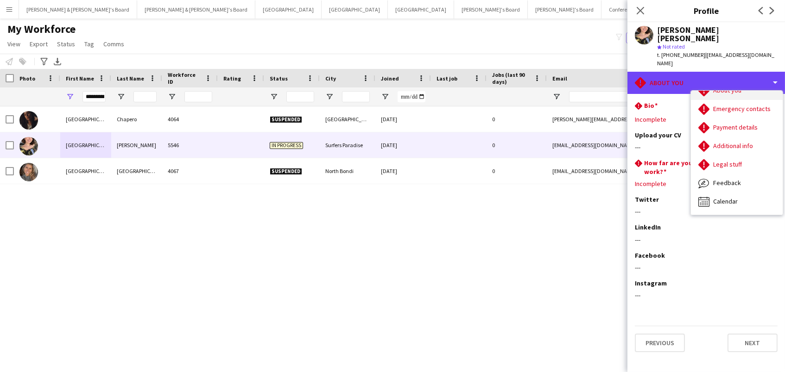
scroll to position [68, 0]
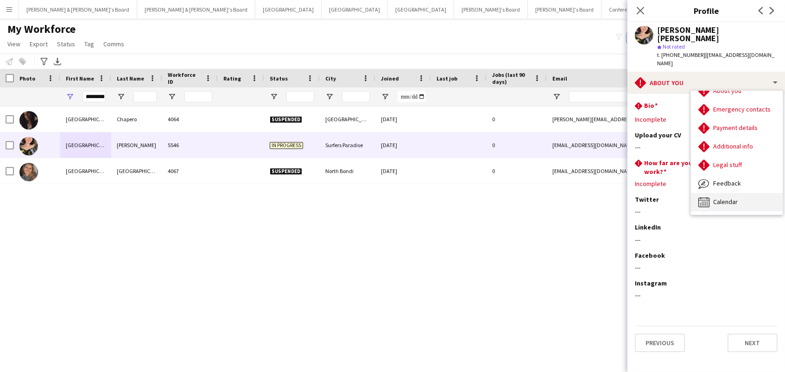
click at [727, 198] on span "Calendar" at bounding box center [725, 202] width 25 height 8
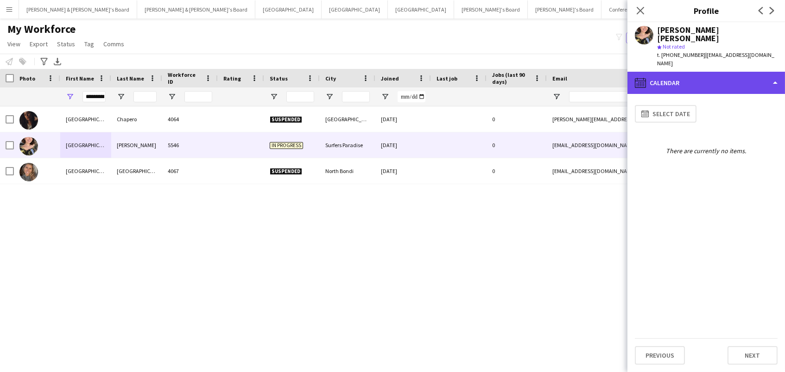
click at [687, 72] on div "calendar-full Calendar" at bounding box center [705, 83] width 157 height 22
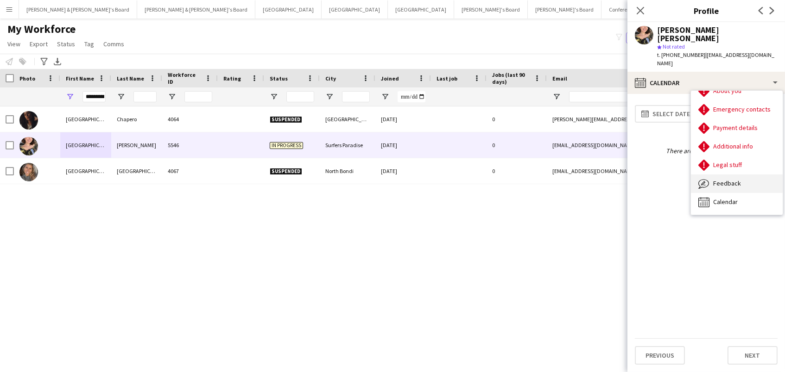
click at [717, 179] on span "Feedback" at bounding box center [727, 183] width 28 height 8
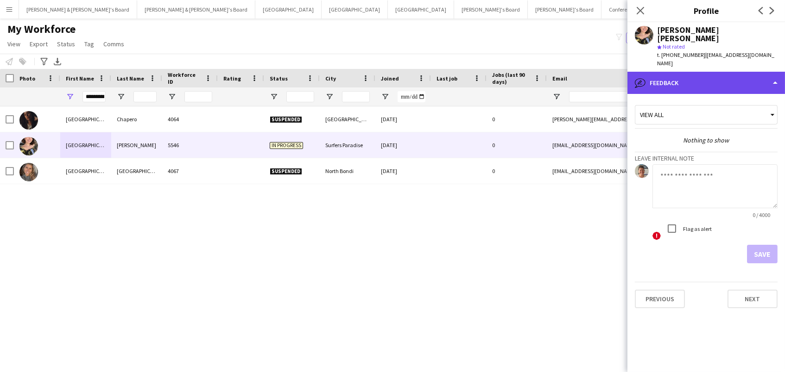
click at [695, 72] on div "bubble-pencil Feedback" at bounding box center [705, 83] width 157 height 22
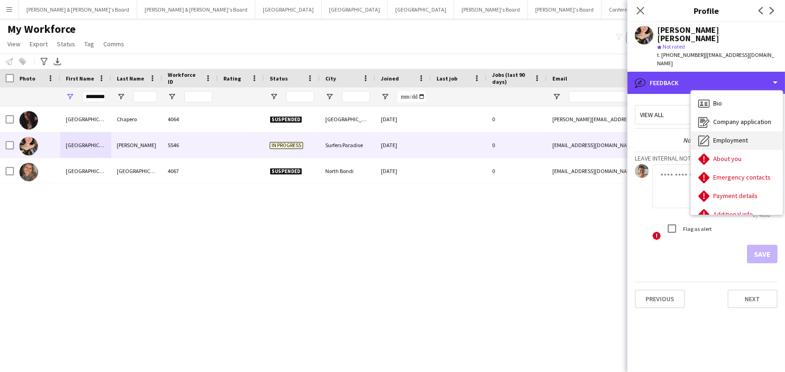
scroll to position [0, 0]
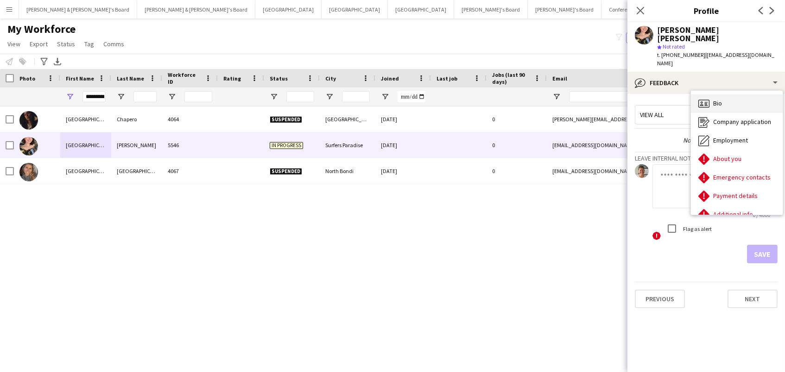
click at [705, 98] on icon "Bio" at bounding box center [703, 103] width 11 height 11
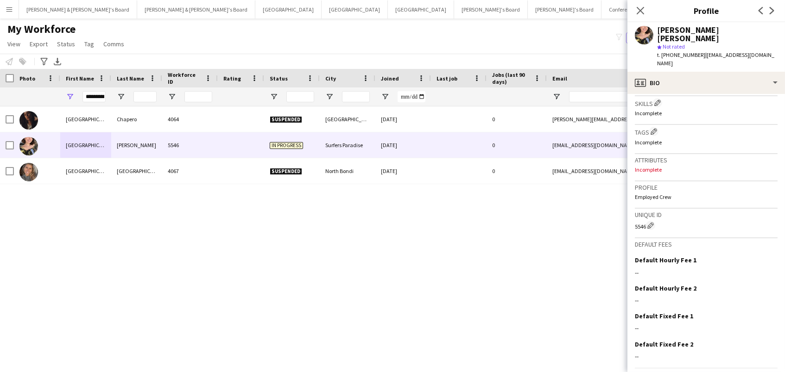
scroll to position [308, 0]
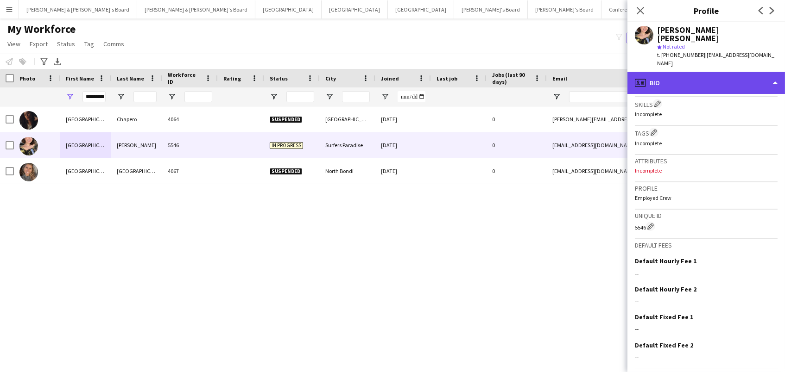
click at [666, 72] on div "profile Bio" at bounding box center [705, 83] width 157 height 22
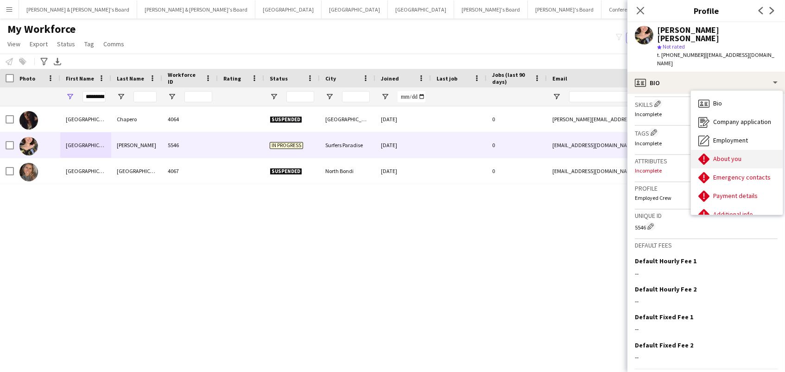
click at [711, 150] on div "About you About you" at bounding box center [737, 159] width 92 height 19
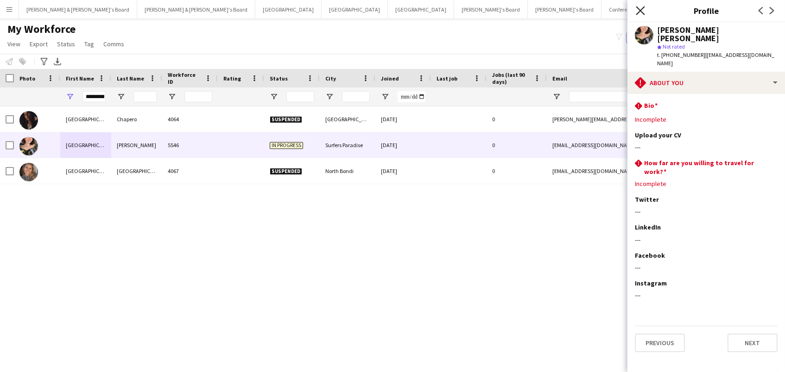
click at [637, 12] on icon "Close pop-in" at bounding box center [640, 10] width 9 height 9
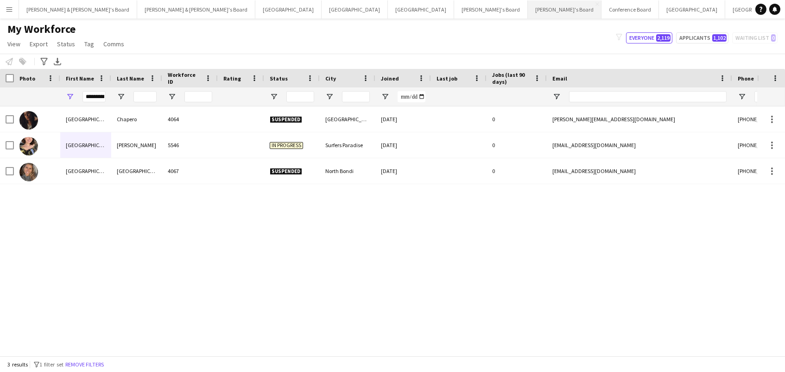
click at [528, 7] on button "Vicky's Board Close" at bounding box center [565, 9] width 74 height 18
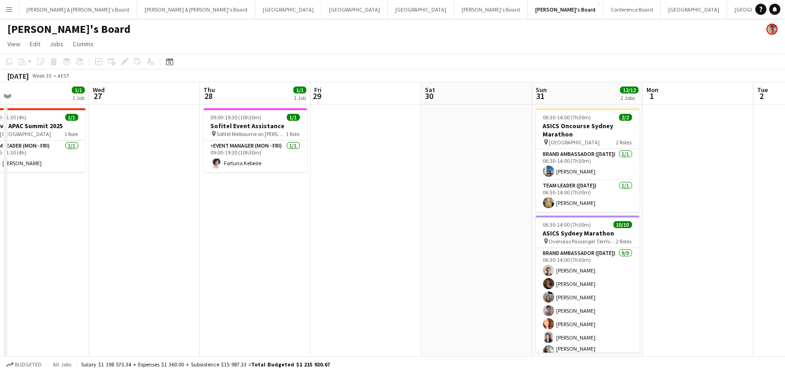
scroll to position [0, 404]
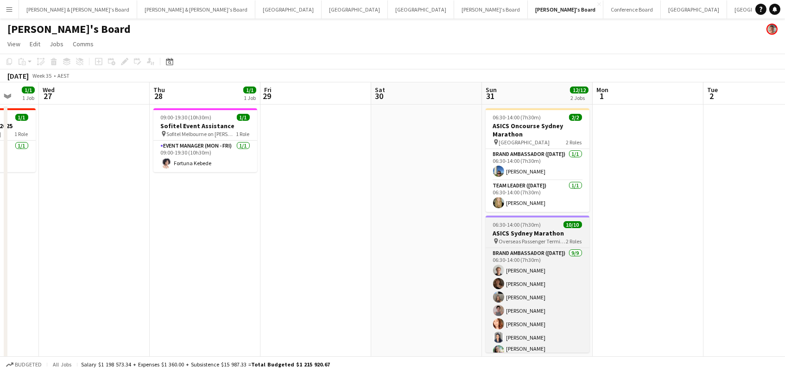
click at [548, 233] on h3 "ASICS Sydney Marathon" at bounding box center [537, 233] width 104 height 8
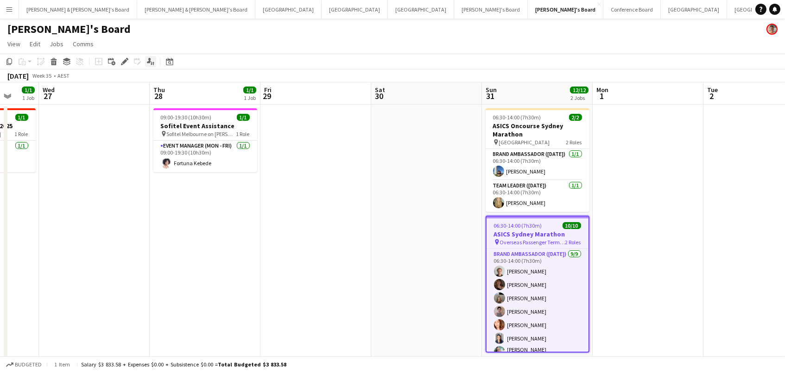
click at [149, 59] on icon at bounding box center [149, 60] width 4 height 5
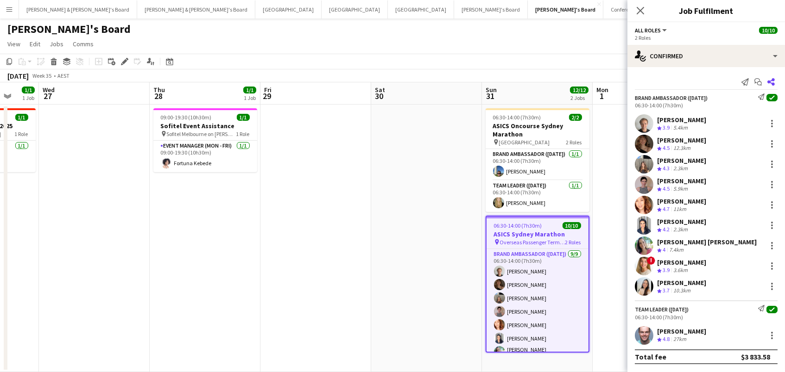
click at [775, 82] on app-icon "Share" at bounding box center [770, 82] width 13 height 13
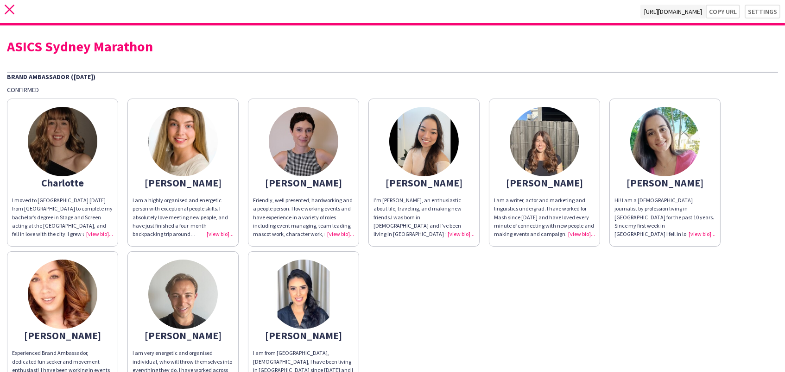
click at [10, 14] on icon "close" at bounding box center [10, 10] width 10 height 10
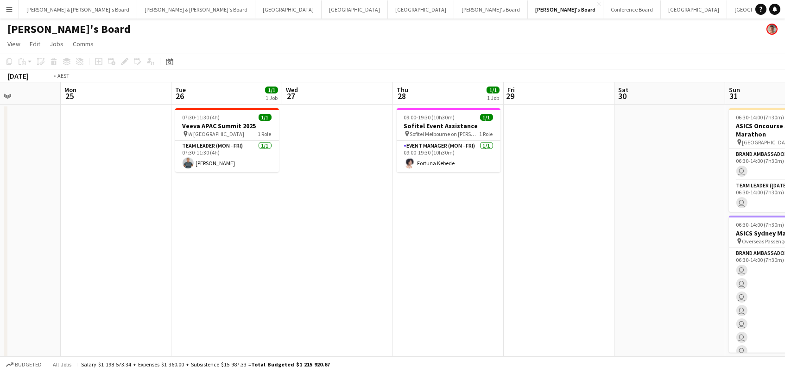
scroll to position [0, 461]
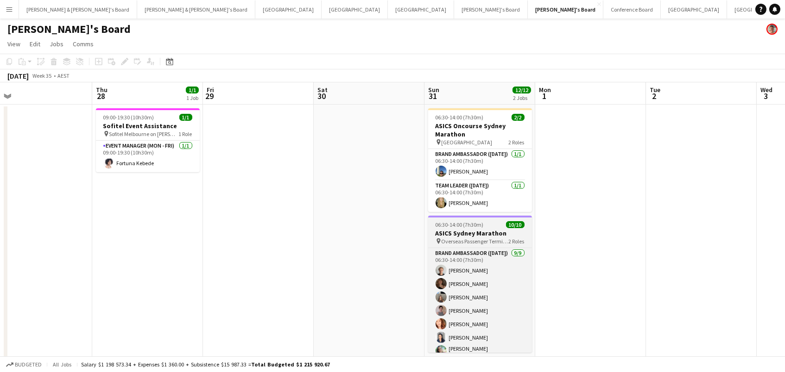
click at [457, 230] on h3 "ASICS Sydney Marathon" at bounding box center [480, 233] width 104 height 8
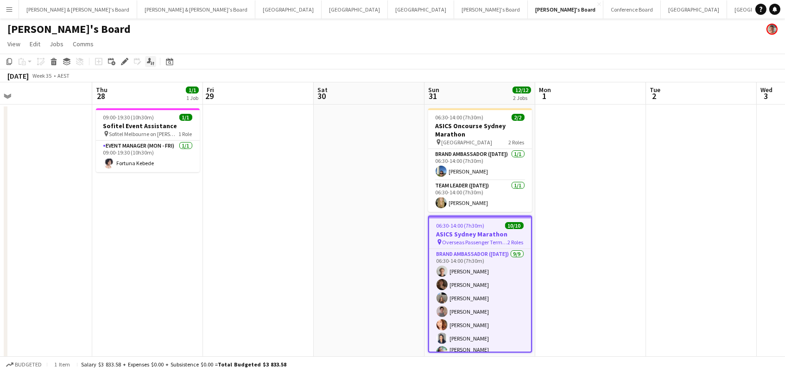
click at [147, 61] on icon at bounding box center [149, 60] width 4 height 5
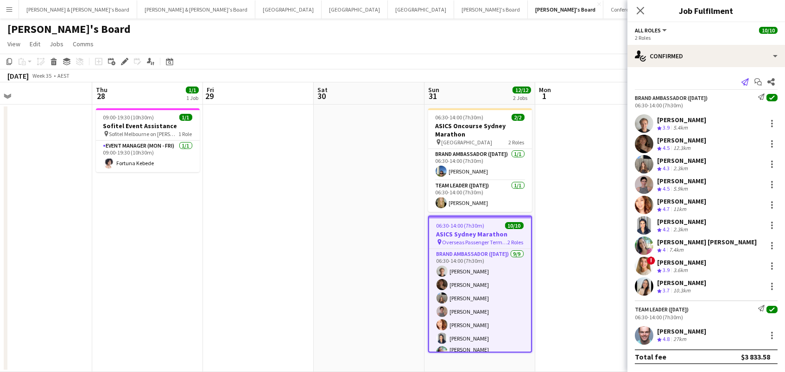
click at [745, 82] on icon "Send notification" at bounding box center [744, 81] width 7 height 7
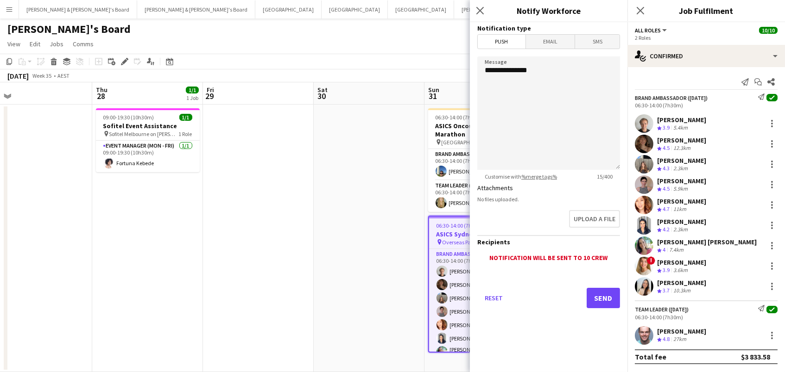
click at [544, 41] on span "Email" at bounding box center [550, 42] width 49 height 14
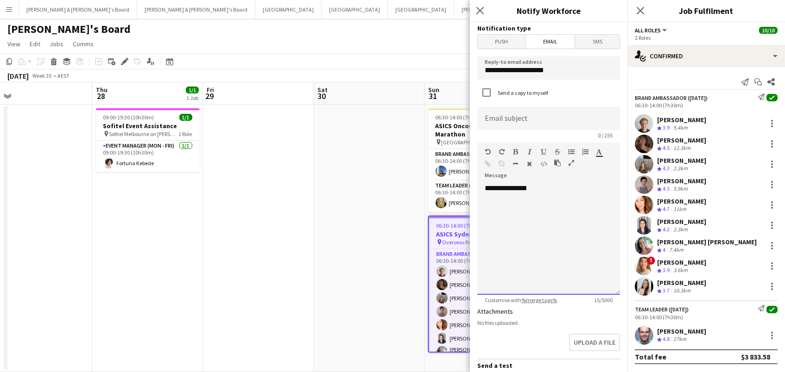
click at [550, 192] on div "**********" at bounding box center [548, 239] width 143 height 111
click at [498, 225] on div "**********" at bounding box center [549, 225] width 128 height 9
click at [557, 227] on div "**********" at bounding box center [549, 225] width 128 height 9
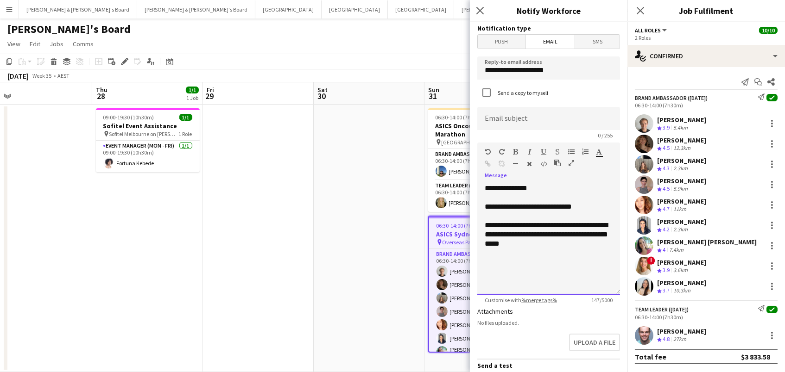
click at [518, 243] on div "**********" at bounding box center [549, 235] width 128 height 28
drag, startPoint x: 598, startPoint y: 246, endPoint x: 536, endPoint y: 243, distance: 61.7
click at [536, 243] on div "**********" at bounding box center [549, 235] width 128 height 28
click at [595, 208] on div "**********" at bounding box center [549, 206] width 128 height 9
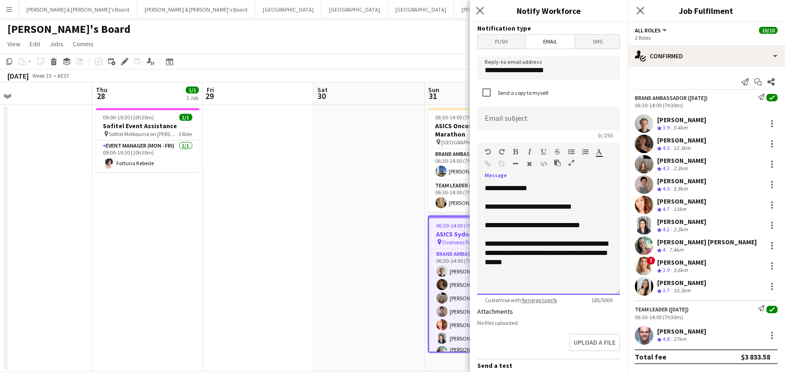
click at [484, 242] on div "**********" at bounding box center [548, 239] width 143 height 111
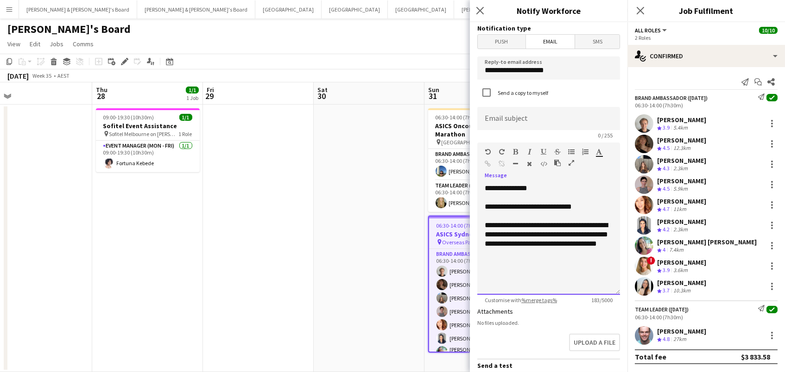
click at [550, 251] on div "**********" at bounding box center [549, 239] width 128 height 37
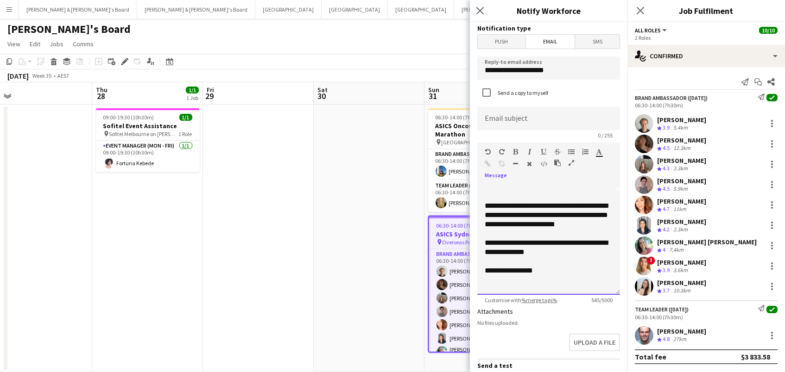
scroll to position [103, 0]
drag, startPoint x: 517, startPoint y: 64, endPoint x: 354, endPoint y: 38, distance: 165.6
type input "**********"
click at [581, 189] on div "**********" at bounding box center [549, 155] width 128 height 74
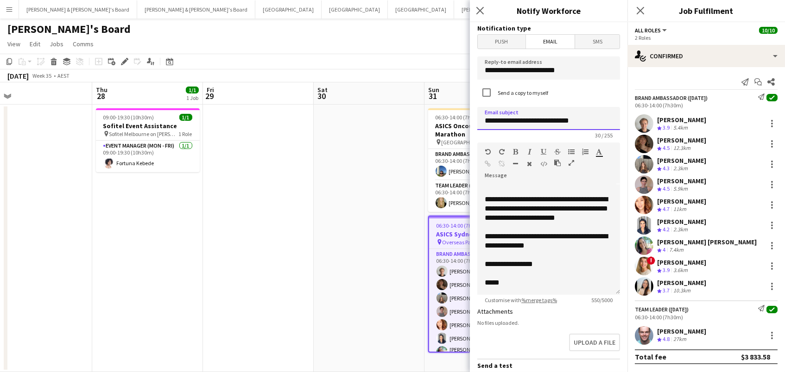
scroll to position [109, 0]
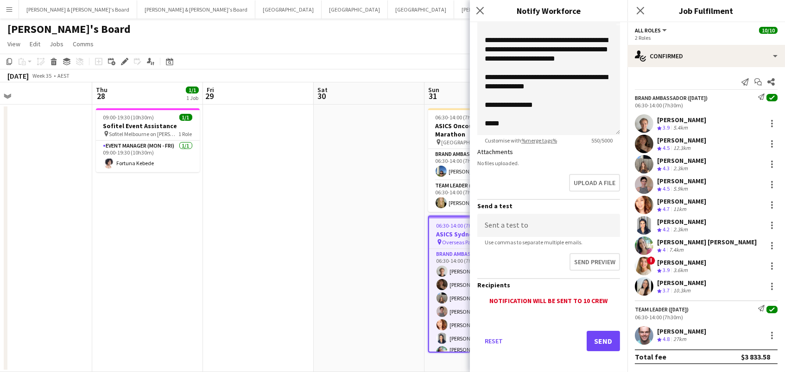
type input "**********"
click at [602, 338] on button "Send" at bounding box center [602, 341] width 33 height 20
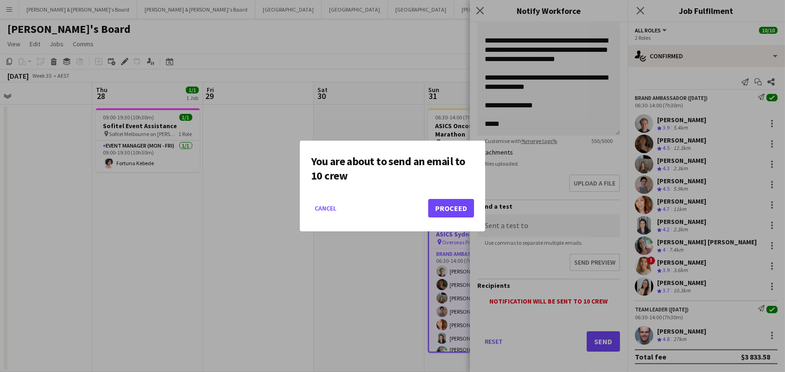
click at [467, 211] on button "Proceed" at bounding box center [451, 208] width 46 height 19
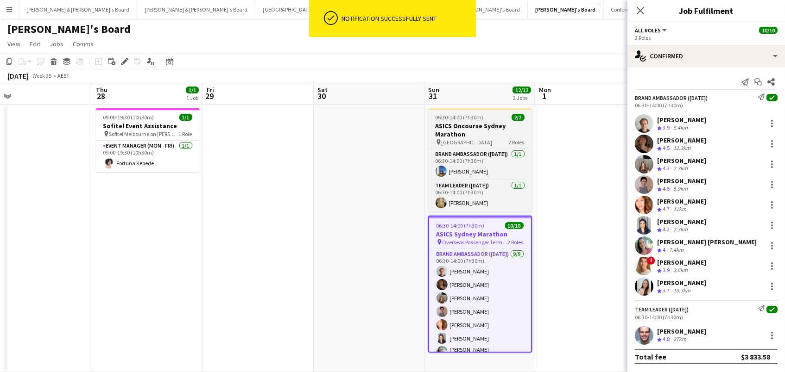
click at [470, 134] on h3 "ASICS Oncourse Sydney Marathon" at bounding box center [480, 130] width 104 height 17
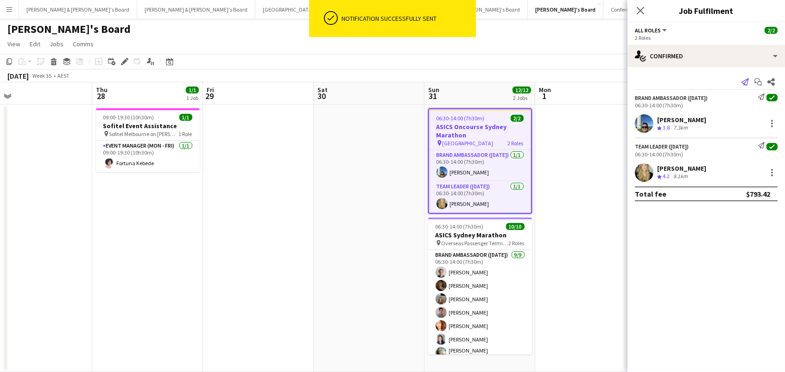
click at [744, 80] on icon at bounding box center [744, 81] width 7 height 7
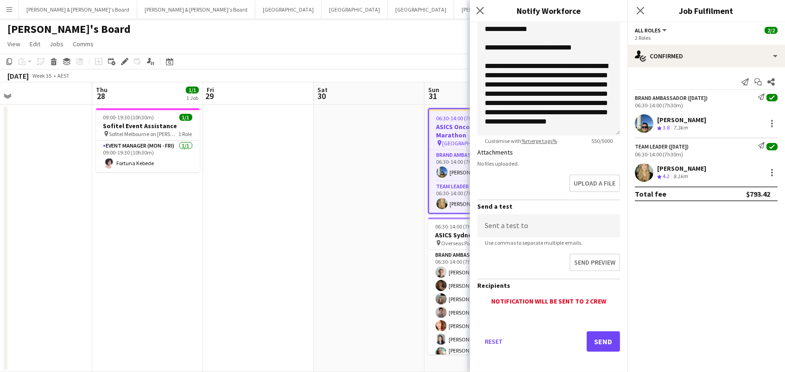
click at [602, 332] on button "Send" at bounding box center [602, 342] width 33 height 20
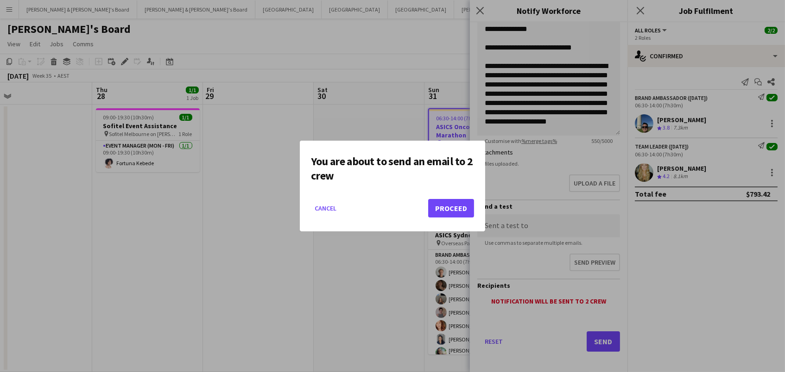
click at [447, 203] on button "Proceed" at bounding box center [451, 208] width 46 height 19
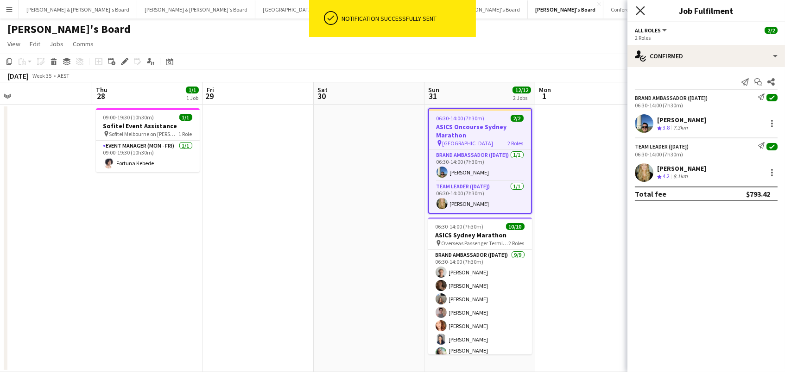
click at [638, 13] on icon "Close pop-in" at bounding box center [640, 10] width 9 height 9
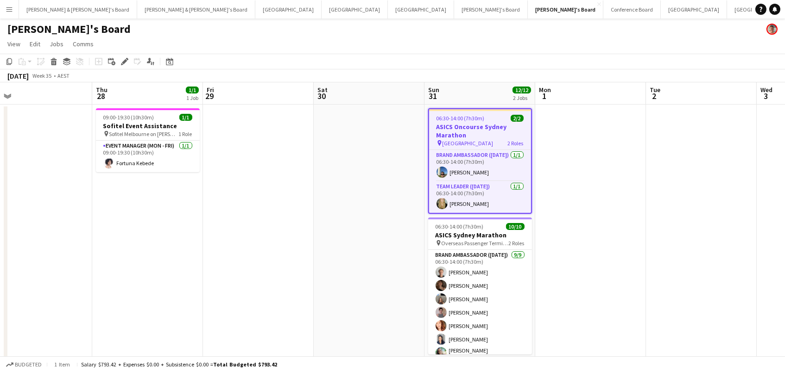
scroll to position [0, 465]
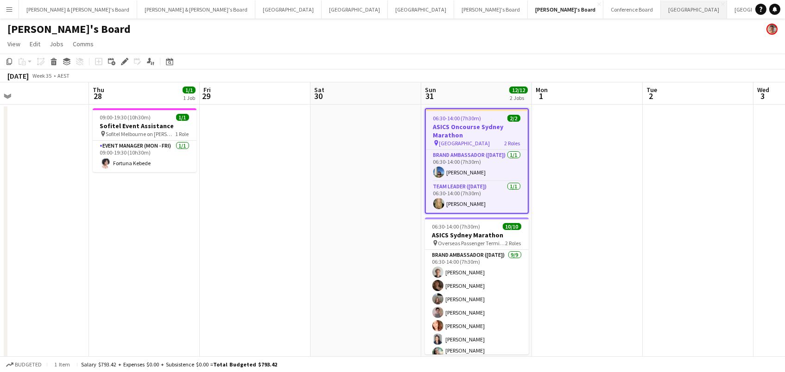
click at [661, 12] on button "Sydney Close" at bounding box center [694, 9] width 66 height 18
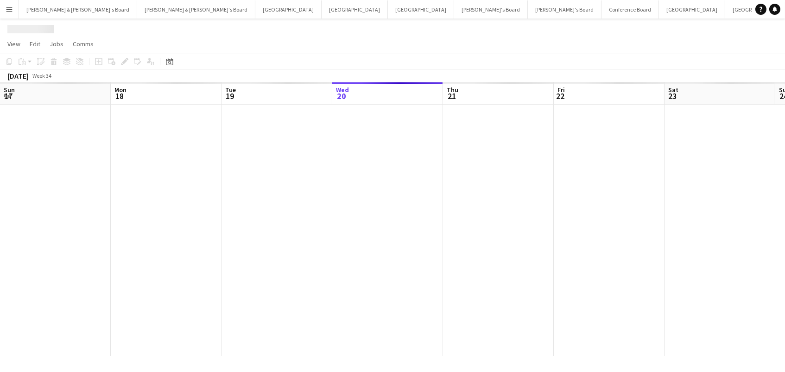
scroll to position [0, 221]
click at [171, 59] on icon at bounding box center [169, 61] width 7 height 7
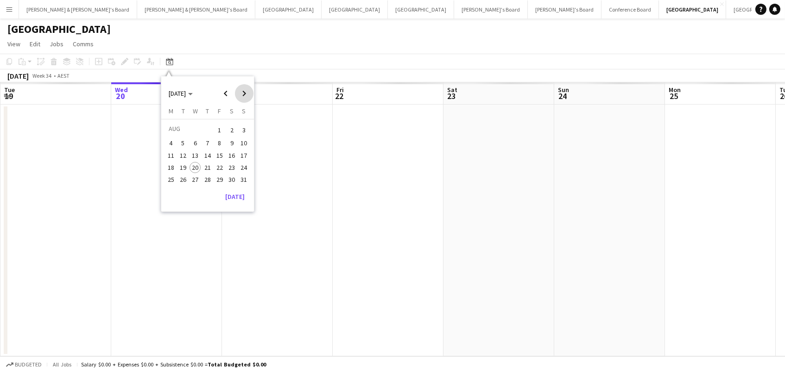
click at [248, 89] on span "Next month" at bounding box center [244, 93] width 19 height 19
click at [230, 143] on span "8" at bounding box center [231, 143] width 11 height 11
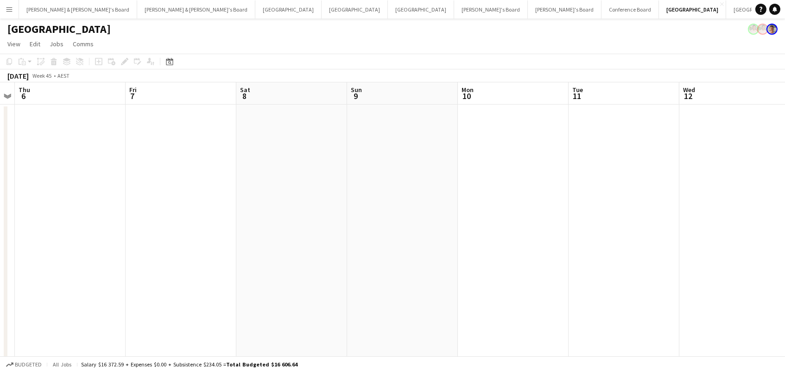
scroll to position [0, 0]
click at [137, 13] on button "[PERSON_NAME] & [PERSON_NAME]'s Board Close" at bounding box center [196, 9] width 118 height 18
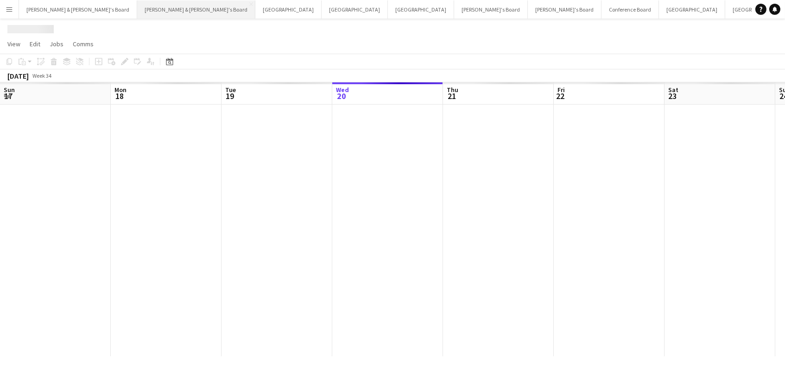
scroll to position [0, 221]
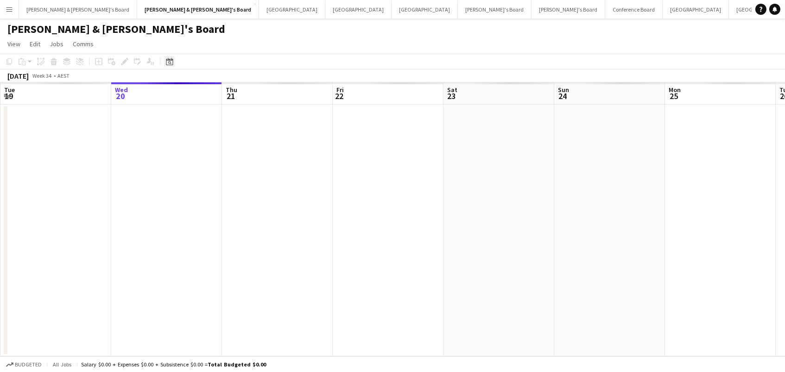
click at [171, 64] on icon at bounding box center [169, 61] width 7 height 7
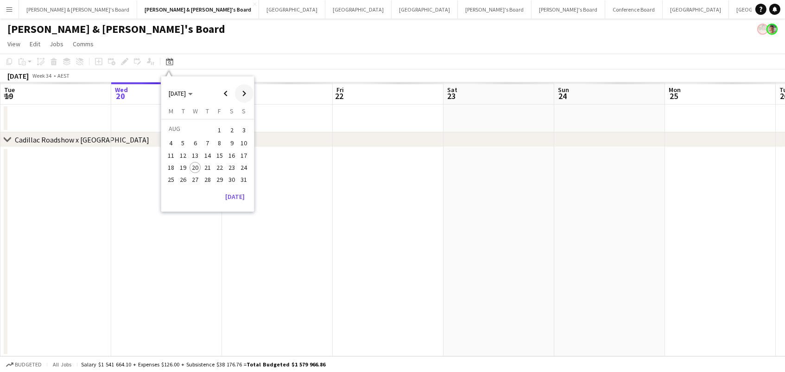
click at [240, 98] on span "Next month" at bounding box center [244, 93] width 19 height 19
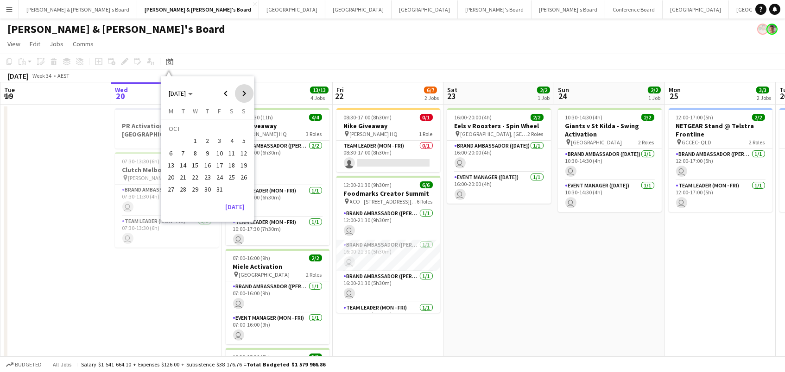
click at [240, 98] on span "Next month" at bounding box center [244, 93] width 19 height 19
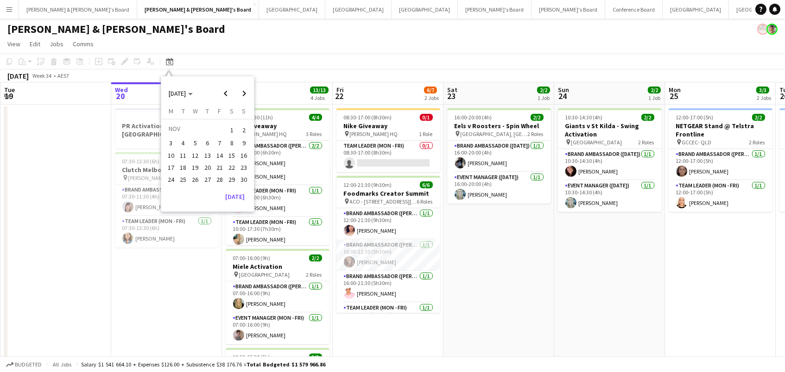
click at [232, 144] on span "8" at bounding box center [231, 143] width 11 height 11
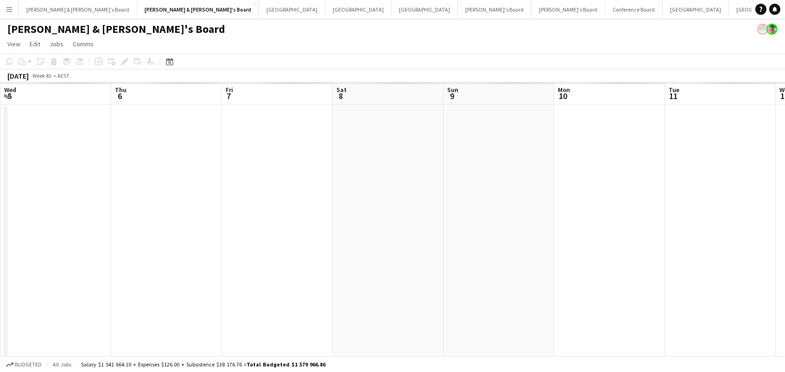
scroll to position [0, 317]
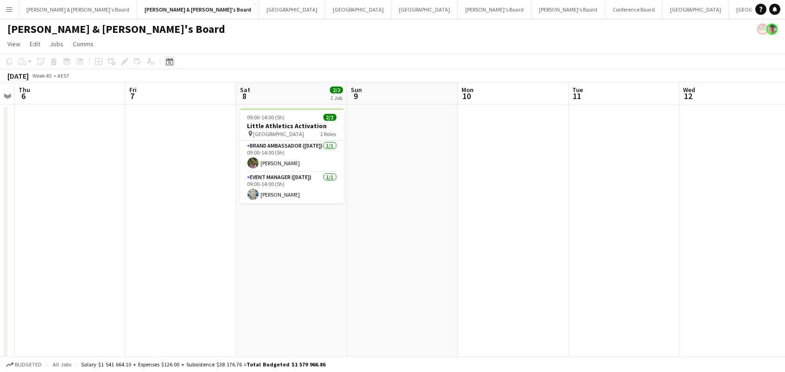
click at [168, 60] on icon at bounding box center [169, 61] width 7 height 7
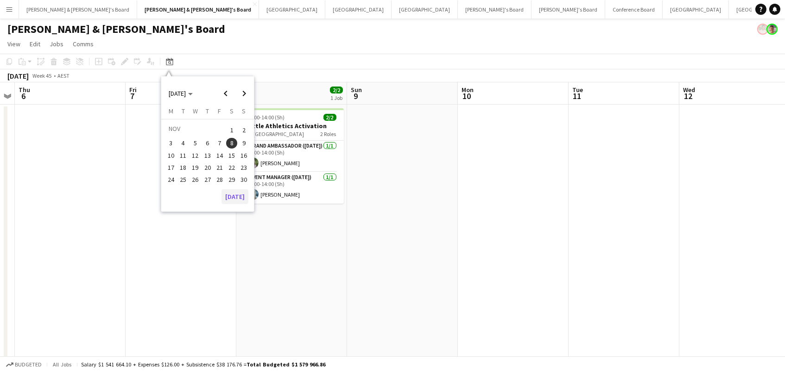
click at [228, 189] on button "[DATE]" at bounding box center [234, 196] width 27 height 15
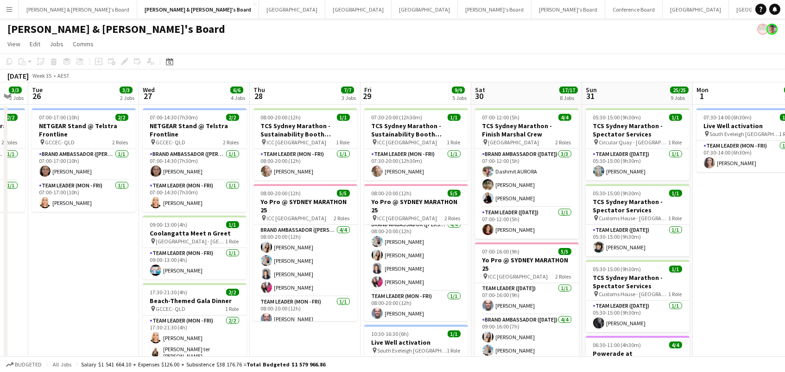
scroll to position [0, 0]
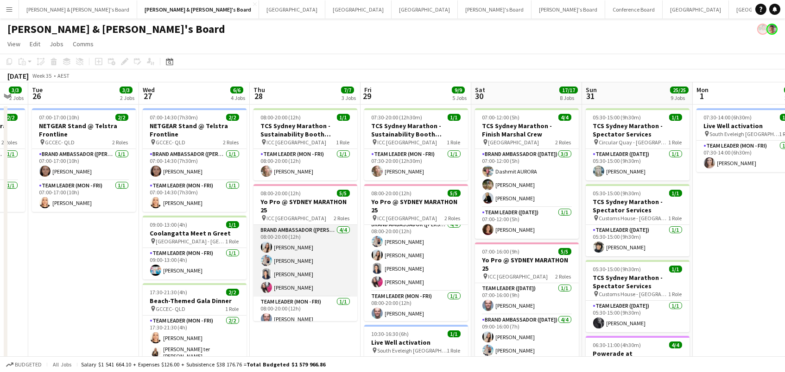
click at [345, 258] on app-card-role "Brand Ambassador (Mon - Fri) 4/4 08:00-20:00 (12h) Jessica Amancio Fudimura Ant…" at bounding box center [305, 261] width 104 height 72
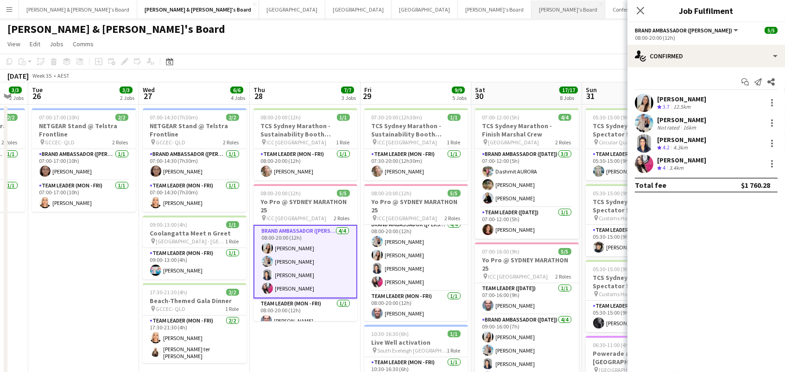
click at [531, 6] on button "Vicky's Board Close" at bounding box center [568, 9] width 74 height 18
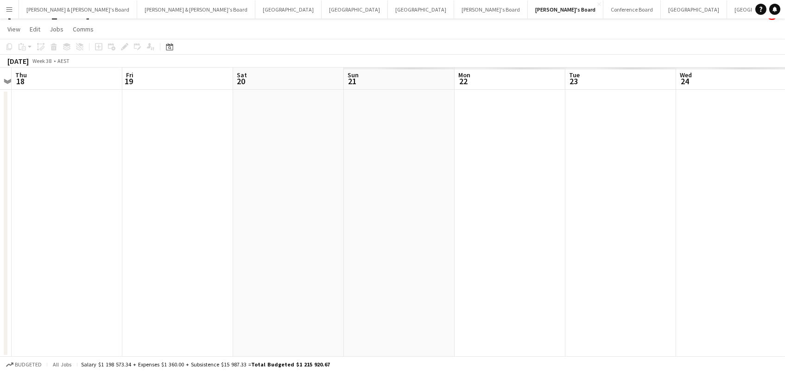
scroll to position [0, 458]
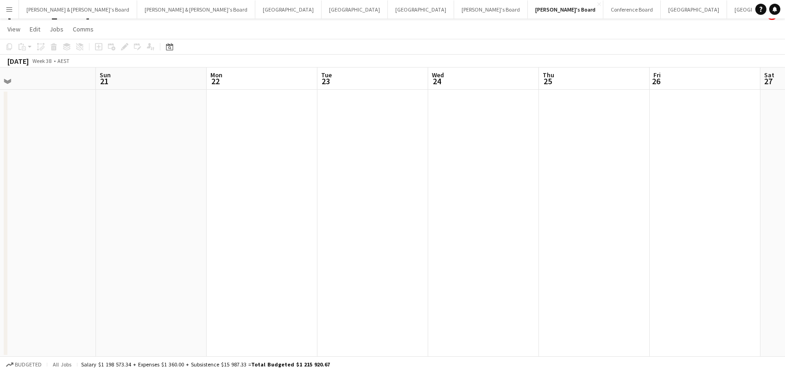
click at [13, 11] on app-icon "Menu" at bounding box center [9, 9] width 7 height 7
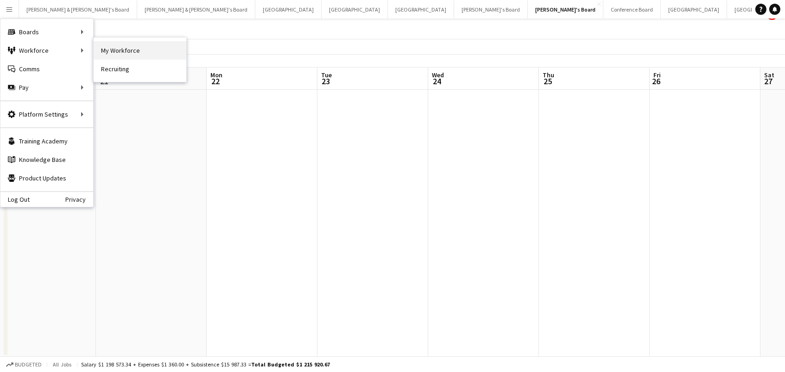
click at [144, 52] on link "My Workforce" at bounding box center [140, 50] width 93 height 19
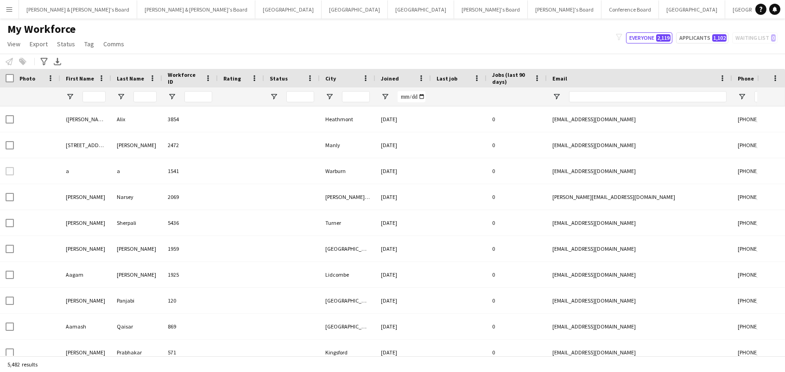
type input "*********"
